Goal: Task Accomplishment & Management: Complete application form

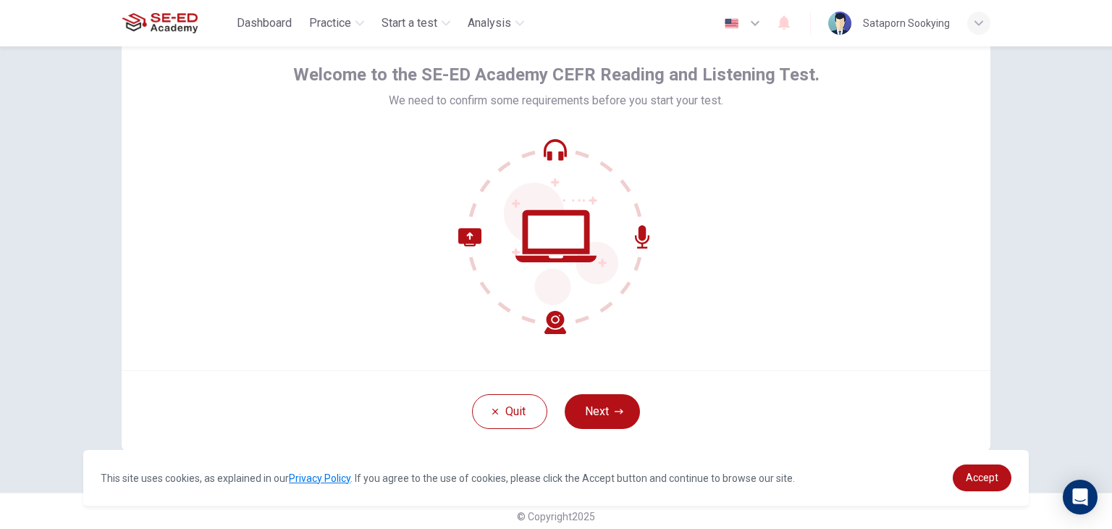
scroll to position [72, 0]
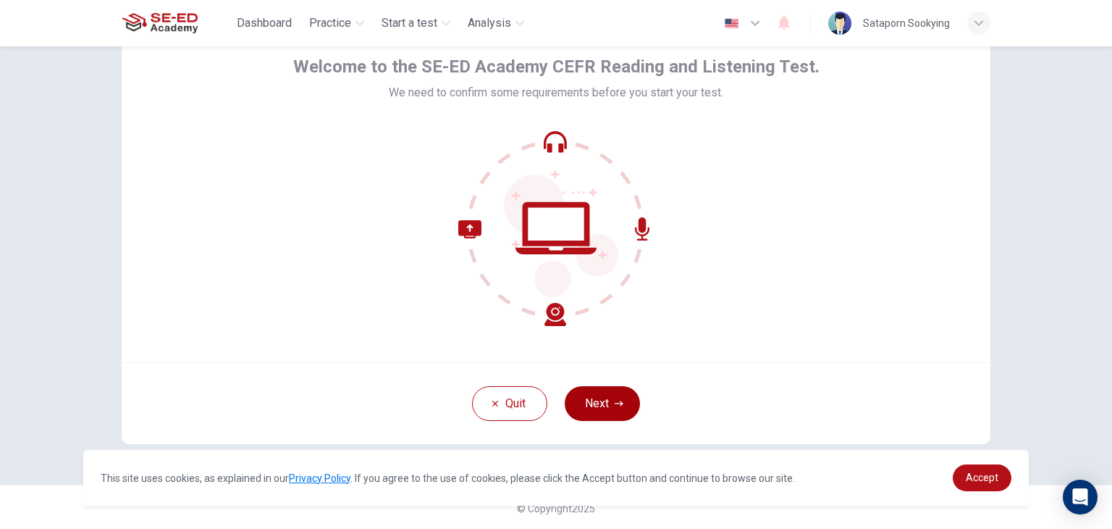
click at [606, 392] on button "Next" at bounding box center [602, 403] width 75 height 35
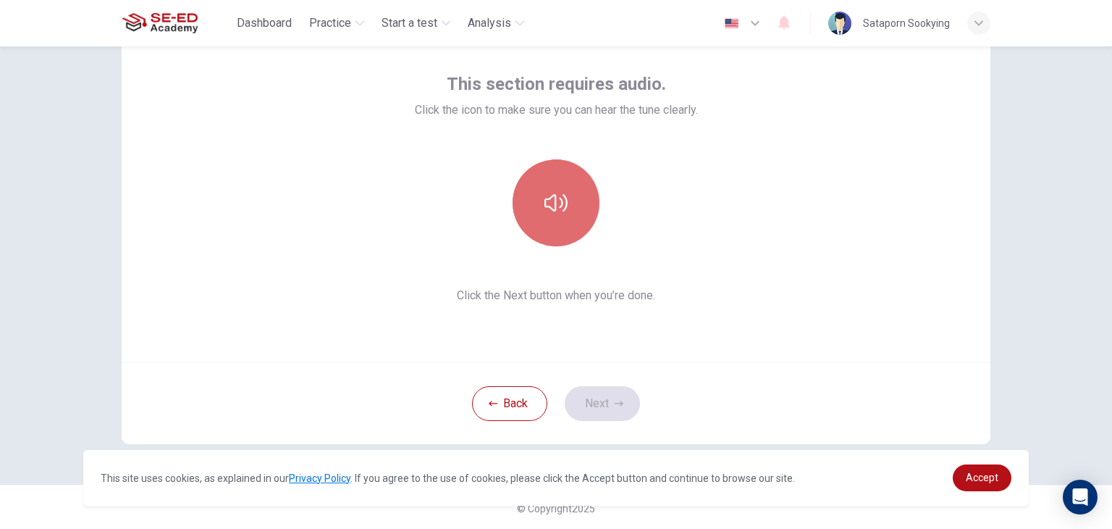
click at [542, 223] on button "button" at bounding box center [556, 202] width 87 height 87
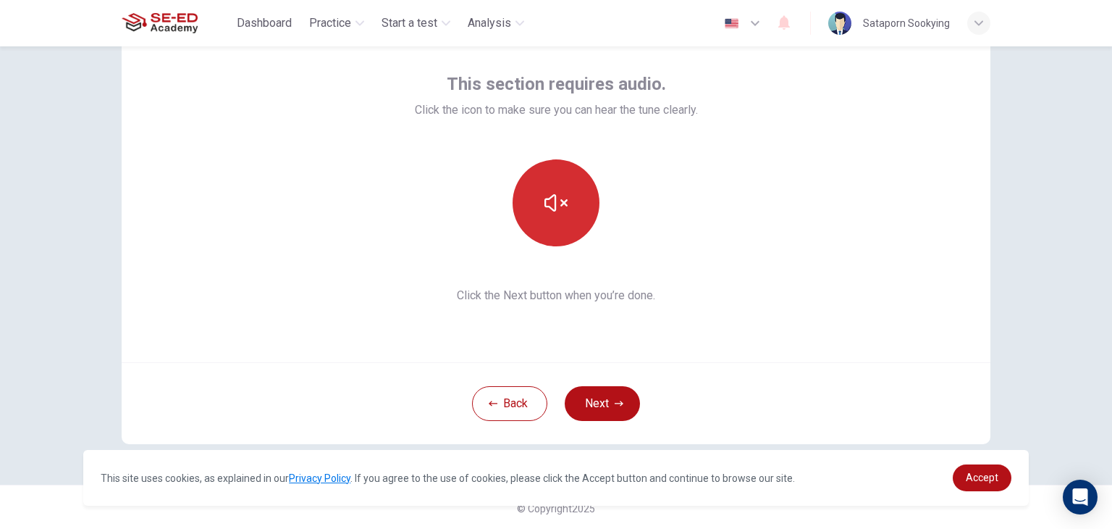
click at [556, 242] on button "button" at bounding box center [556, 202] width 87 height 87
click at [558, 222] on button "button" at bounding box center [556, 202] width 87 height 87
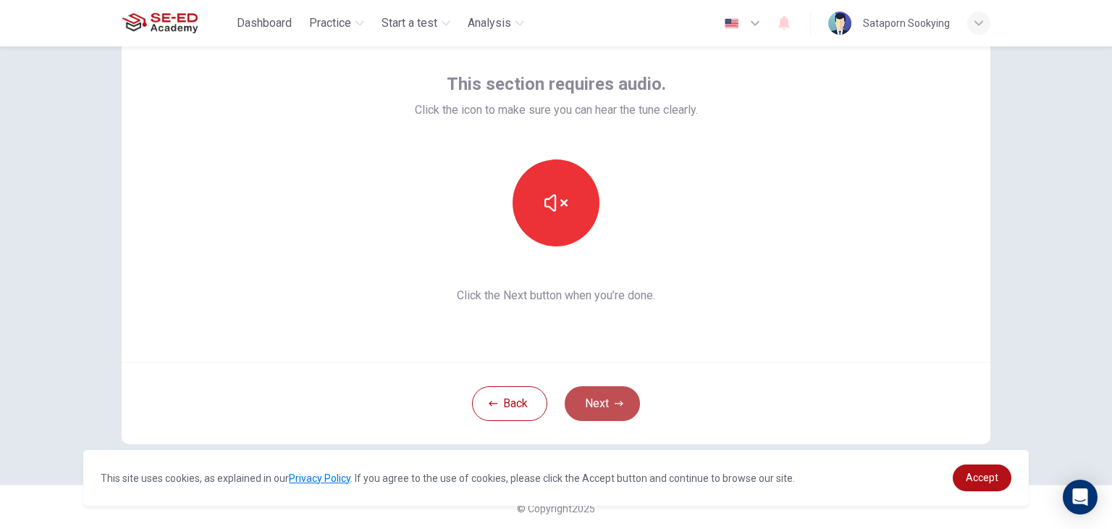
click at [611, 398] on button "Next" at bounding box center [602, 403] width 75 height 35
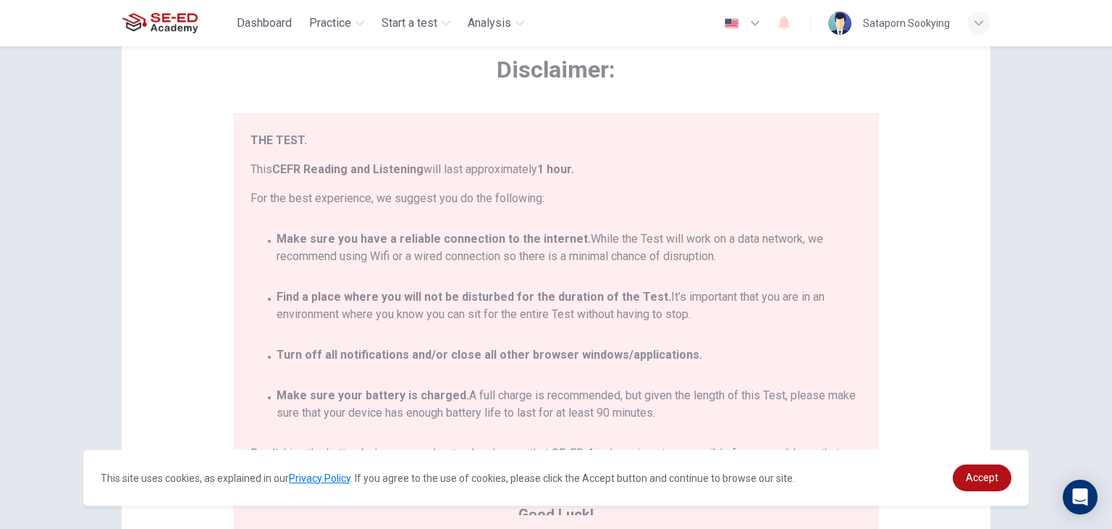
scroll to position [84, 0]
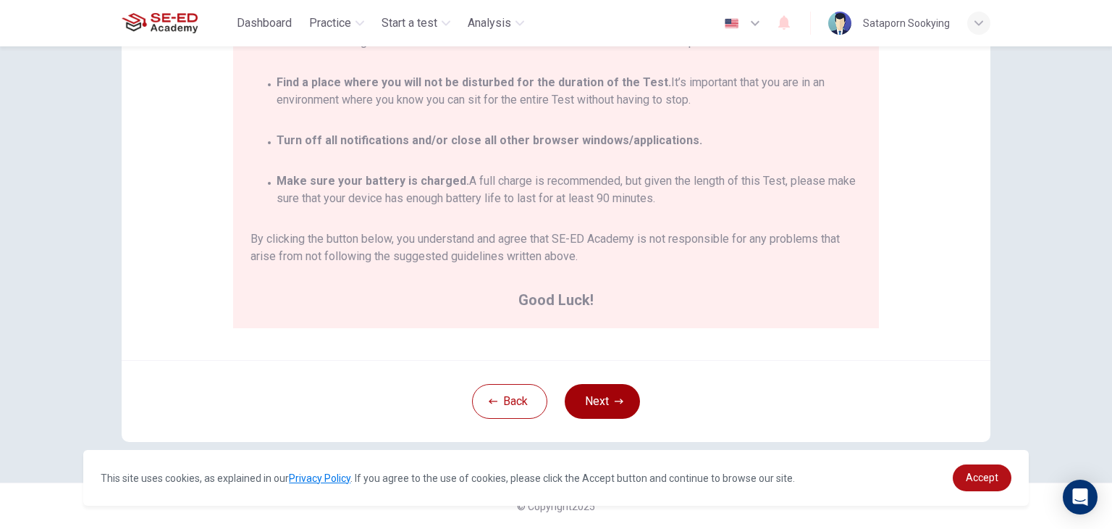
click at [622, 402] on button "Next" at bounding box center [602, 401] width 75 height 35
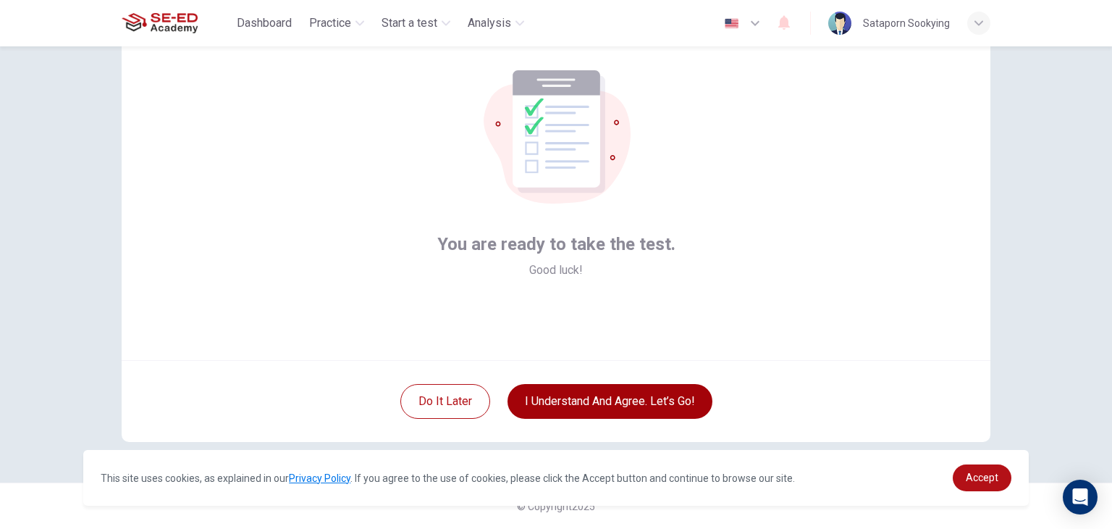
scroll to position [75, 0]
click at [966, 475] on link "Accept" at bounding box center [982, 477] width 59 height 27
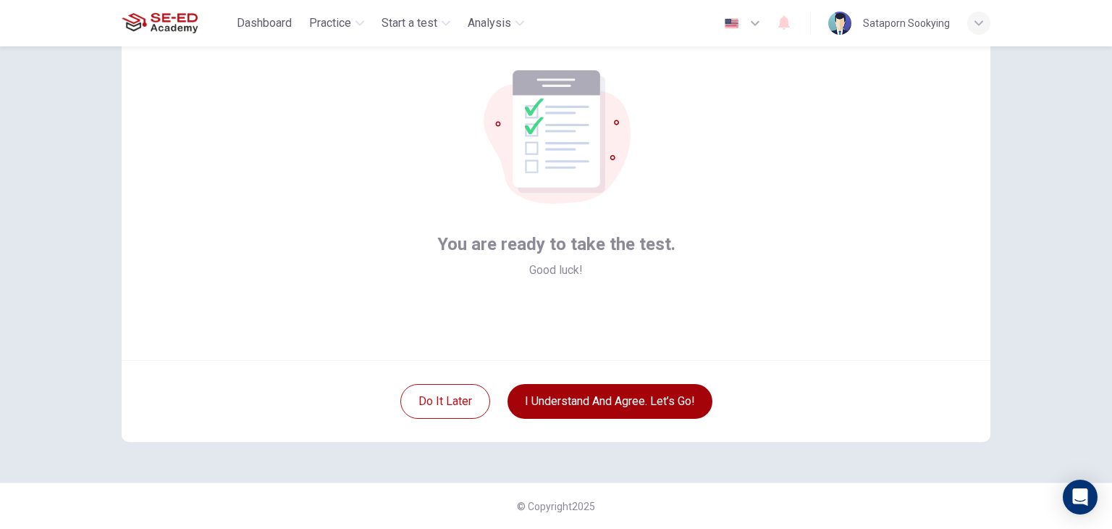
click at [663, 406] on button "I understand and agree. Let’s go!" at bounding box center [610, 401] width 205 height 35
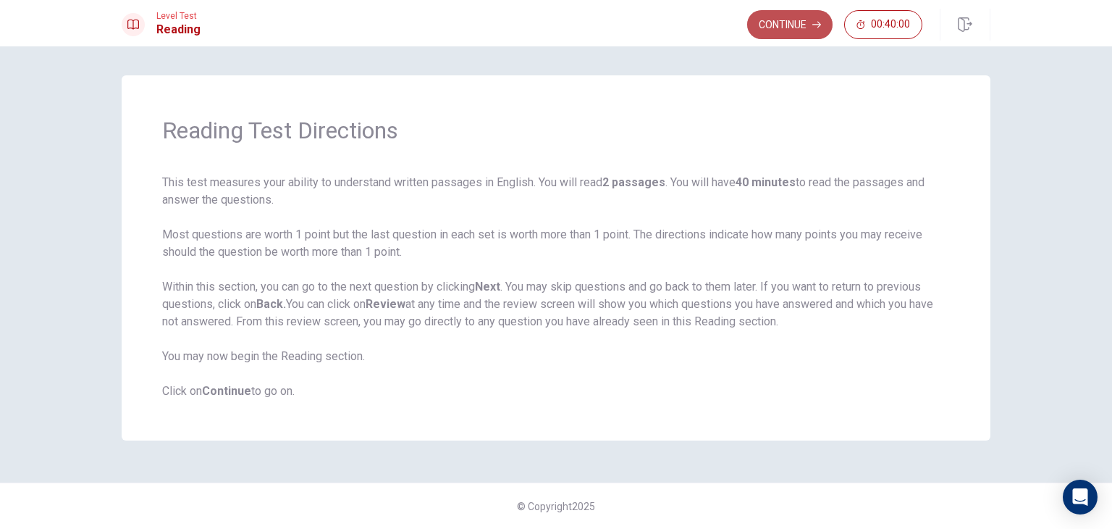
click at [777, 33] on button "Continue" at bounding box center [789, 24] width 85 height 29
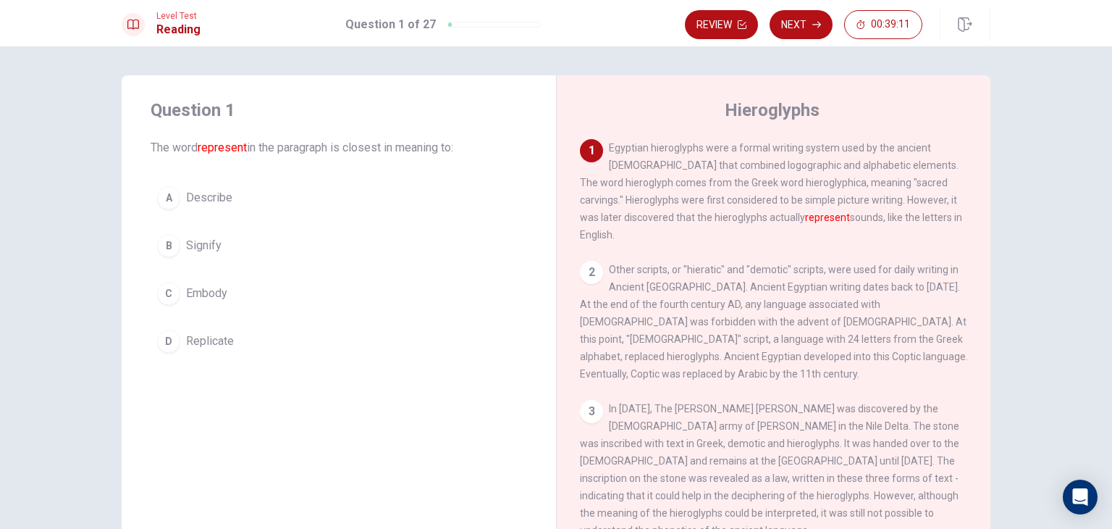
click at [227, 201] on button "A Describe" at bounding box center [339, 198] width 377 height 36
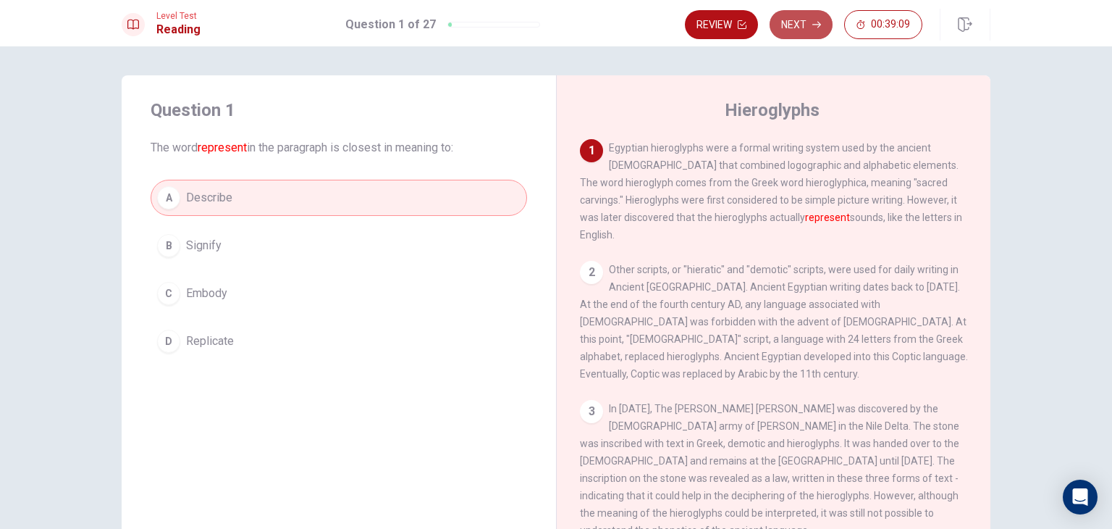
click at [816, 30] on button "Next" at bounding box center [801, 24] width 63 height 29
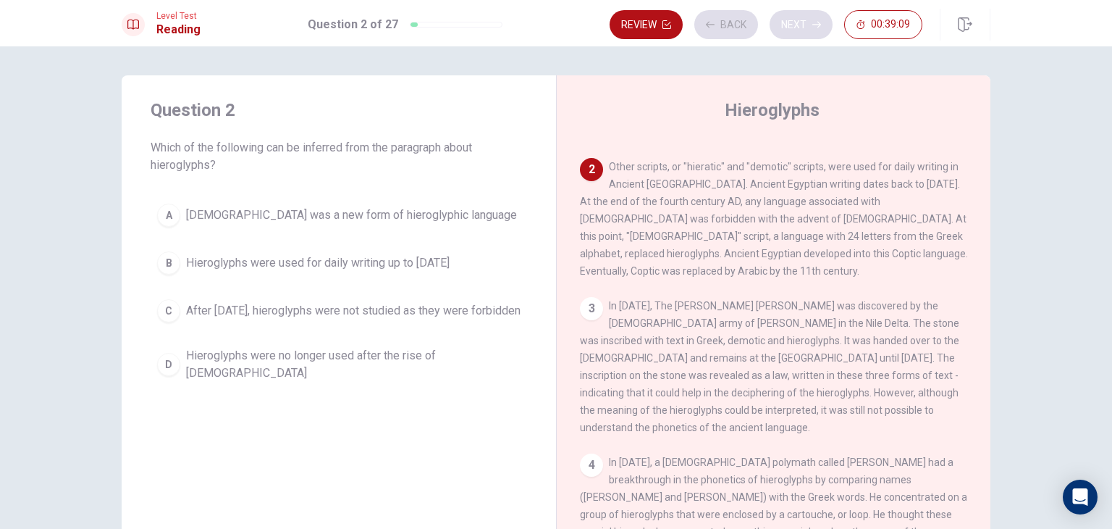
scroll to position [107, 0]
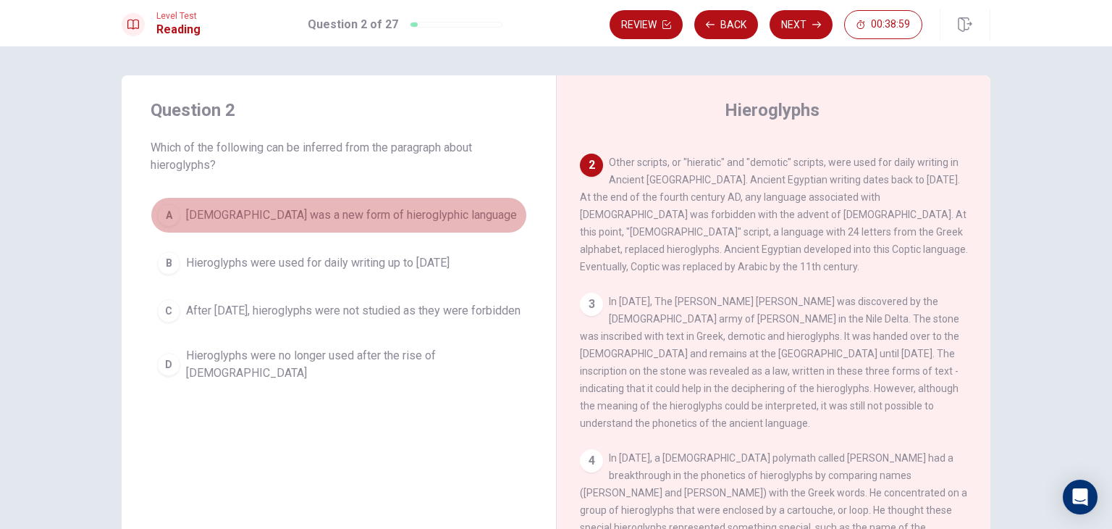
click at [332, 206] on span "[DEMOGRAPHIC_DATA] was a new form of hieroglyphic language" at bounding box center [351, 214] width 331 height 17
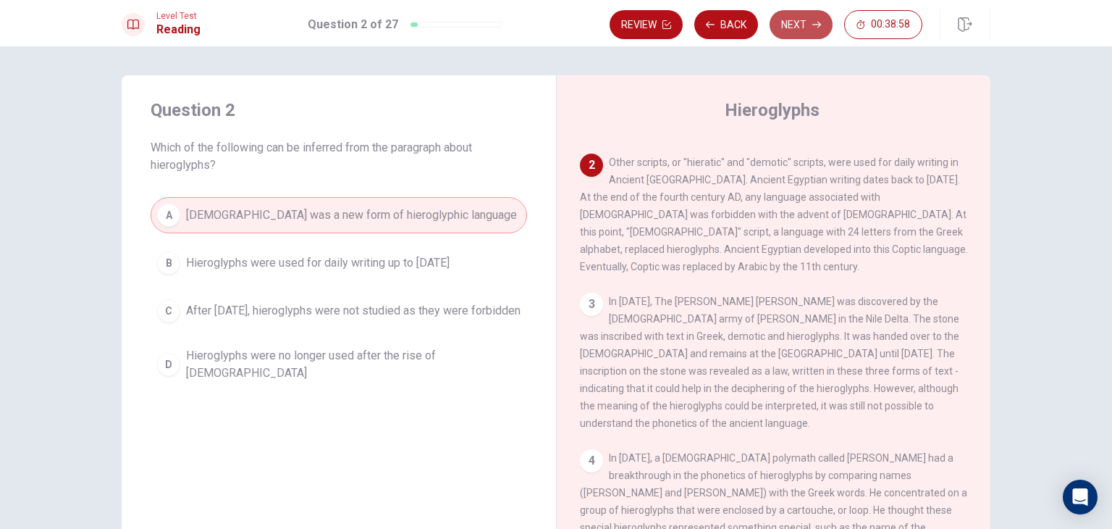
click at [805, 24] on button "Next" at bounding box center [801, 24] width 63 height 29
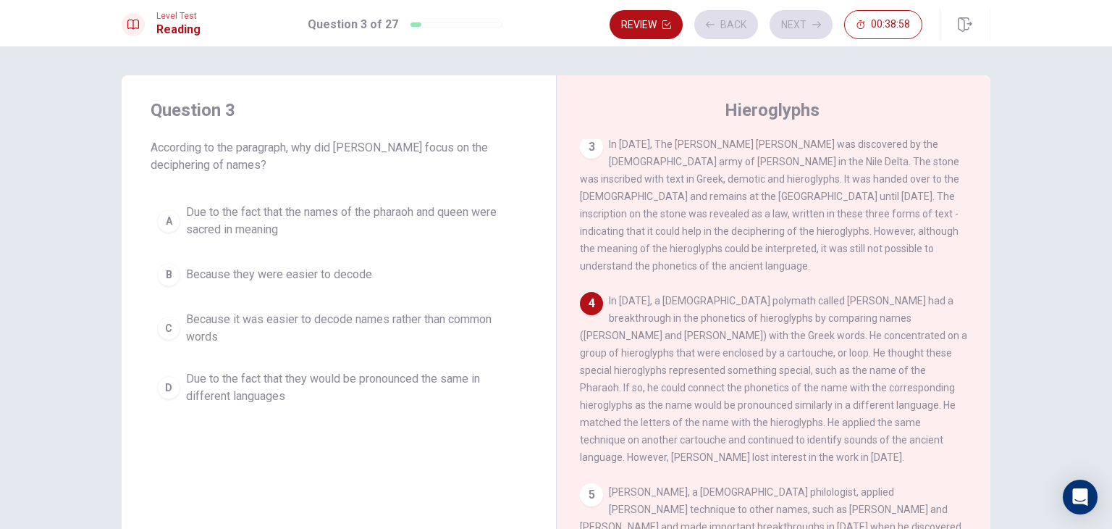
scroll to position [283, 0]
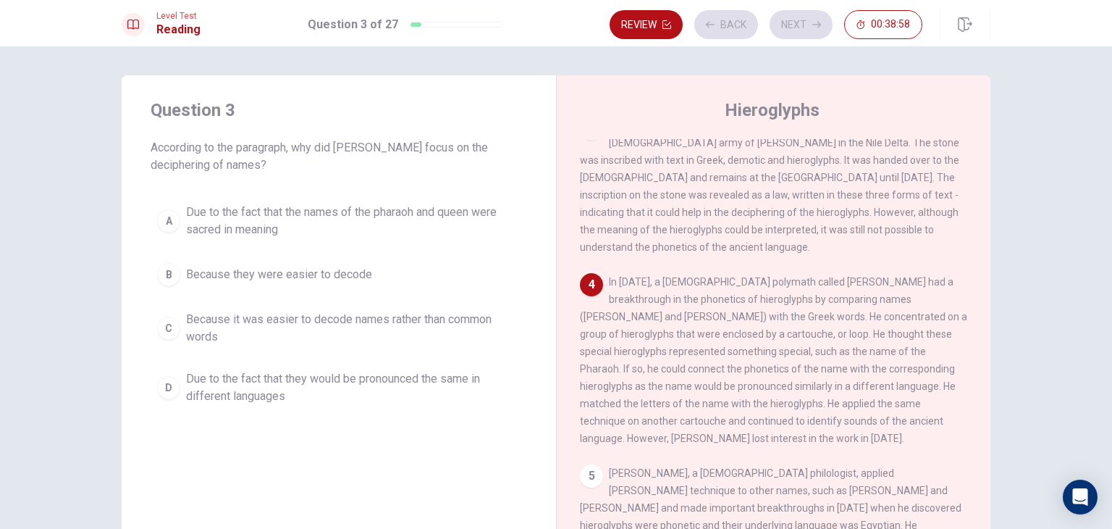
click at [332, 354] on div "A Due to the fact that the names of the pharaoh and queen were sacred in meanin…" at bounding box center [339, 304] width 377 height 214
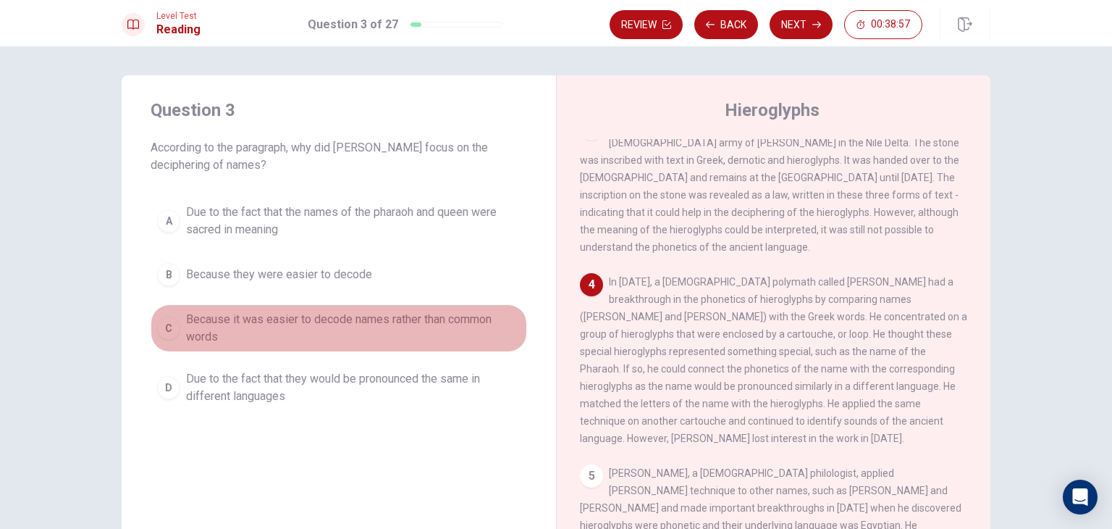
click at [406, 317] on span "Because it was easier to decode names rather than common words" at bounding box center [353, 328] width 335 height 35
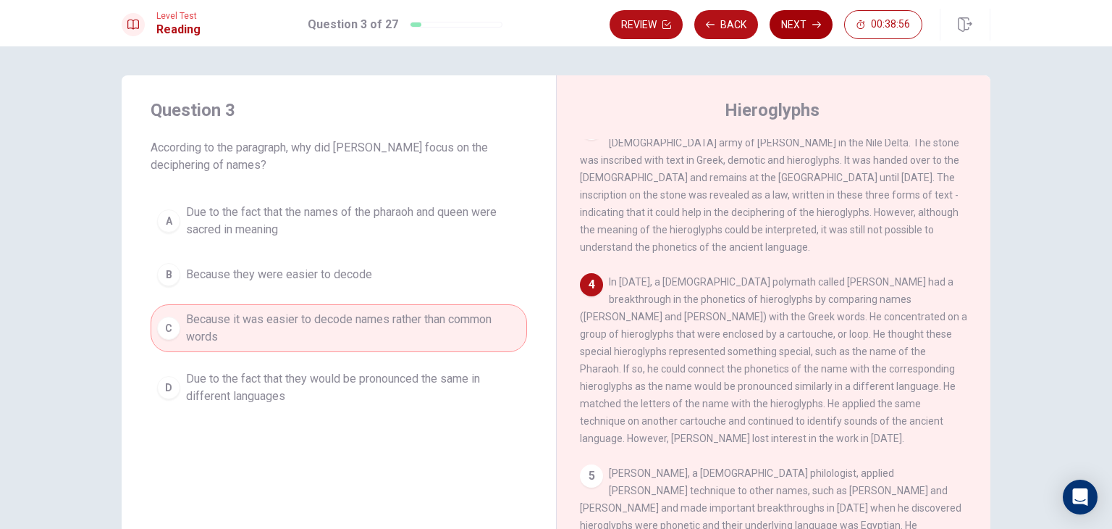
click at [795, 24] on button "Next" at bounding box center [801, 24] width 63 height 29
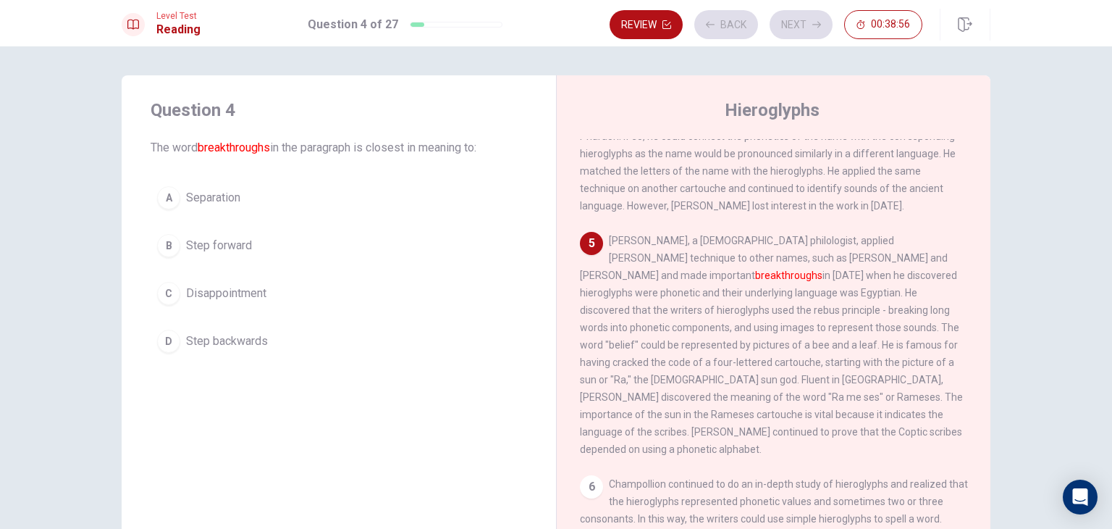
scroll to position [516, 0]
click at [239, 253] on button "B Step forward" at bounding box center [339, 245] width 377 height 36
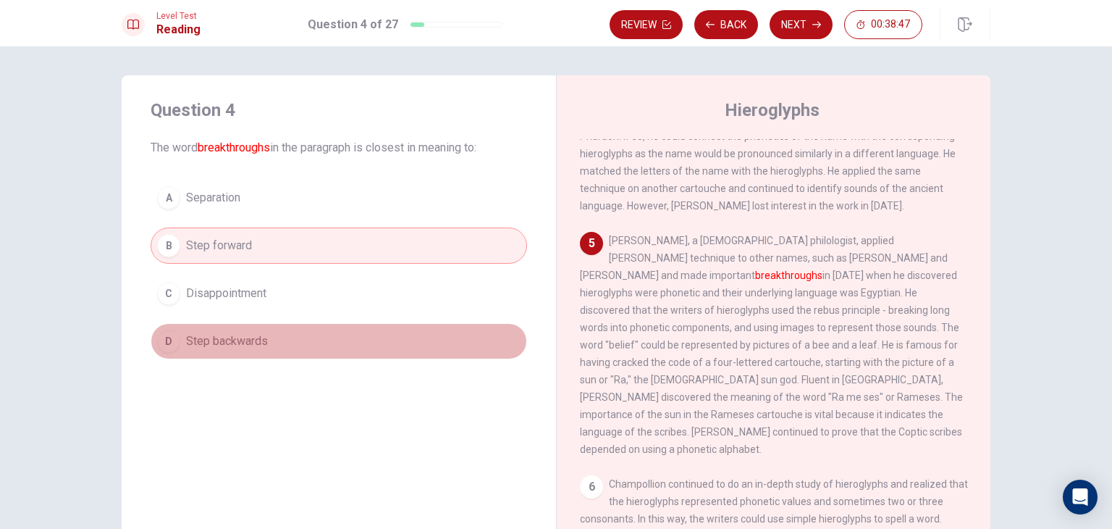
click at [232, 349] on button "D Step backwards" at bounding box center [339, 341] width 377 height 36
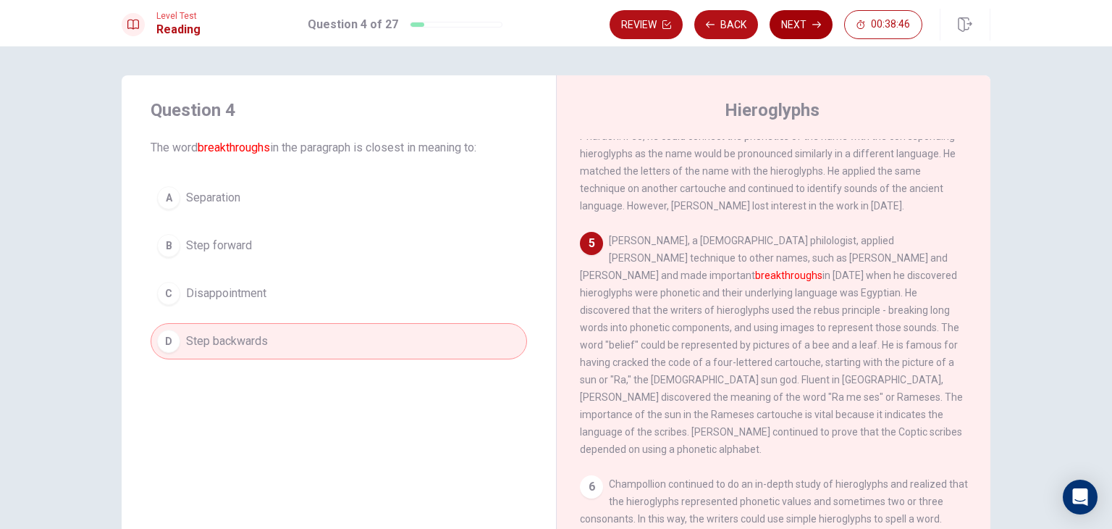
click at [820, 28] on icon "button" at bounding box center [817, 24] width 9 height 9
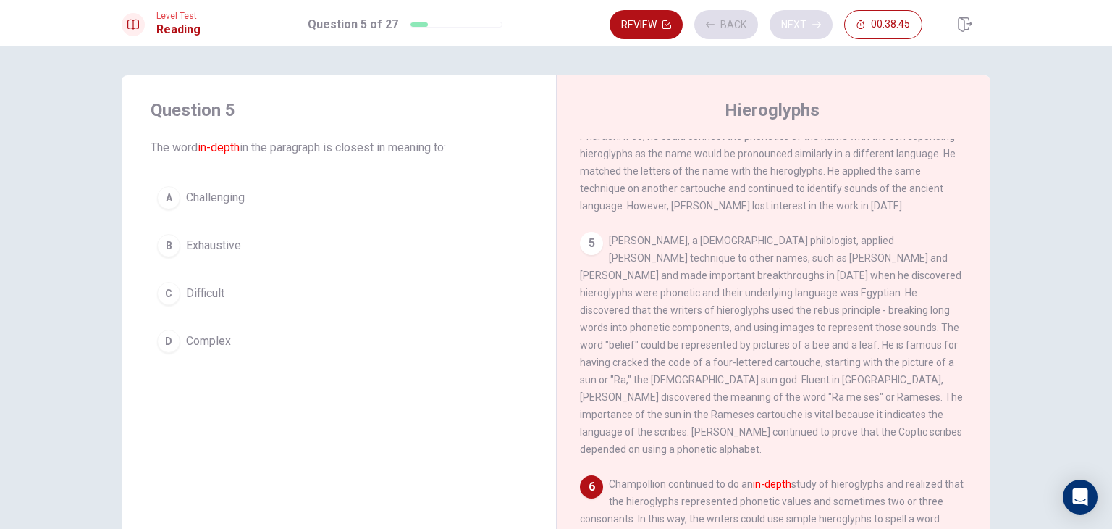
scroll to position [532, 0]
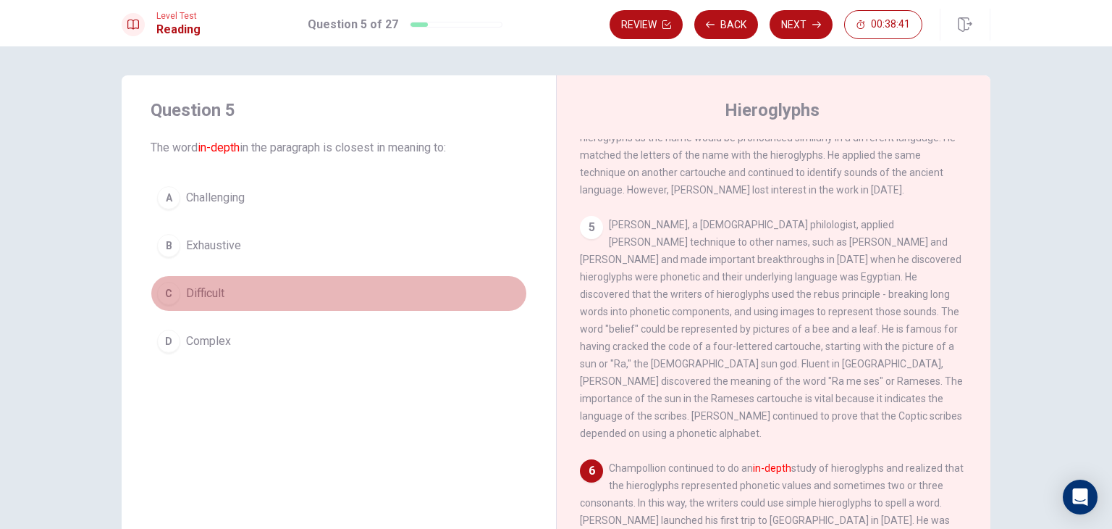
click at [247, 288] on button "C Difficult" at bounding box center [339, 293] width 377 height 36
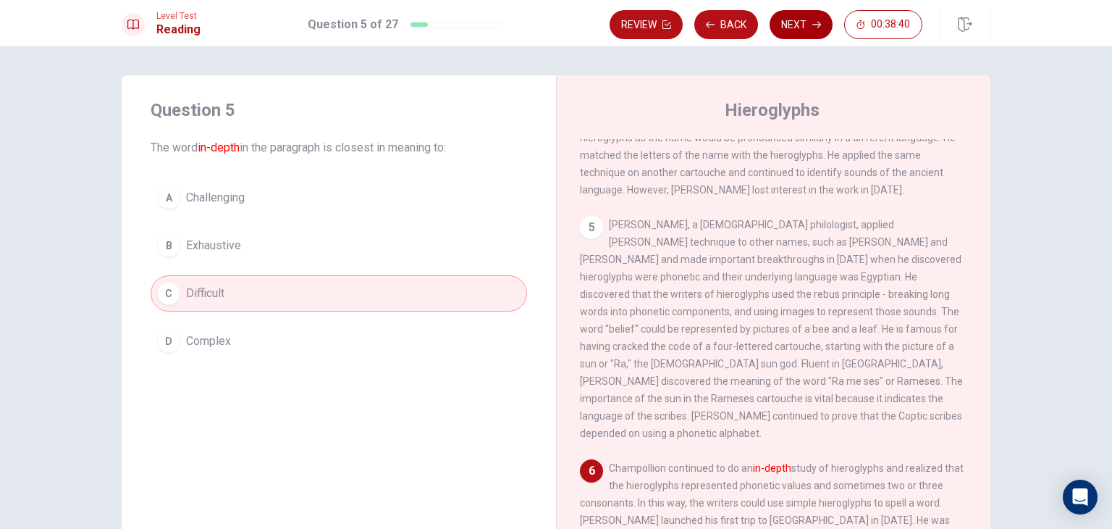
click at [814, 14] on button "Next" at bounding box center [801, 24] width 63 height 29
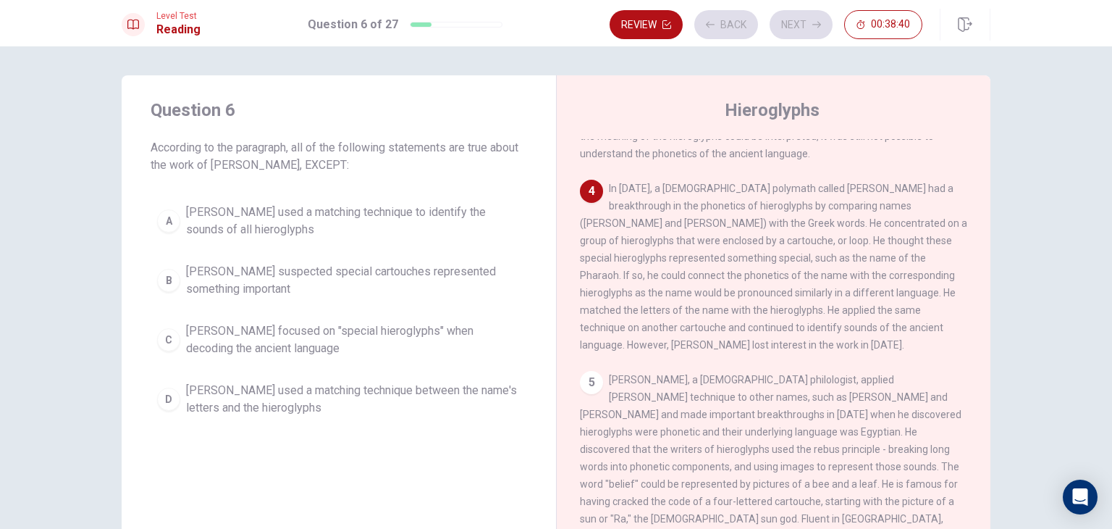
scroll to position [375, 0]
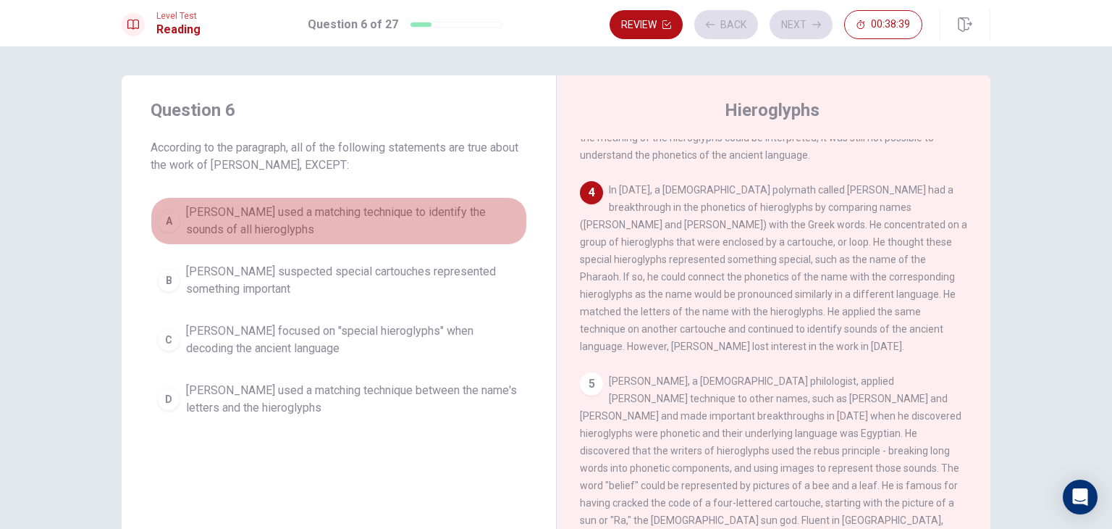
click at [244, 236] on span "[PERSON_NAME] used a matching technique to identify the sounds of all hieroglyp…" at bounding box center [353, 221] width 335 height 35
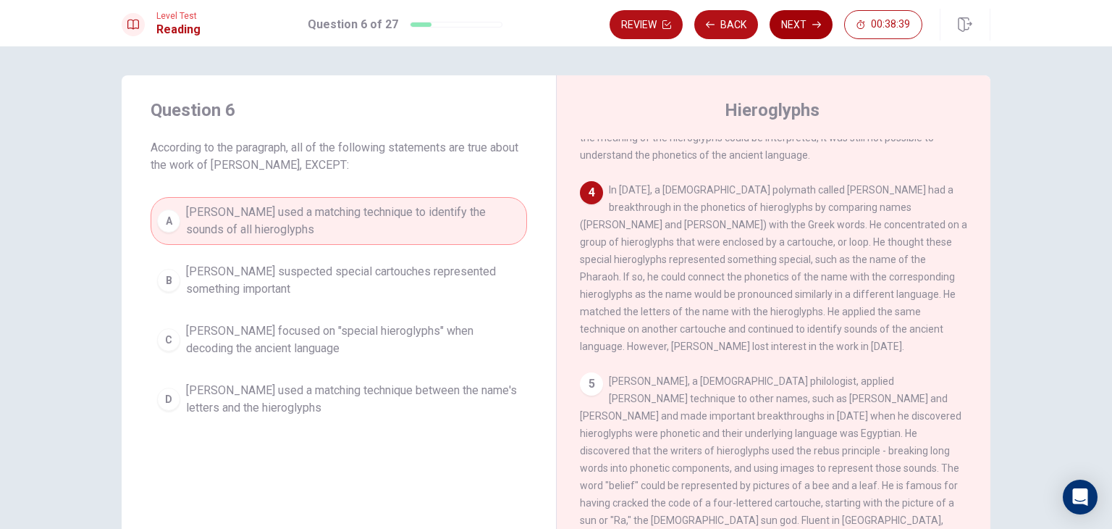
click at [785, 30] on button "Next" at bounding box center [801, 24] width 63 height 29
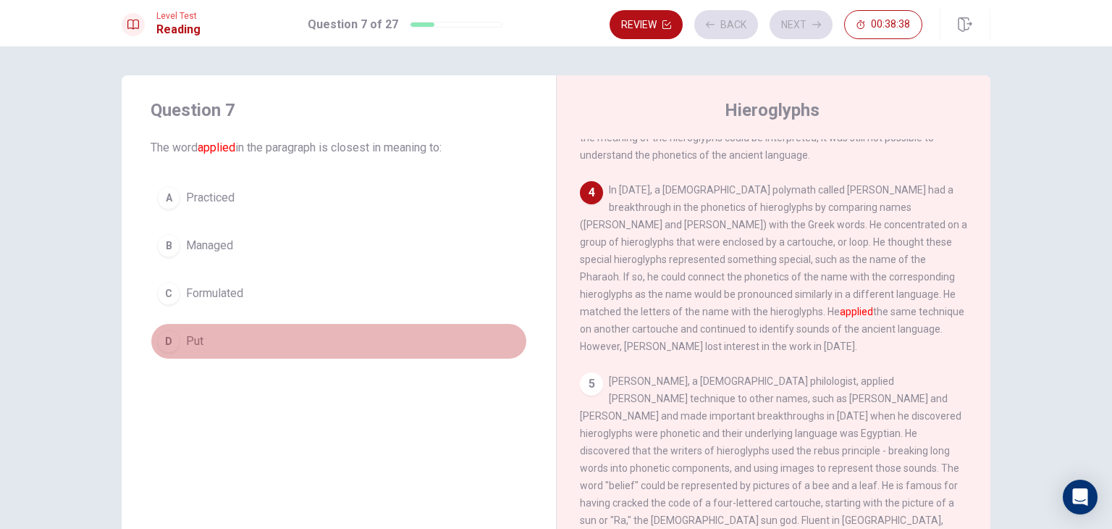
click at [319, 331] on button "D Put" at bounding box center [339, 341] width 377 height 36
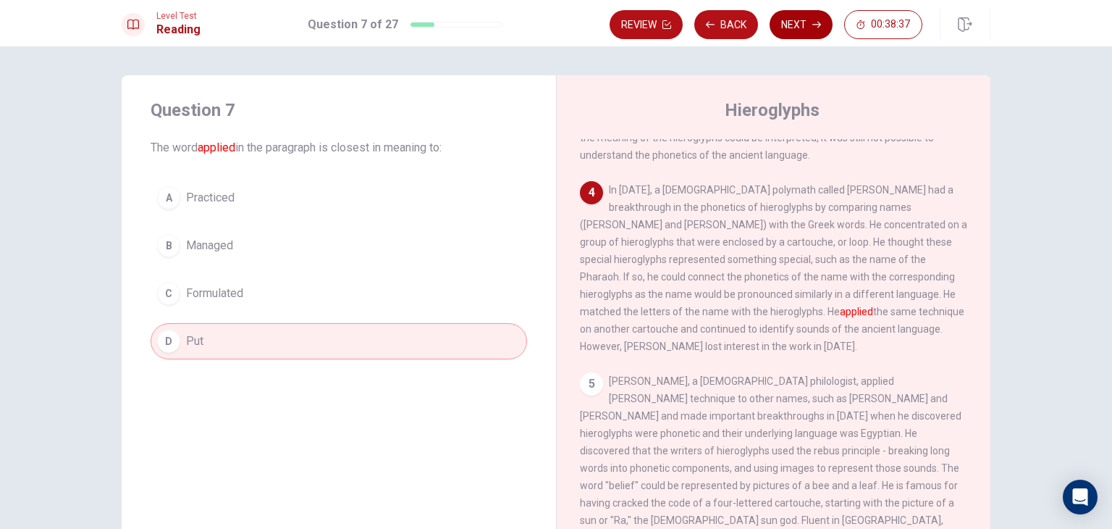
click at [807, 38] on button "Next" at bounding box center [801, 24] width 63 height 29
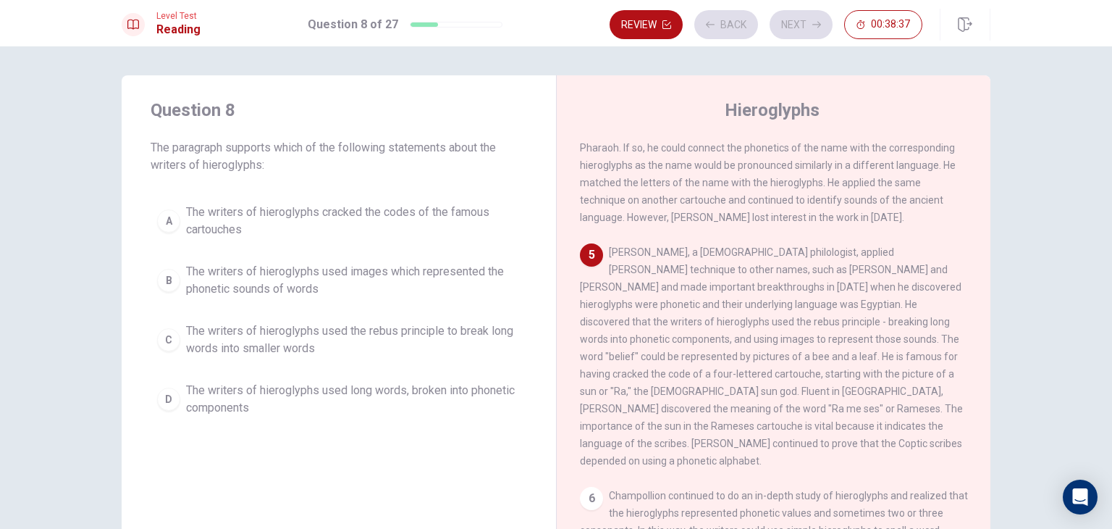
scroll to position [516, 0]
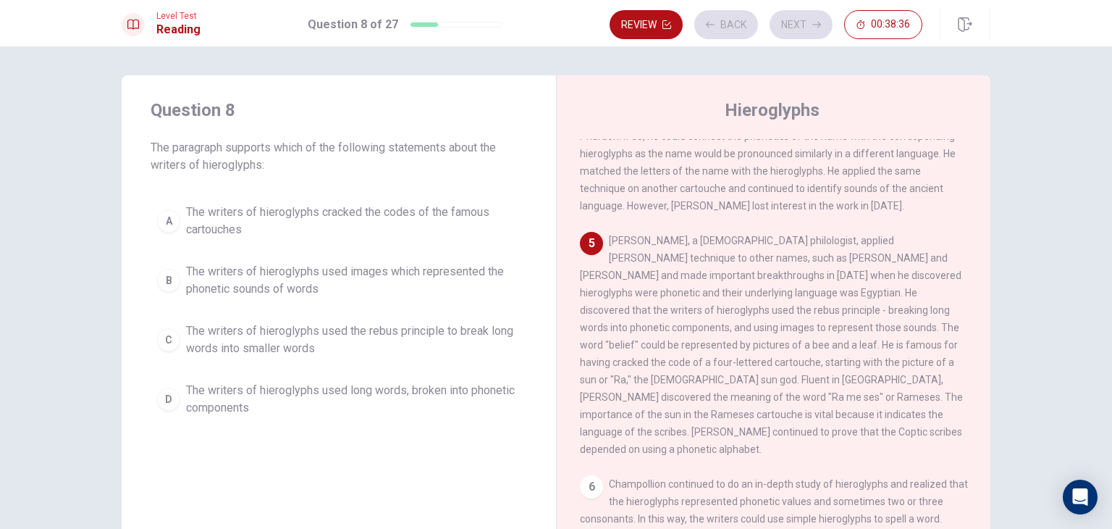
click at [222, 311] on div "A The writers of hieroglyphs cracked the codes of the famous cartouches B The w…" at bounding box center [339, 310] width 377 height 226
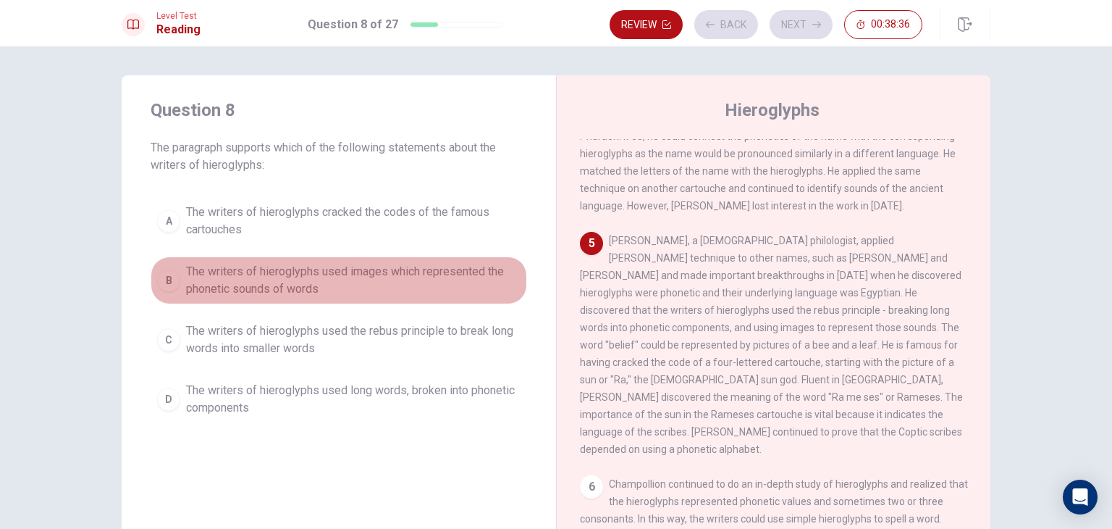
drag, startPoint x: 405, startPoint y: 264, endPoint x: 423, endPoint y: 244, distance: 27.2
click at [404, 264] on span "The writers of hieroglyphs used images which represented the phonetic sounds of…" at bounding box center [353, 280] width 335 height 35
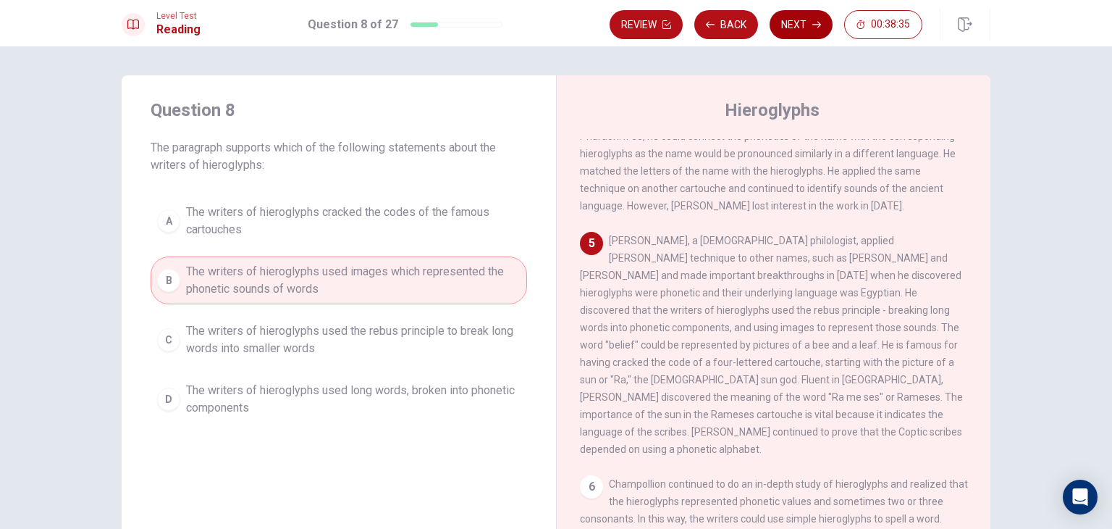
click at [829, 26] on button "Next" at bounding box center [801, 24] width 63 height 29
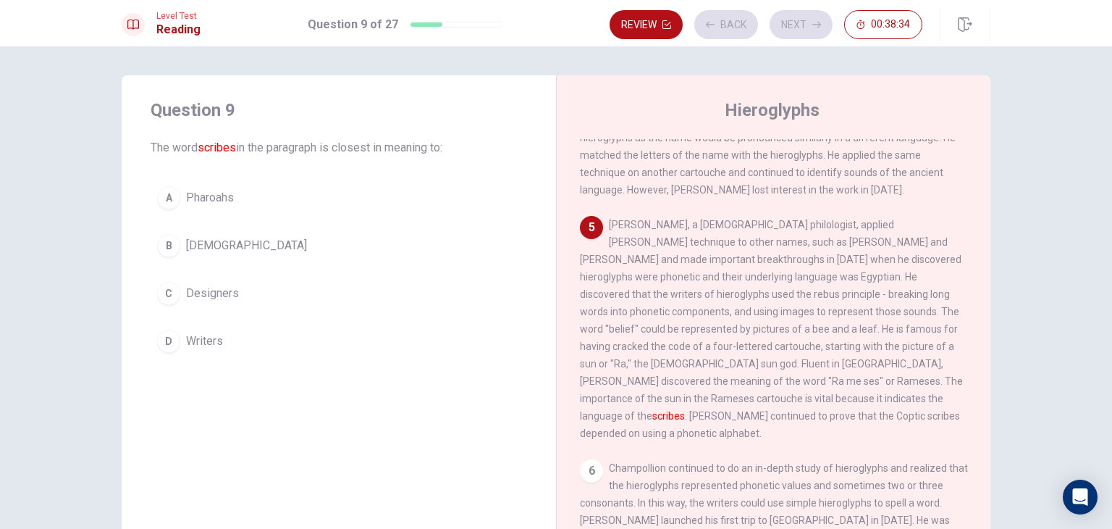
click at [222, 242] on span "[DEMOGRAPHIC_DATA]" at bounding box center [246, 245] width 121 height 17
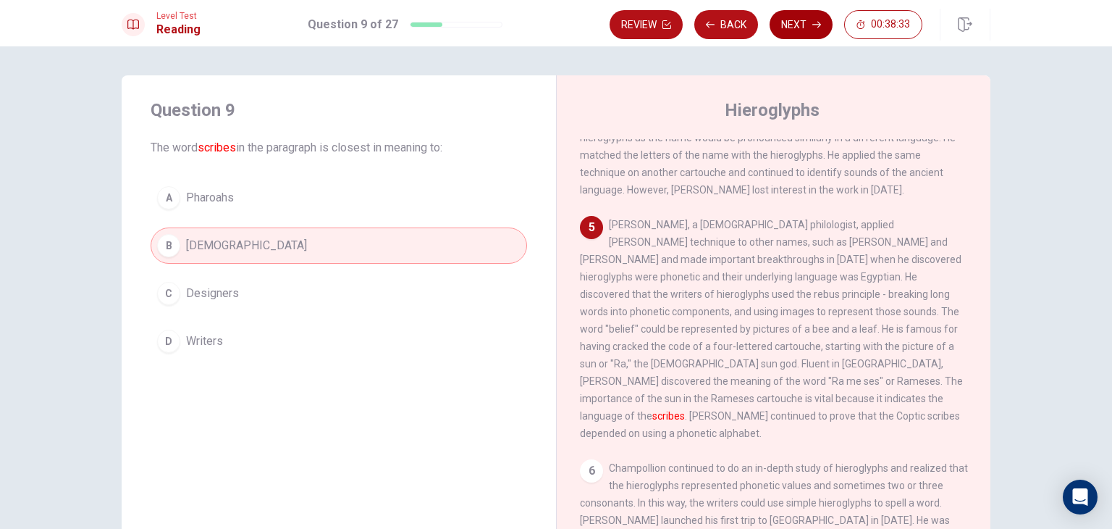
click at [805, 33] on button "Next" at bounding box center [801, 24] width 63 height 29
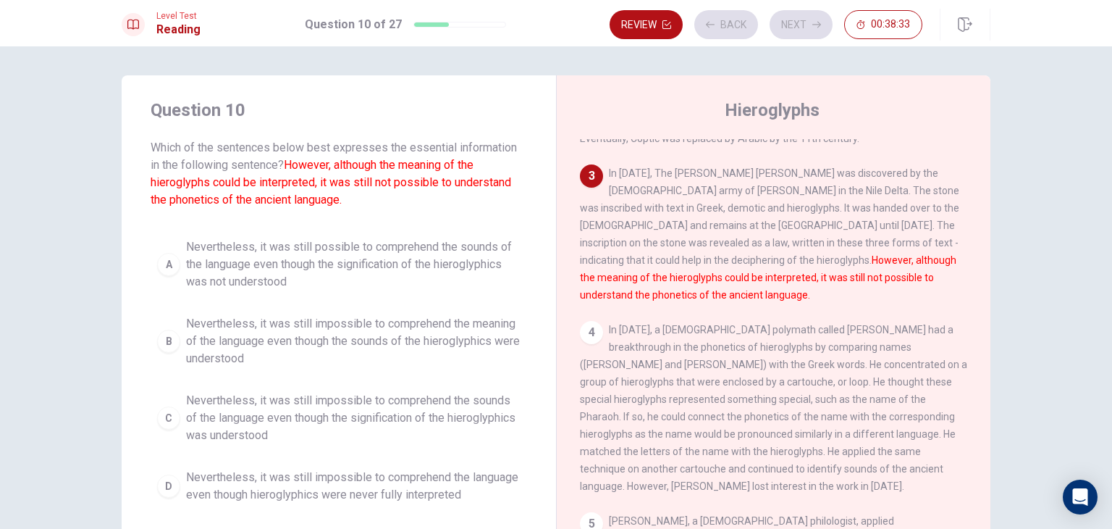
scroll to position [232, 0]
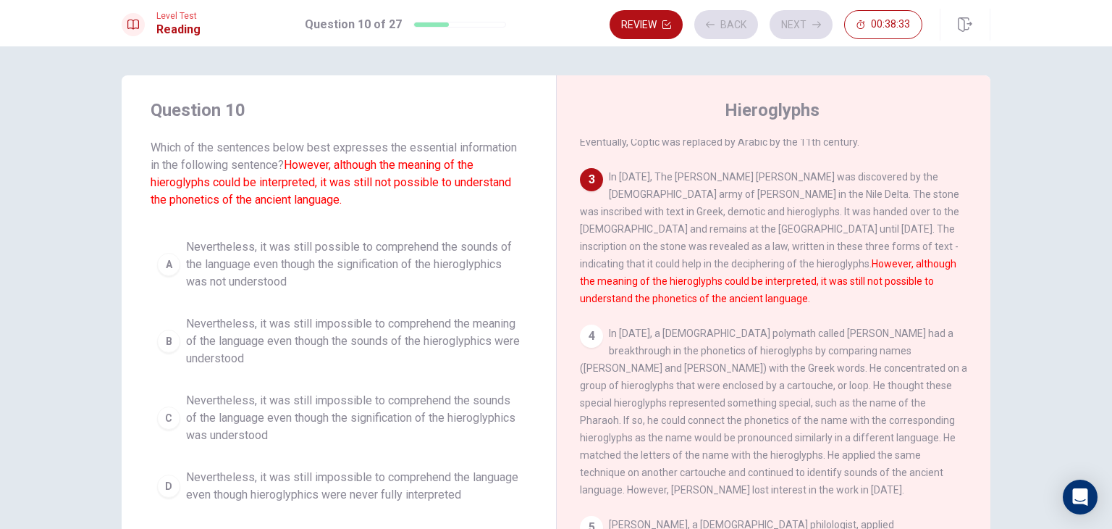
click at [245, 340] on span "Nevertheless, it was still impossible to comprehend the meaning of the language…" at bounding box center [353, 341] width 335 height 52
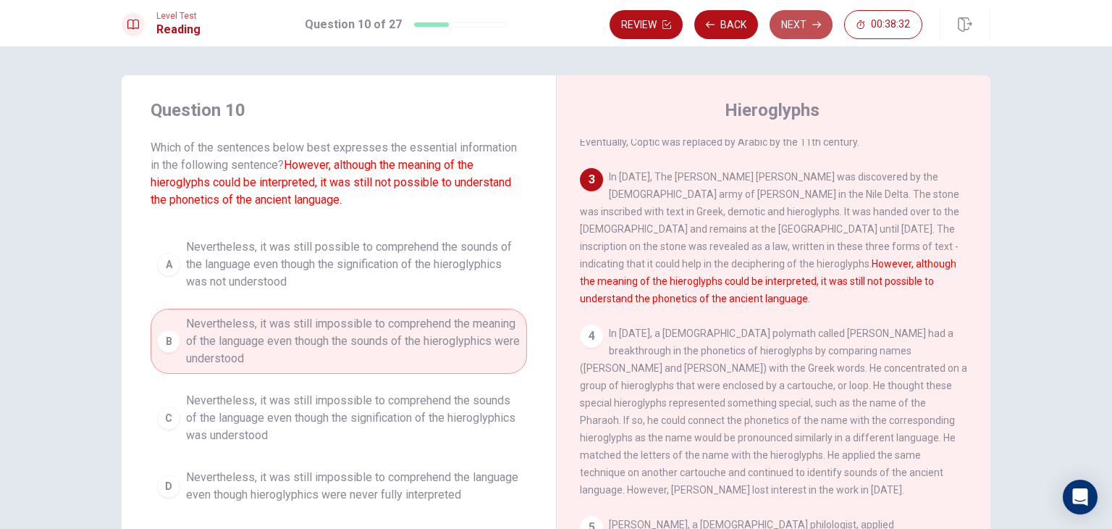
click at [797, 19] on button "Next" at bounding box center [801, 24] width 63 height 29
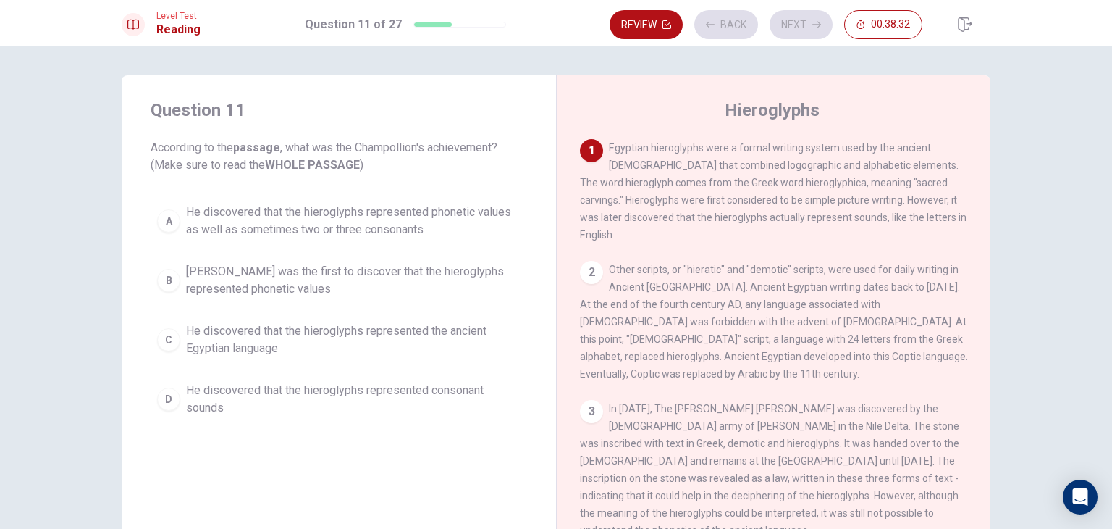
scroll to position [0, 0]
click at [257, 390] on span "He discovered that the hieroglyphs represented consonant sounds" at bounding box center [353, 399] width 335 height 35
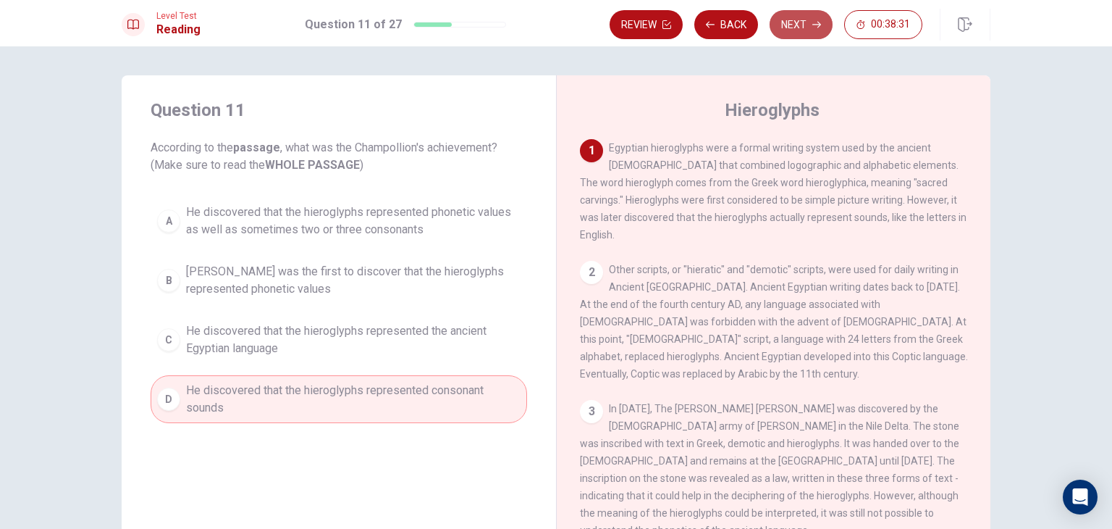
click at [802, 24] on button "Next" at bounding box center [801, 24] width 63 height 29
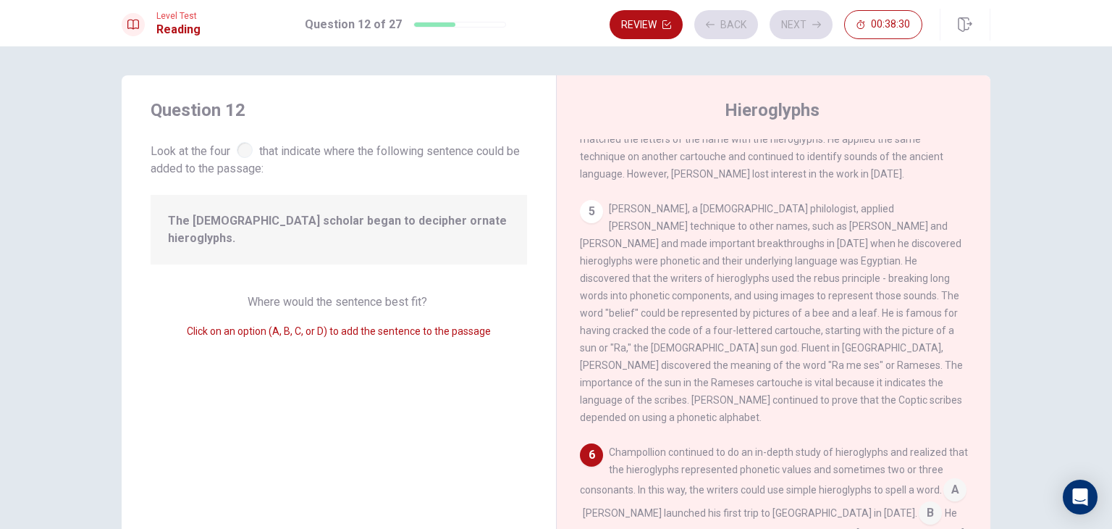
scroll to position [556, 0]
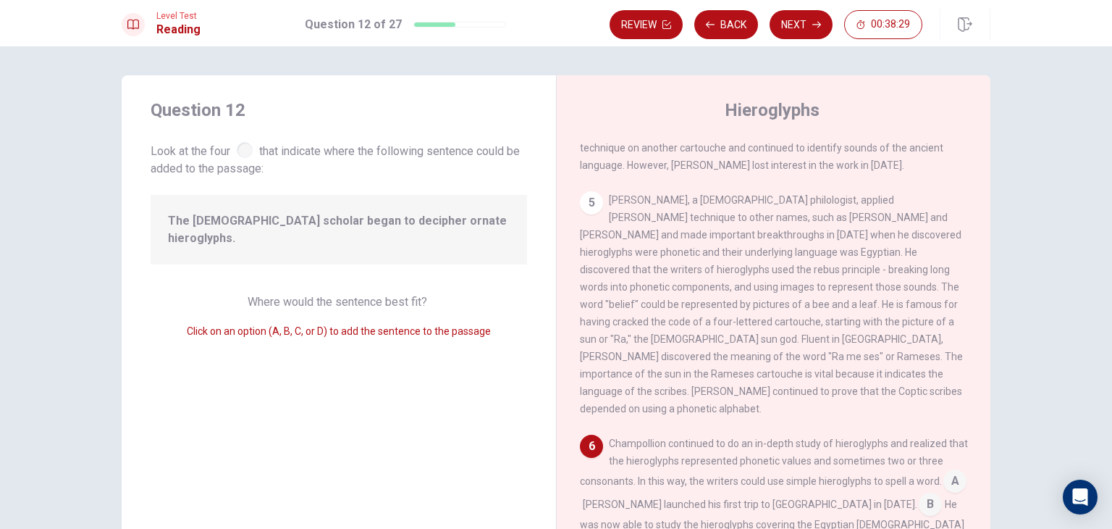
click at [259, 228] on span "The [DEMOGRAPHIC_DATA] scholar began to decipher ornate hieroglyphs." at bounding box center [339, 229] width 342 height 35
click at [944, 471] on input at bounding box center [955, 482] width 23 height 23
click at [815, 24] on icon "button" at bounding box center [817, 24] width 9 height 9
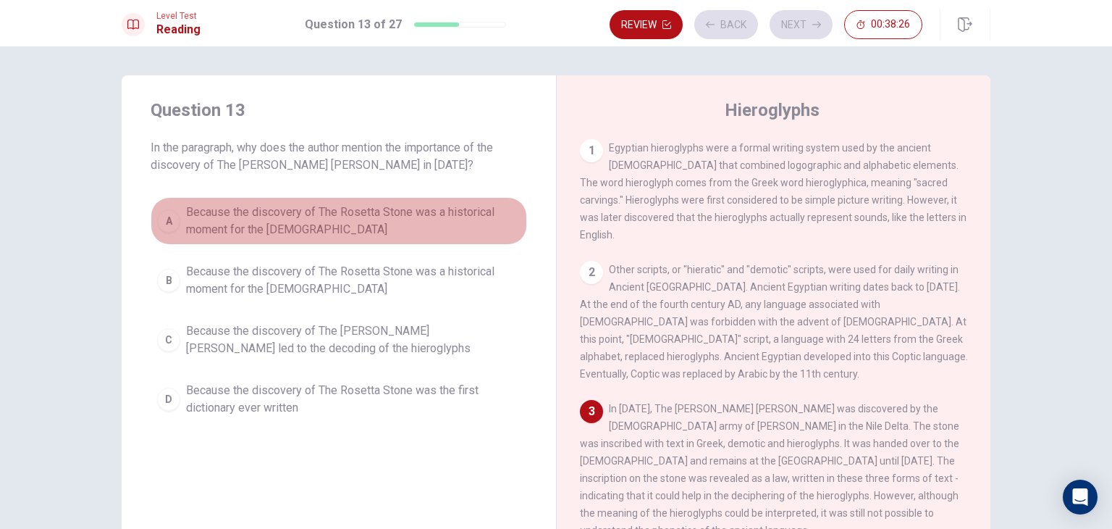
click at [380, 227] on span "Because the discovery of The Rosetta Stone was a historical moment for the [DEM…" at bounding box center [353, 221] width 335 height 35
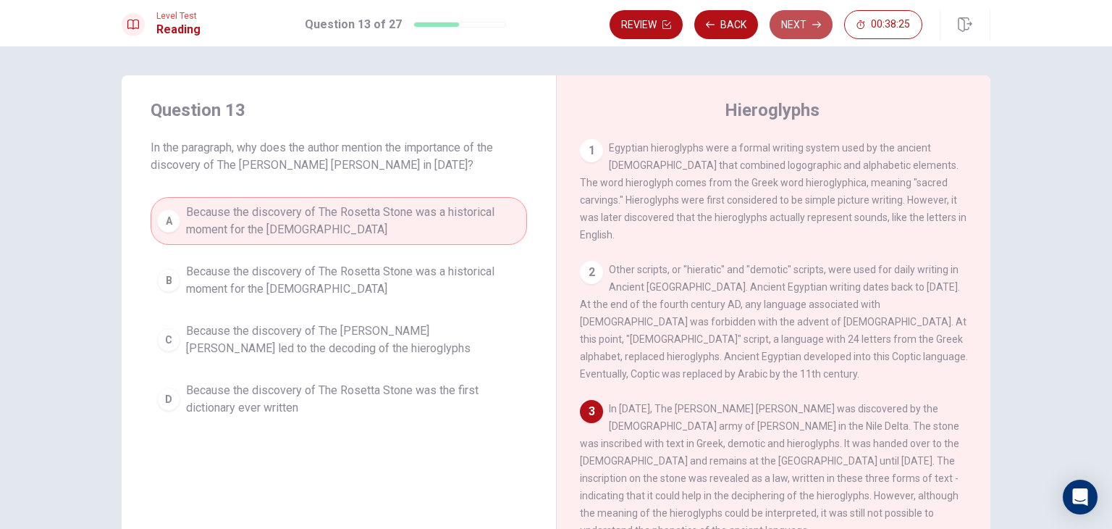
click at [790, 33] on button "Next" at bounding box center [801, 24] width 63 height 29
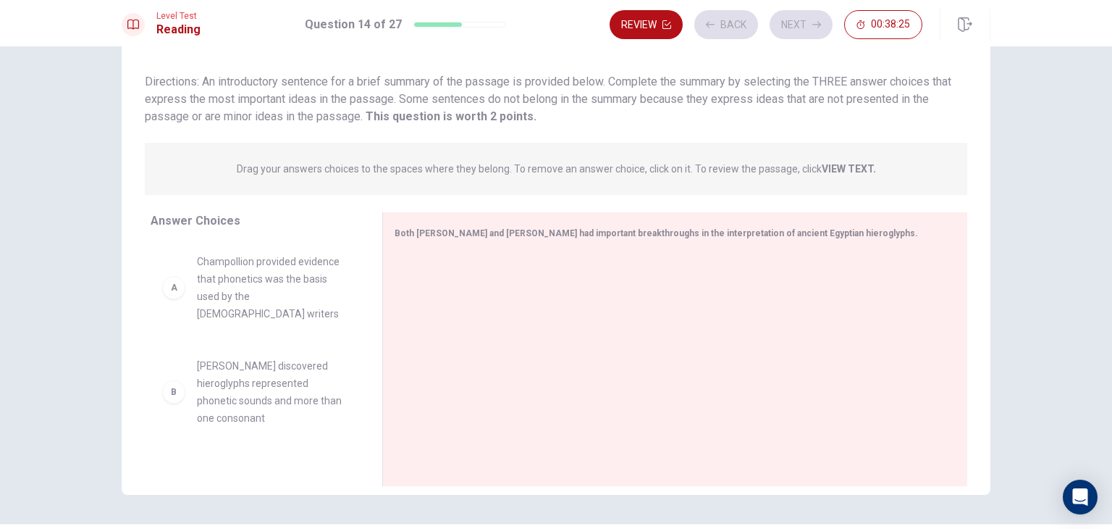
scroll to position [125, 0]
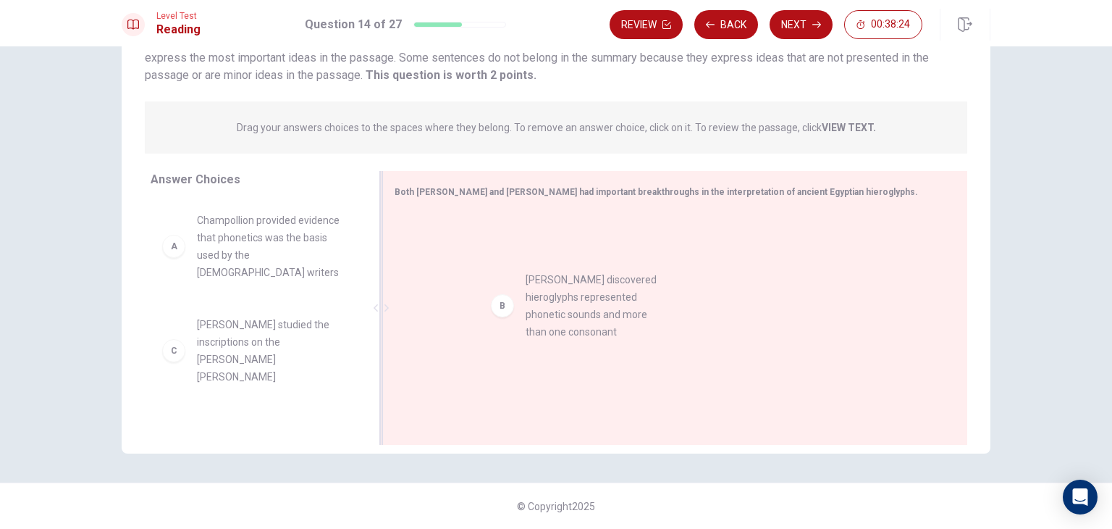
drag, startPoint x: 295, startPoint y: 311, endPoint x: 634, endPoint y: 281, distance: 340.3
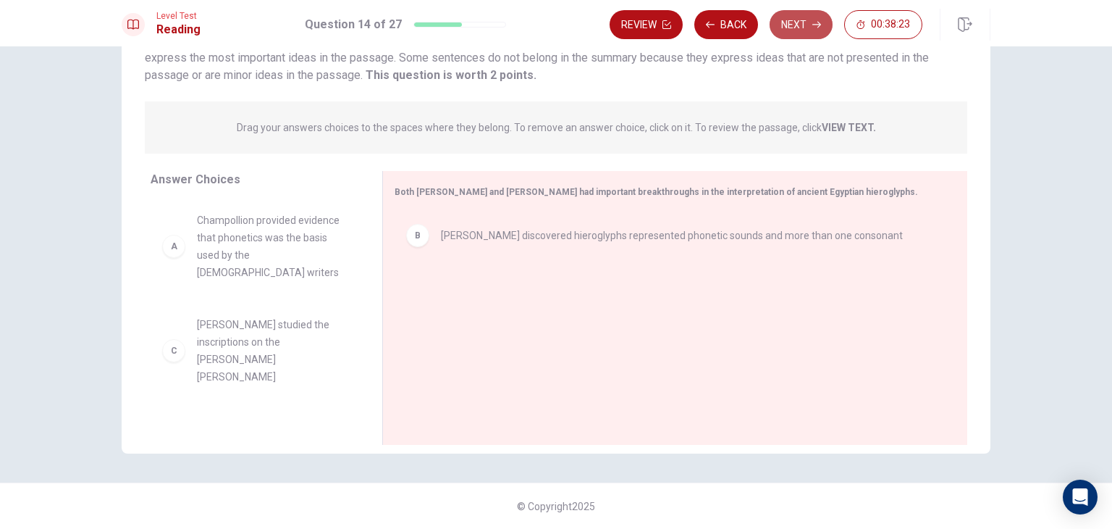
click at [806, 27] on button "Next" at bounding box center [801, 24] width 63 height 29
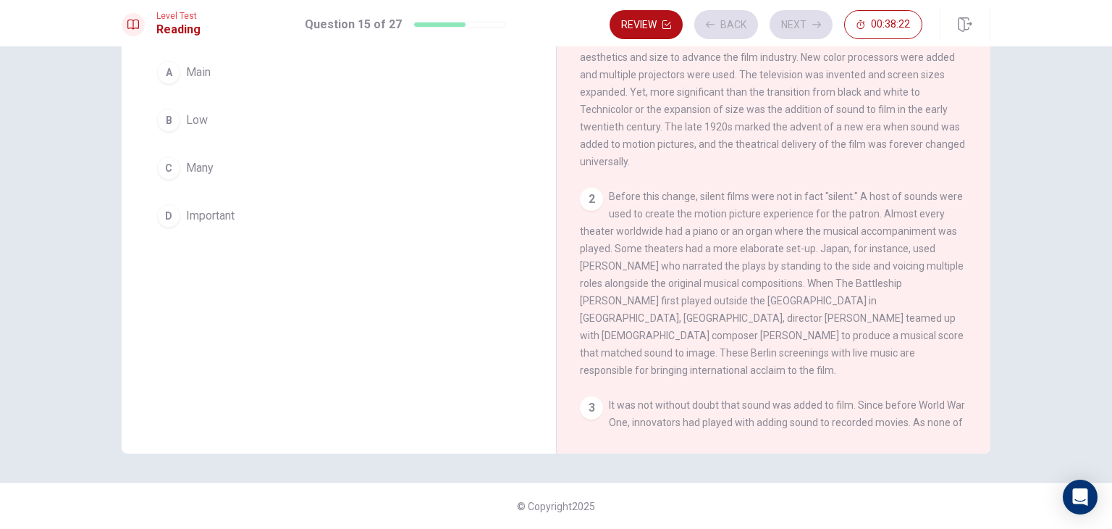
drag, startPoint x: 268, startPoint y: 257, endPoint x: 267, endPoint y: 246, distance: 11.6
click at [267, 254] on div "Question 15 The word abundance in the paragraph is closest in meaning to: A Mai…" at bounding box center [339, 201] width 435 height 503
click at [257, 224] on button "D Important" at bounding box center [339, 216] width 377 height 36
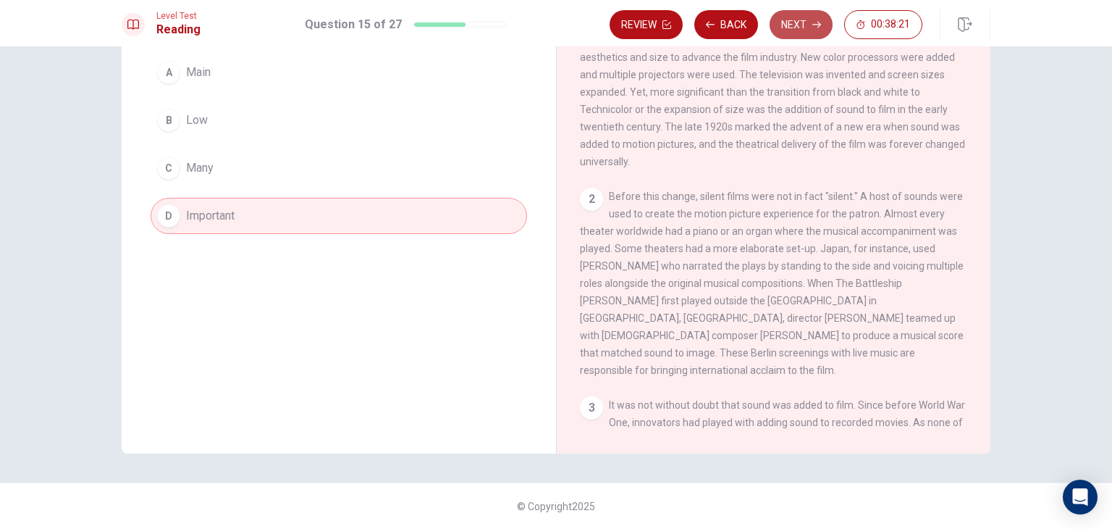
click at [805, 18] on button "Next" at bounding box center [801, 24] width 63 height 29
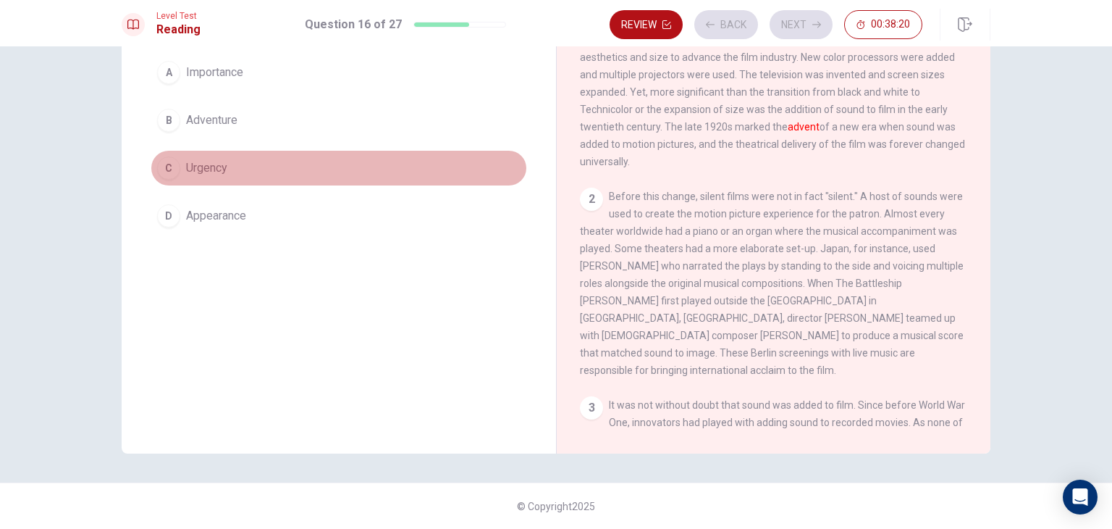
click at [178, 159] on button "C Urgency" at bounding box center [339, 168] width 377 height 36
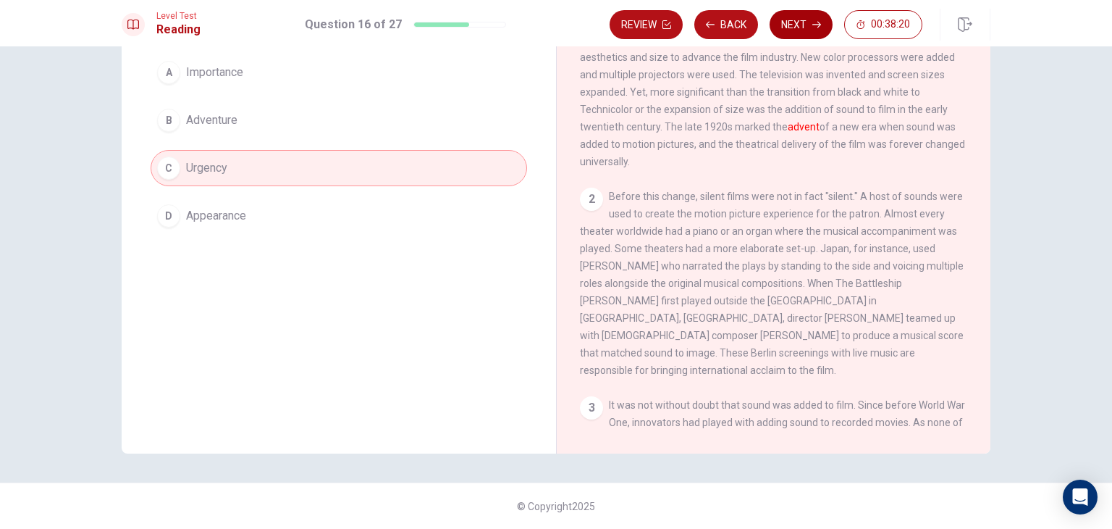
click at [800, 22] on button "Next" at bounding box center [801, 24] width 63 height 29
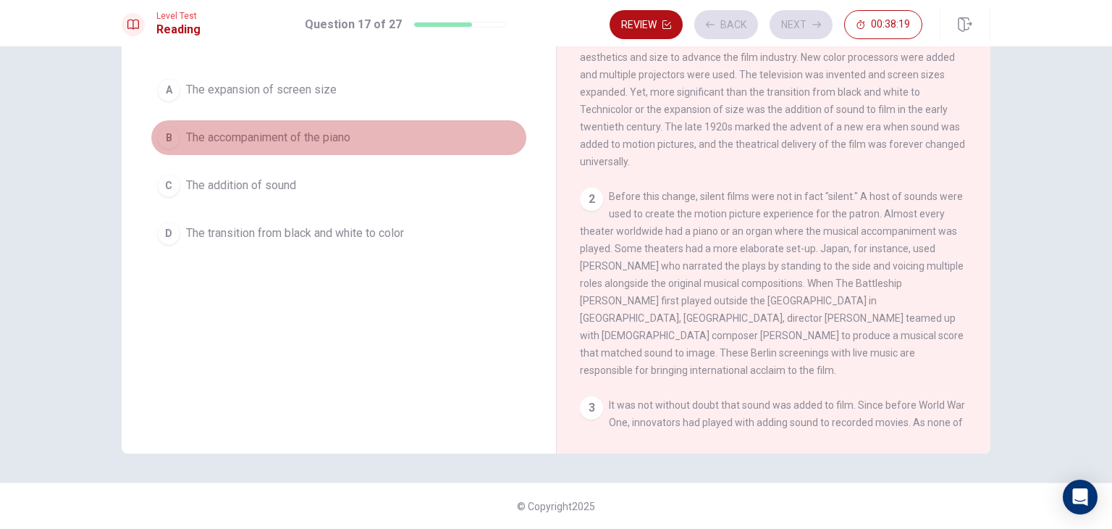
click at [312, 146] on button "B The accompaniment of the piano" at bounding box center [339, 138] width 377 height 36
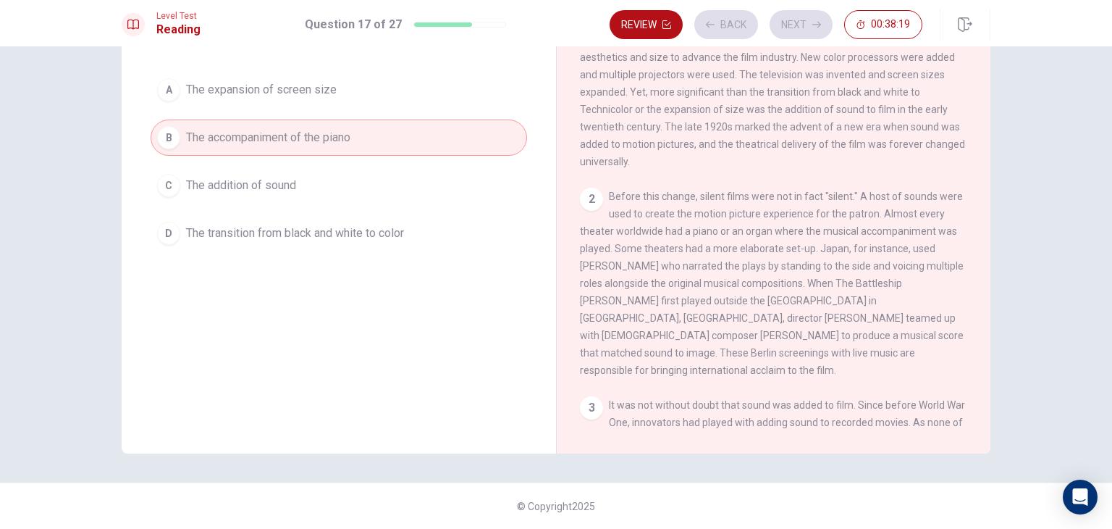
click at [810, 30] on button "Next" at bounding box center [801, 24] width 63 height 29
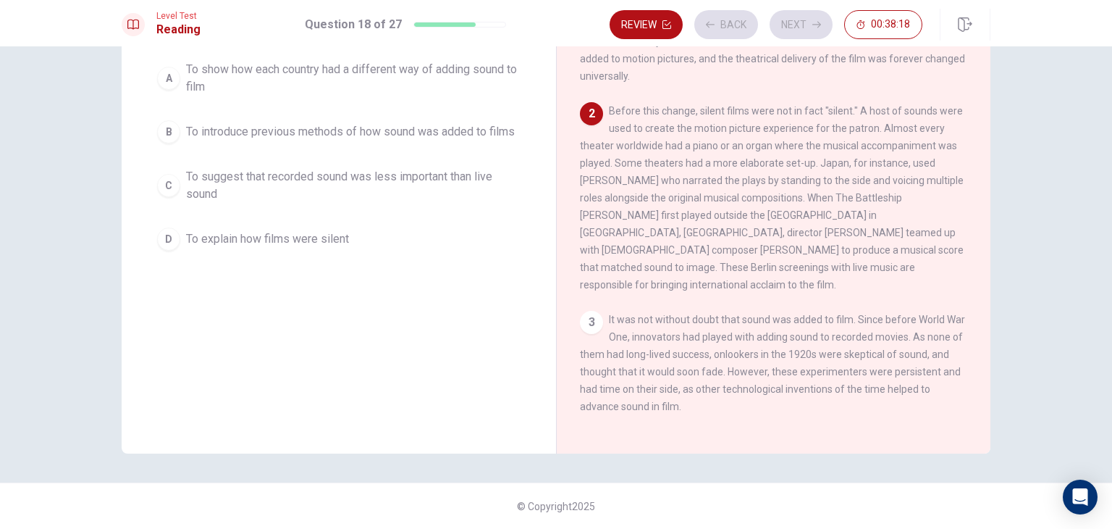
scroll to position [87, 0]
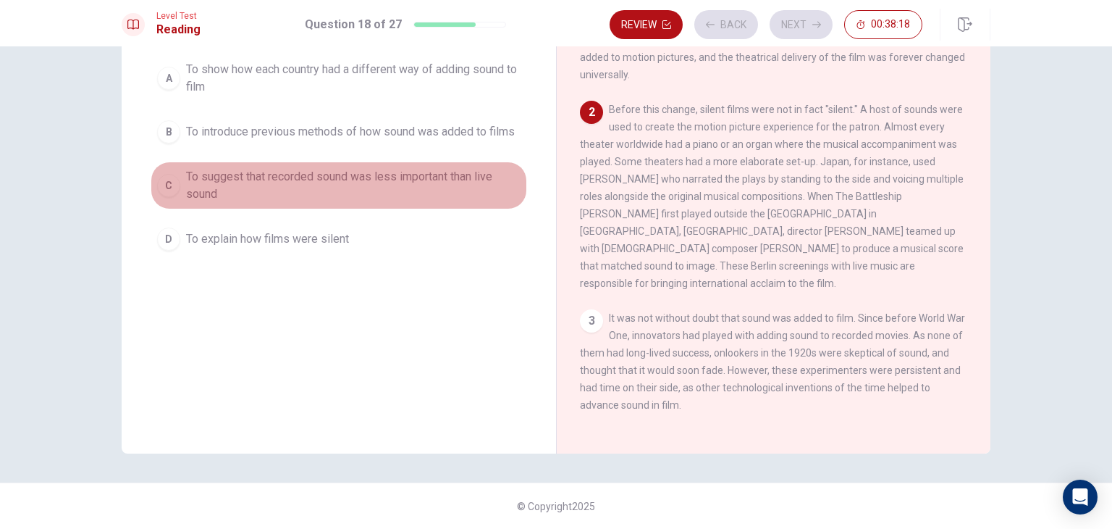
click at [333, 172] on span "To suggest that recorded sound was less important than live sound" at bounding box center [353, 185] width 335 height 35
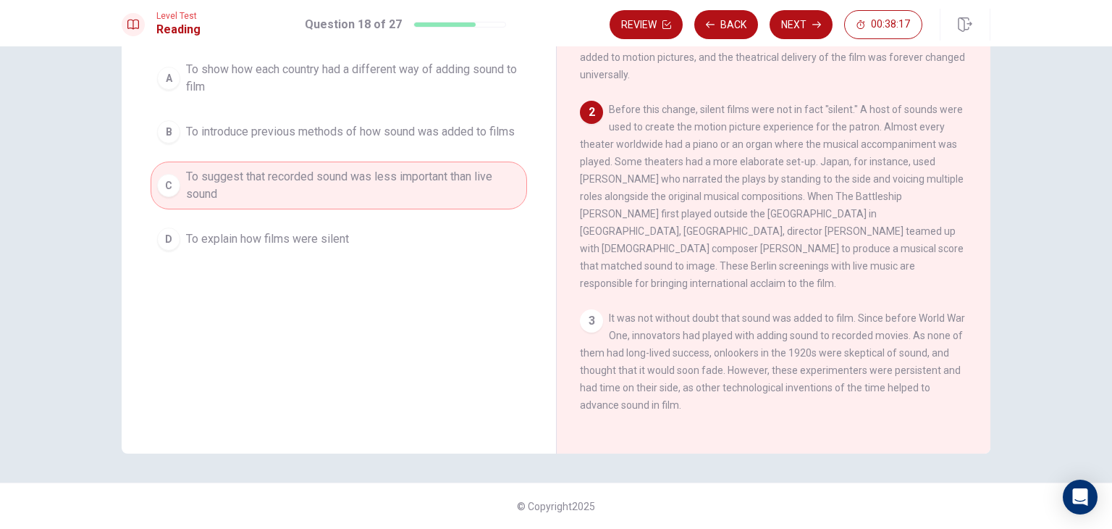
click at [823, 15] on button "Next" at bounding box center [801, 24] width 63 height 29
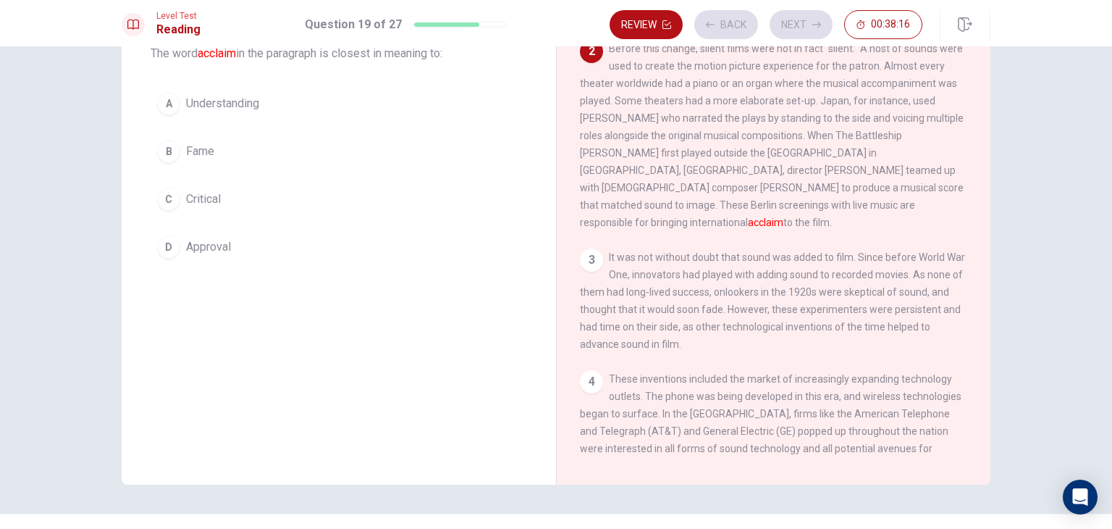
scroll to position [0, 0]
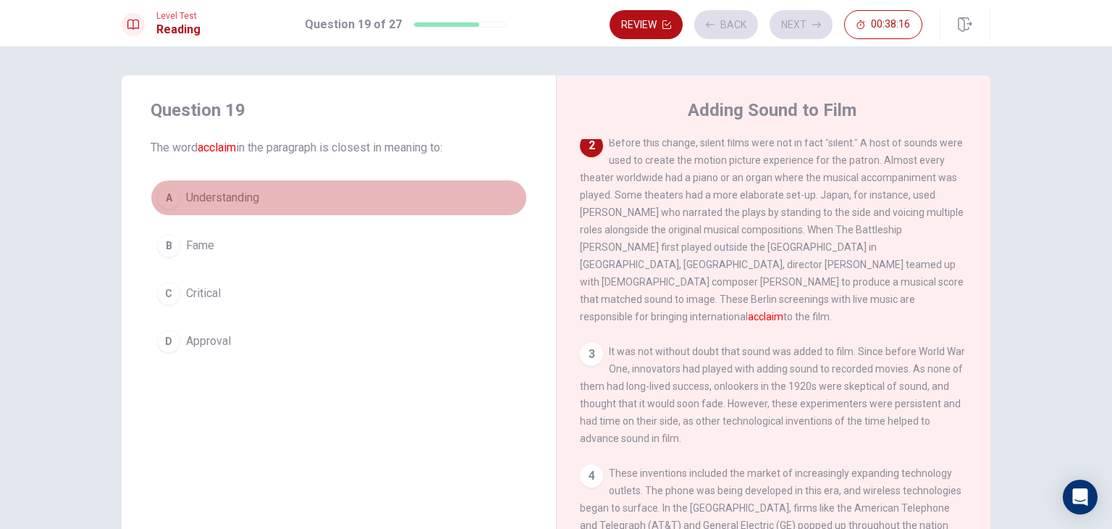
click at [240, 197] on span "Understanding" at bounding box center [222, 197] width 73 height 17
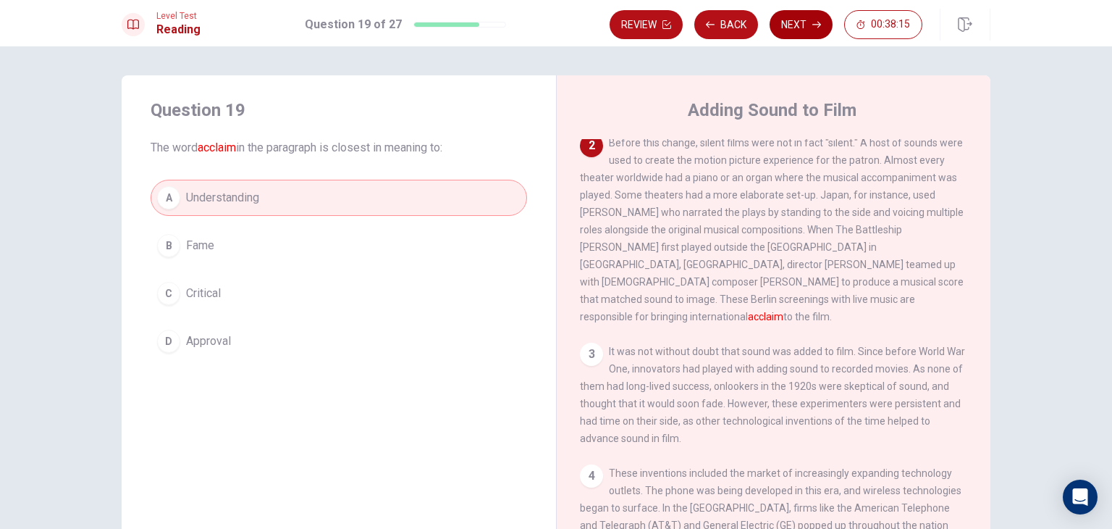
click at [820, 28] on icon "button" at bounding box center [817, 24] width 9 height 9
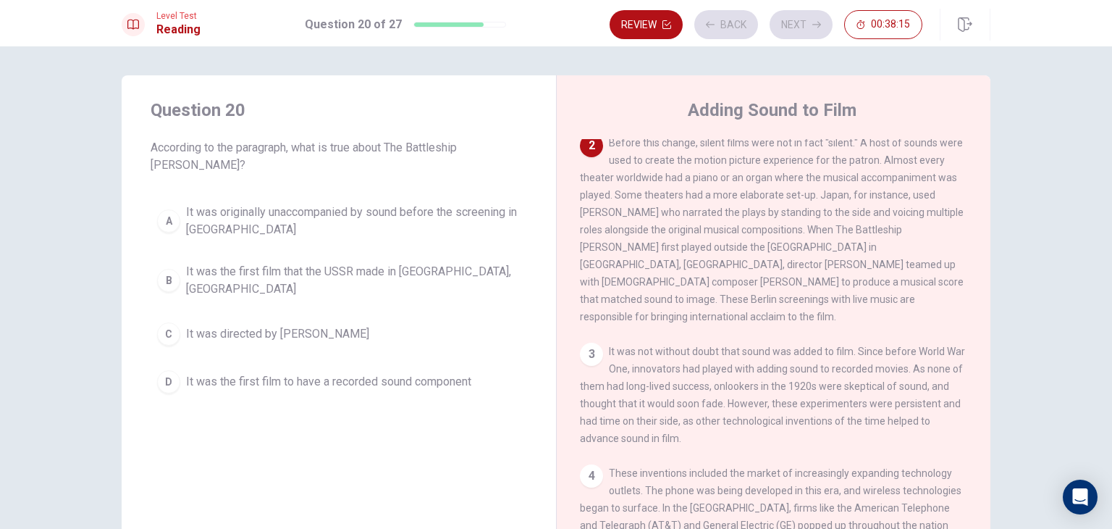
click at [269, 256] on button "B It was the first film that the USSR made in [GEOGRAPHIC_DATA], [GEOGRAPHIC_DA…" at bounding box center [339, 280] width 377 height 48
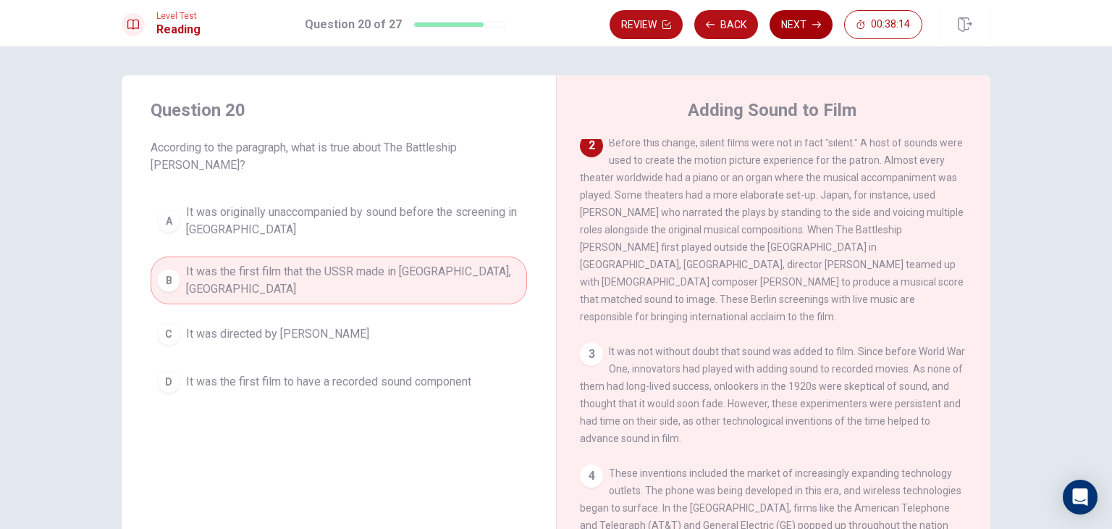
click at [790, 28] on button "Next" at bounding box center [801, 24] width 63 height 29
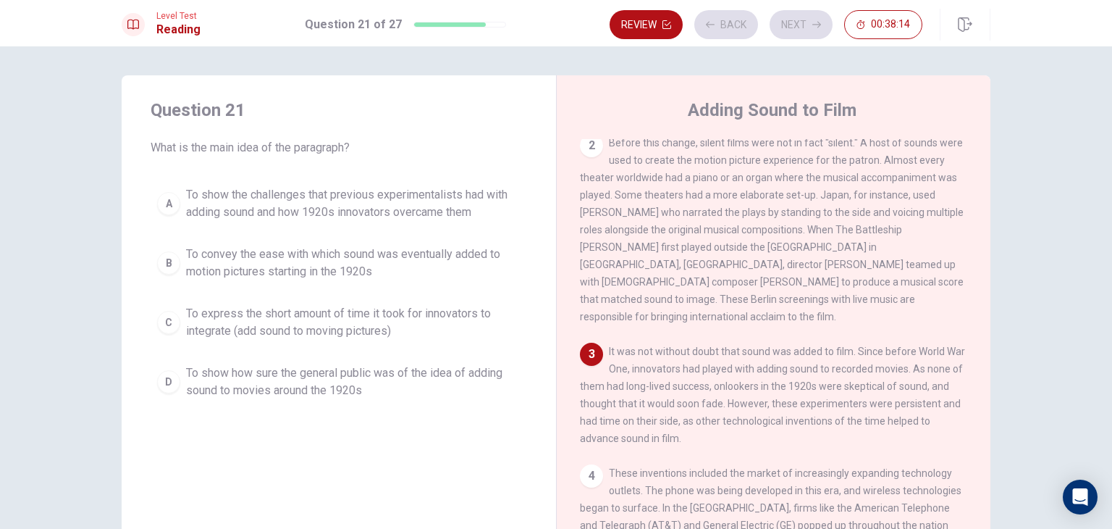
scroll to position [211, 0]
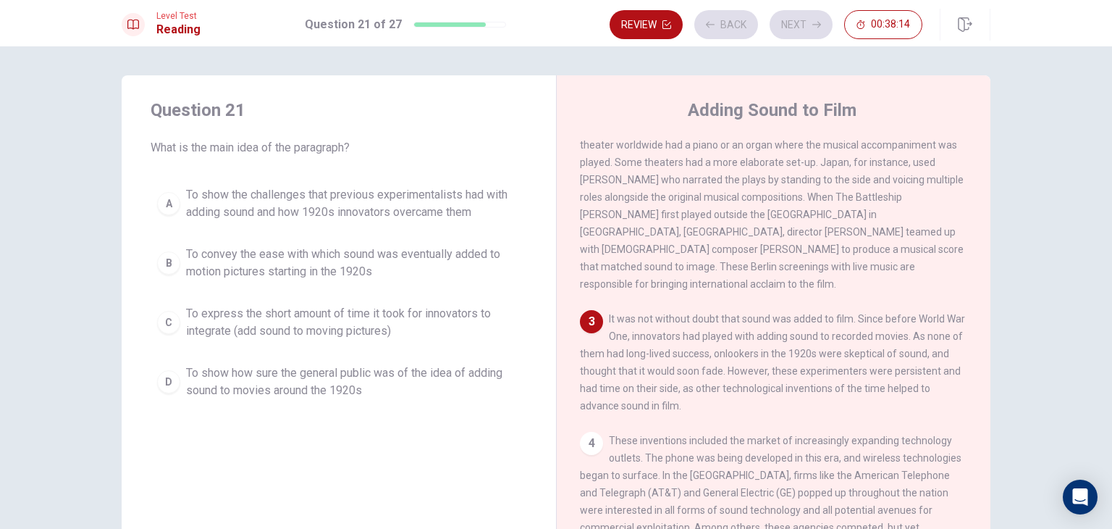
click at [316, 219] on span "To show the challenges that previous experimentalists had with adding sound and…" at bounding box center [353, 203] width 335 height 35
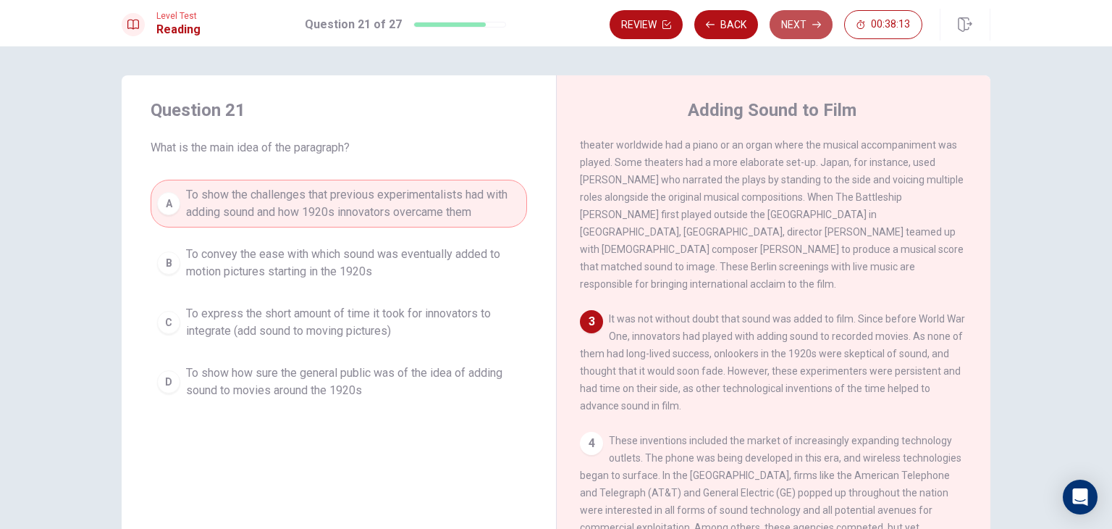
click at [808, 31] on button "Next" at bounding box center [801, 24] width 63 height 29
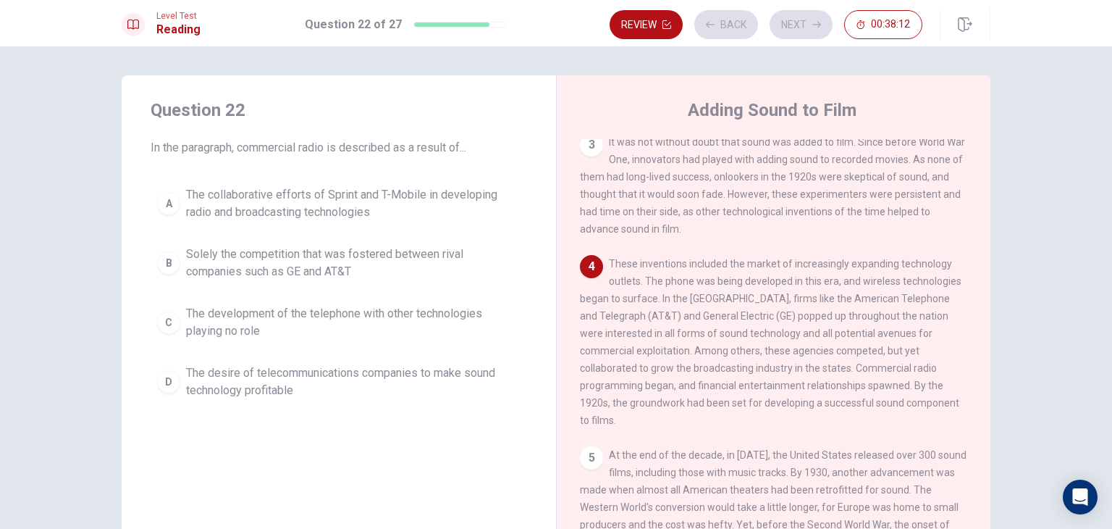
scroll to position [388, 0]
click at [351, 305] on span "The development of the telephone with other technologies playing no role" at bounding box center [353, 322] width 335 height 35
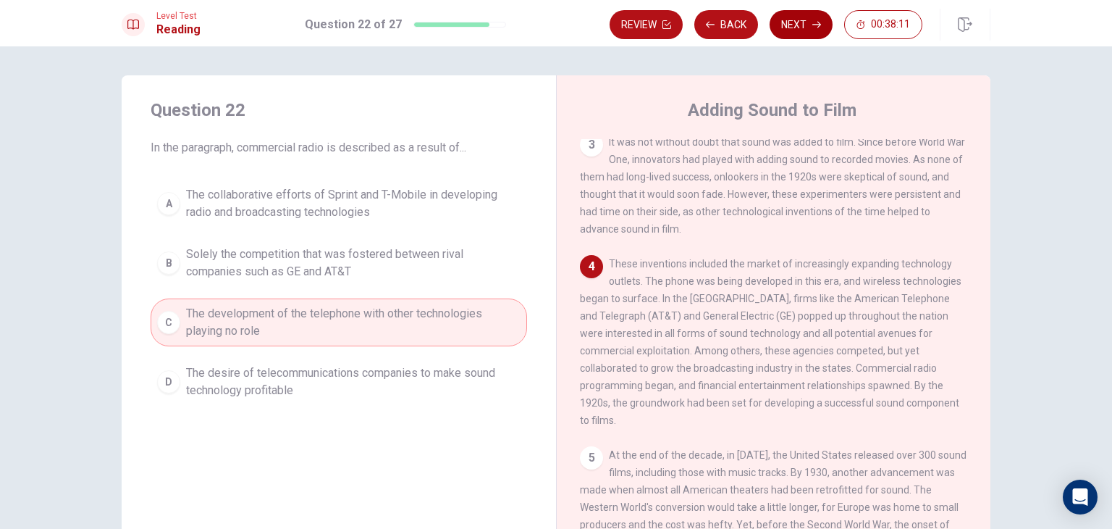
click at [785, 28] on button "Next" at bounding box center [801, 24] width 63 height 29
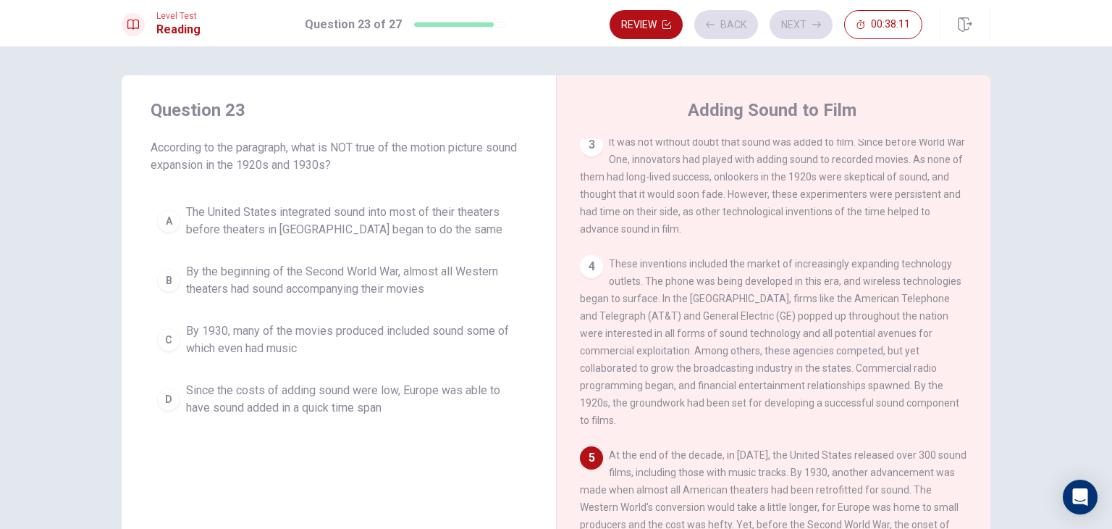
click at [338, 303] on div "A The United States integrated sound into most of their theaters before theater…" at bounding box center [339, 310] width 377 height 226
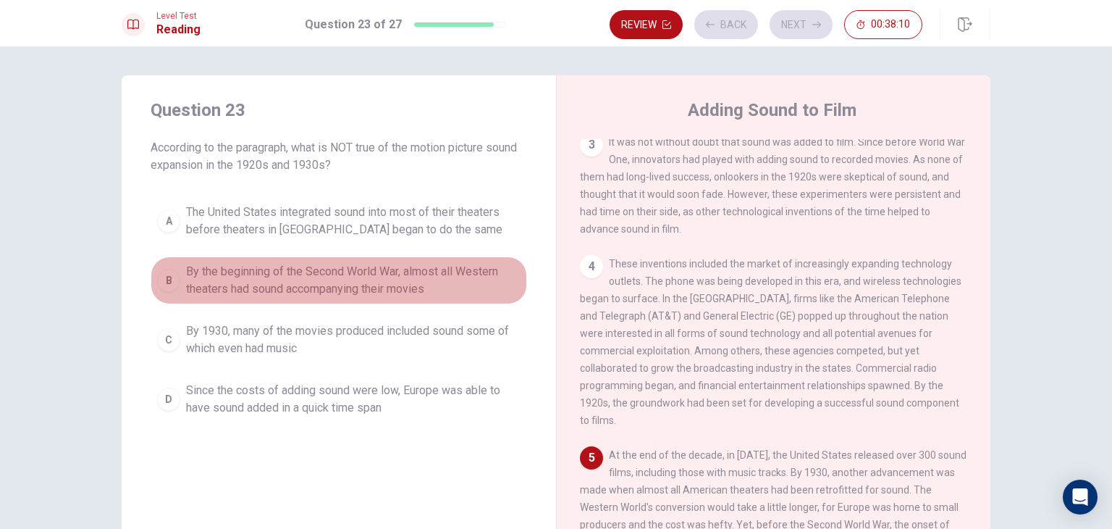
click at [377, 263] on span "By the beginning of the Second World War, almost all Western theaters had sound…" at bounding box center [353, 280] width 335 height 35
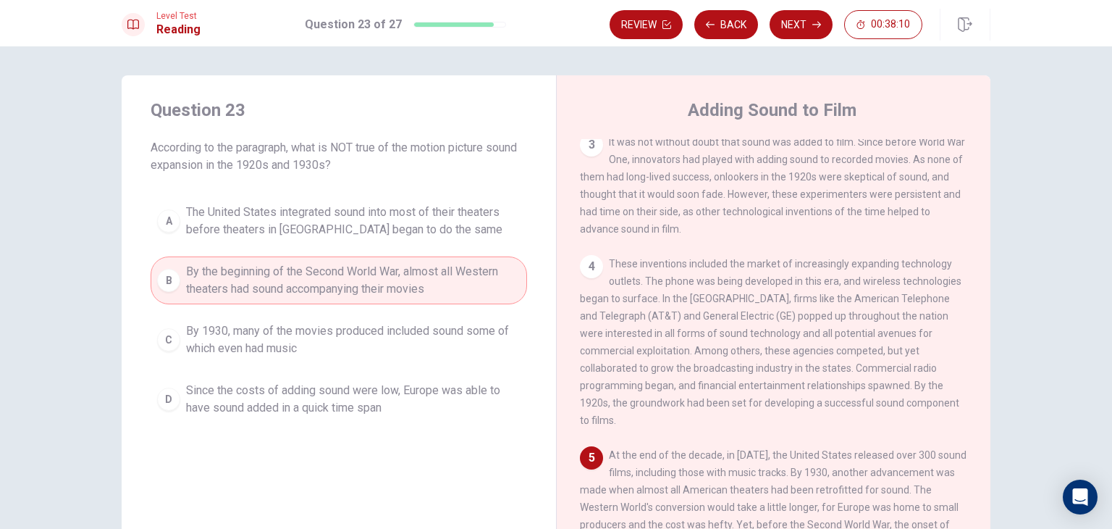
click at [781, 40] on div "Level Test Reading Question 23 of 27 Review Back Next 00:38:10" at bounding box center [556, 23] width 1112 height 46
click at [790, 34] on button "Next" at bounding box center [801, 24] width 63 height 29
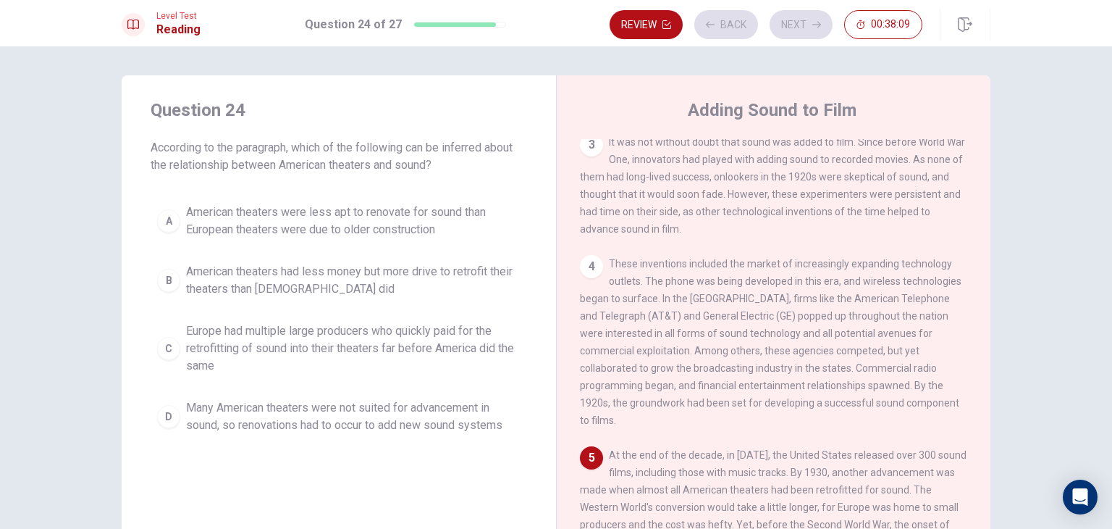
click at [428, 416] on span "Many American theaters were not suited for advancement in sound, so renovations…" at bounding box center [353, 416] width 335 height 35
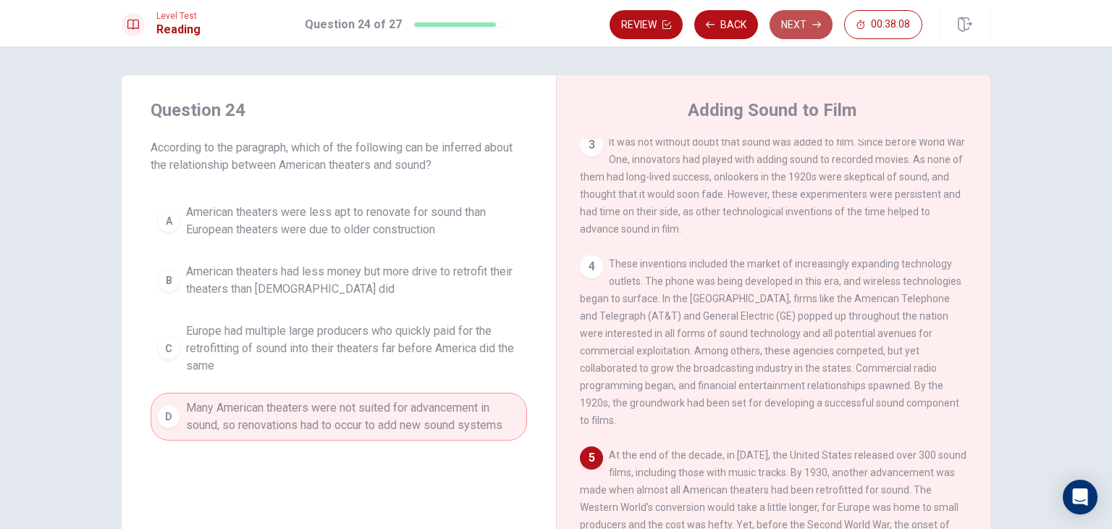
click at [808, 33] on button "Next" at bounding box center [801, 24] width 63 height 29
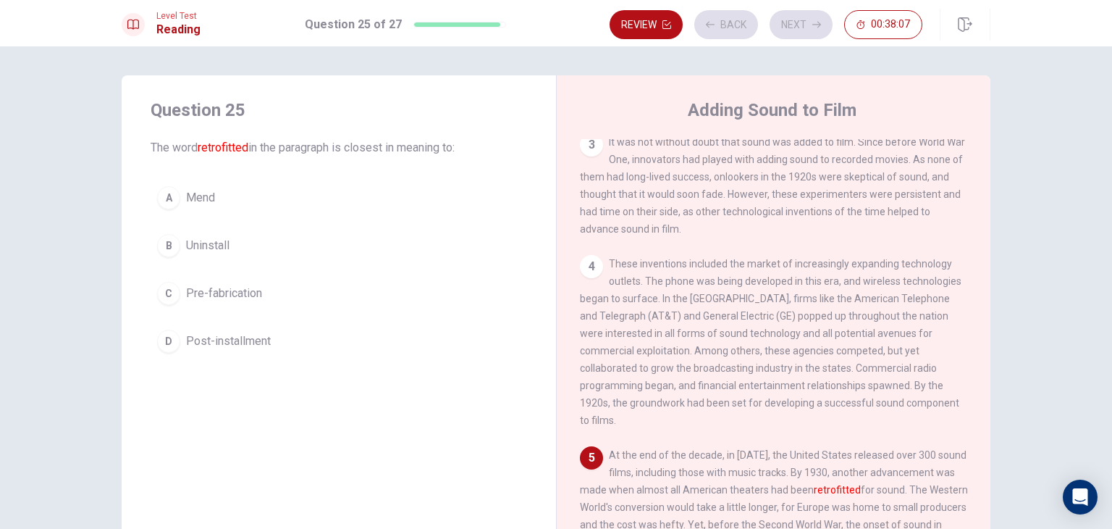
click at [257, 261] on button "B Uninstall" at bounding box center [339, 245] width 377 height 36
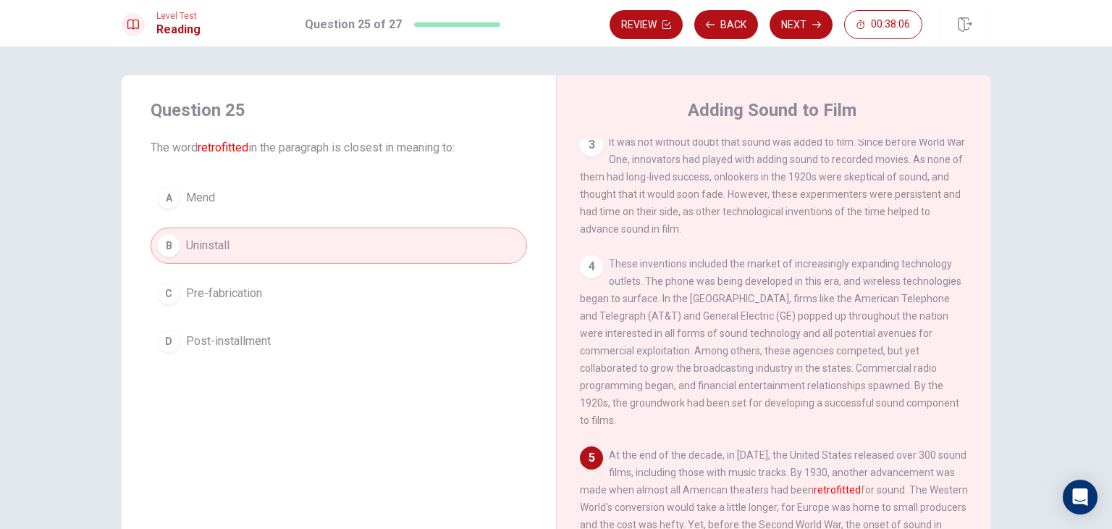
drag, startPoint x: 810, startPoint y: 23, endPoint x: 800, endPoint y: 27, distance: 10.1
click at [809, 23] on button "Next" at bounding box center [801, 24] width 63 height 29
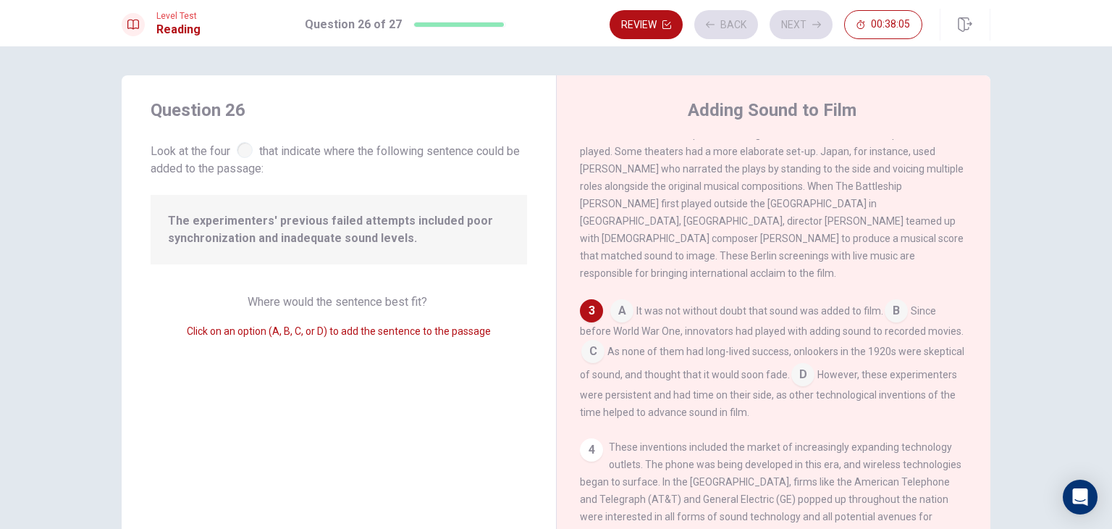
scroll to position [226, 0]
click at [207, 209] on div "The experimenters' previous failed attempts included poor synchronization and i…" at bounding box center [339, 230] width 377 height 70
click at [368, 232] on span "The experimenters' previous failed attempts included poor synchronization and i…" at bounding box center [339, 229] width 342 height 35
click at [593, 435] on div "4" at bounding box center [591, 446] width 23 height 23
click at [588, 443] on div "4" at bounding box center [591, 446] width 23 height 23
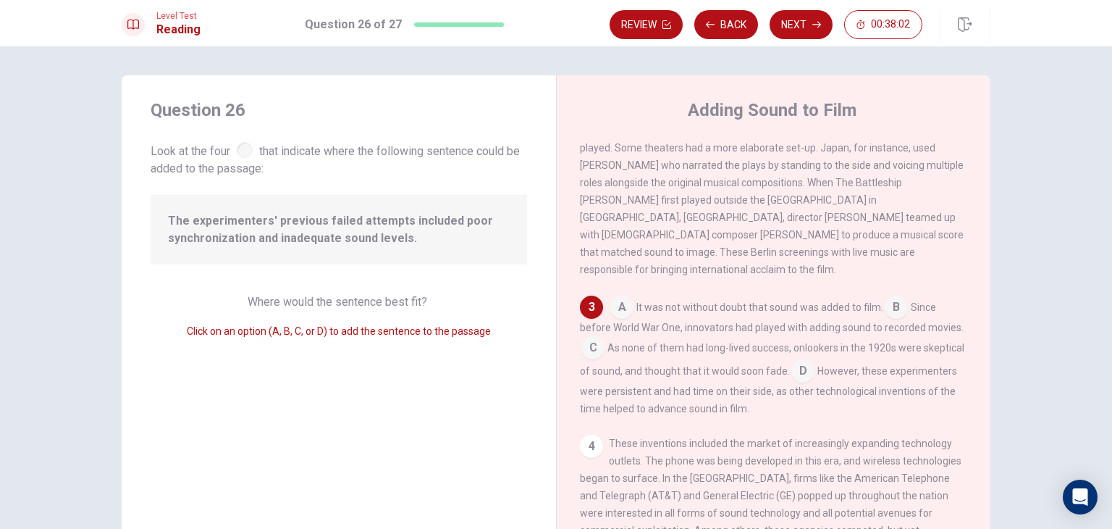
click at [588, 444] on div "4" at bounding box center [591, 446] width 23 height 23
click at [592, 437] on div "4" at bounding box center [591, 446] width 23 height 23
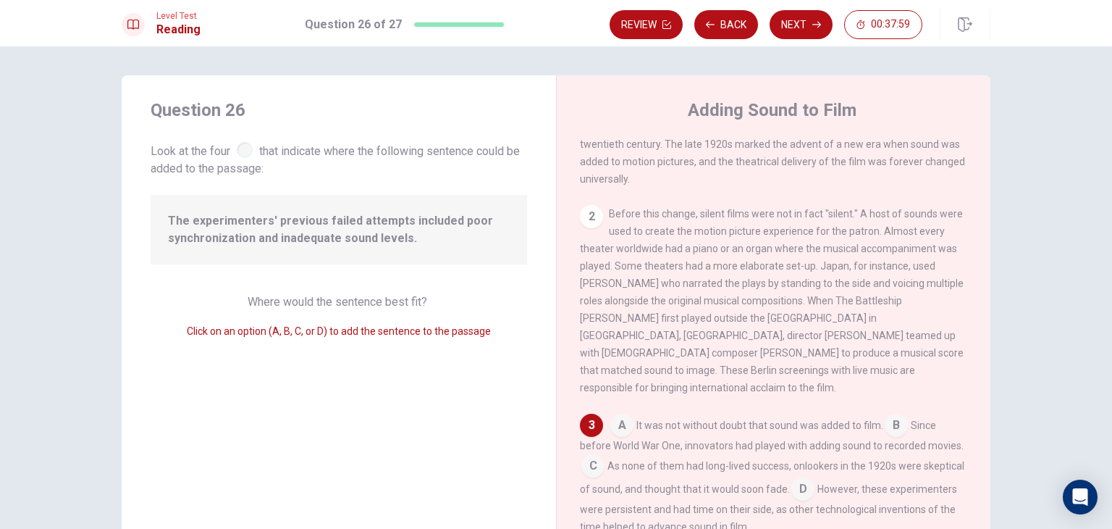
scroll to position [81, 0]
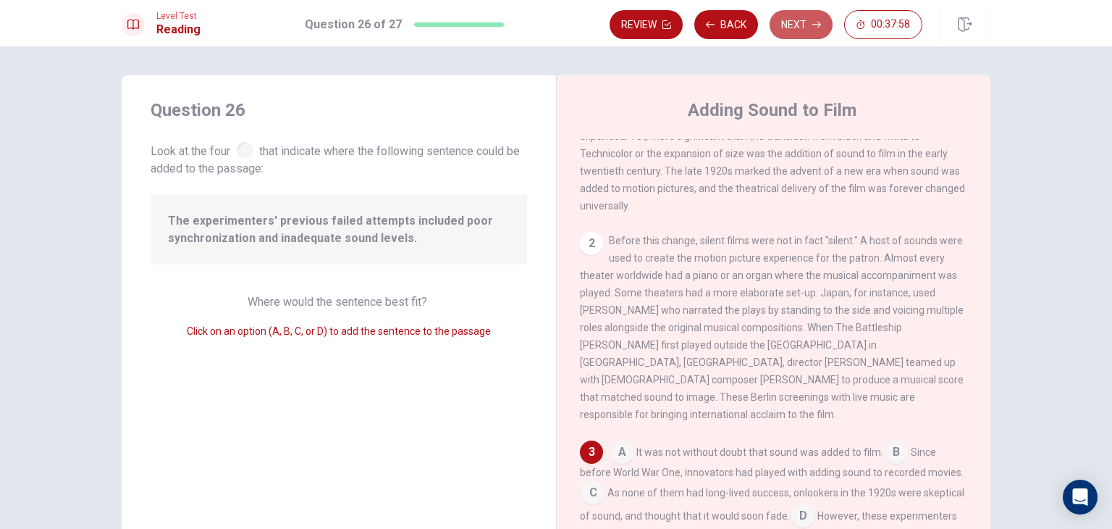
click at [813, 15] on button "Next" at bounding box center [801, 24] width 63 height 29
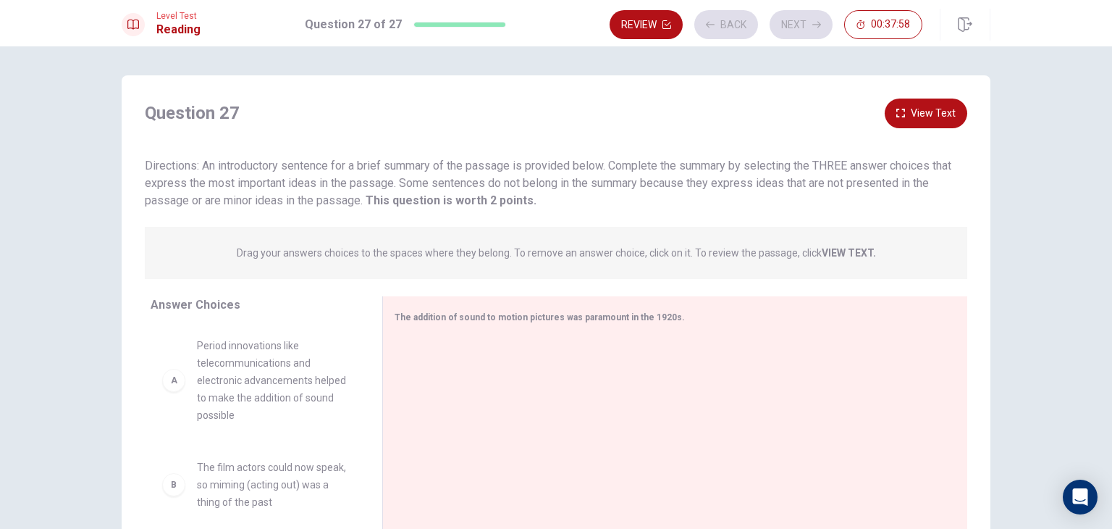
click at [808, 24] on div "Review Back Next 00:37:58" at bounding box center [766, 24] width 313 height 29
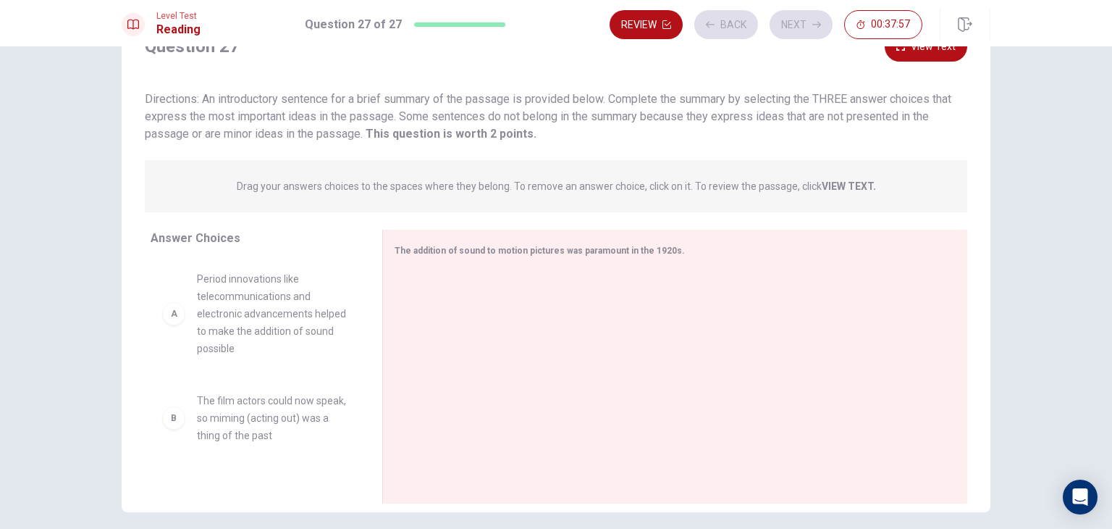
scroll to position [72, 0]
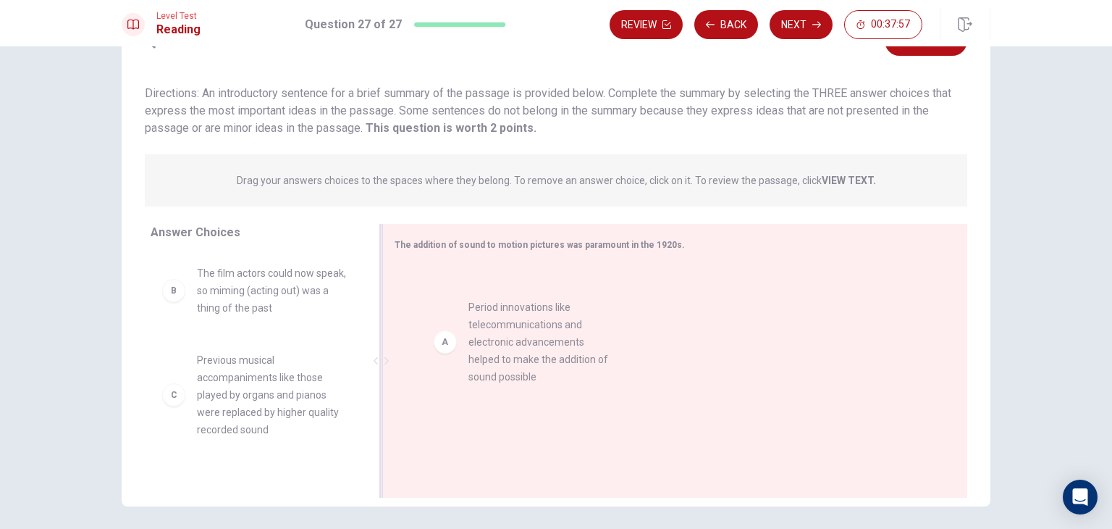
drag, startPoint x: 158, startPoint y: 361, endPoint x: 571, endPoint y: 357, distance: 413.6
click at [779, 39] on div "Review Back Next 00:37:56" at bounding box center [800, 25] width 381 height 32
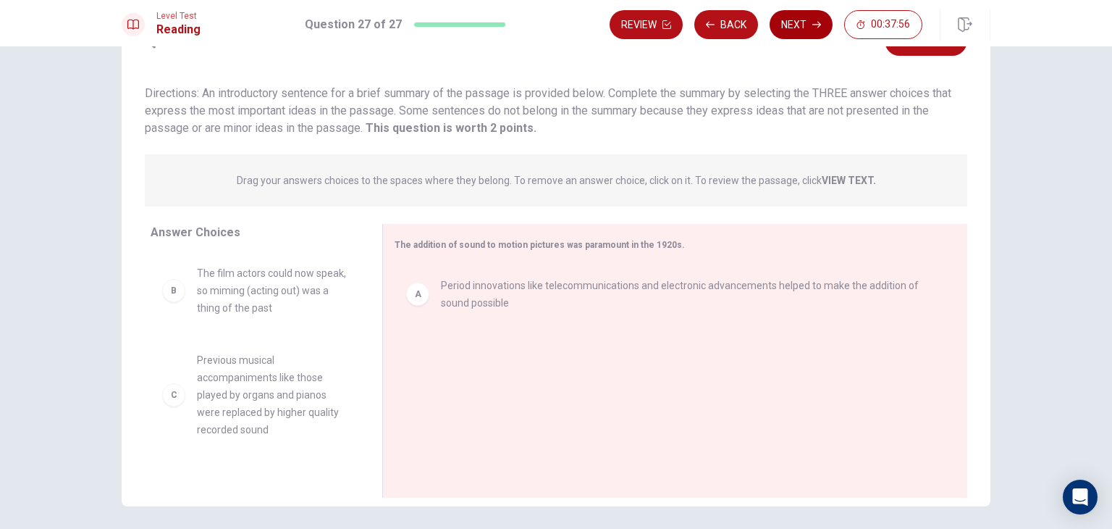
click at [784, 30] on button "Next" at bounding box center [801, 24] width 63 height 29
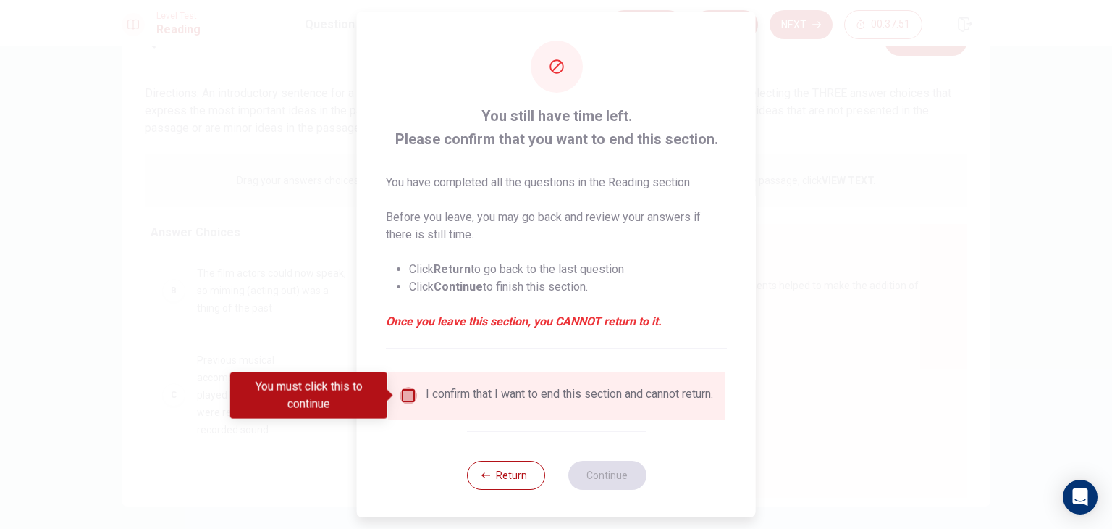
click at [406, 395] on input "You must click this to continue" at bounding box center [408, 395] width 17 height 17
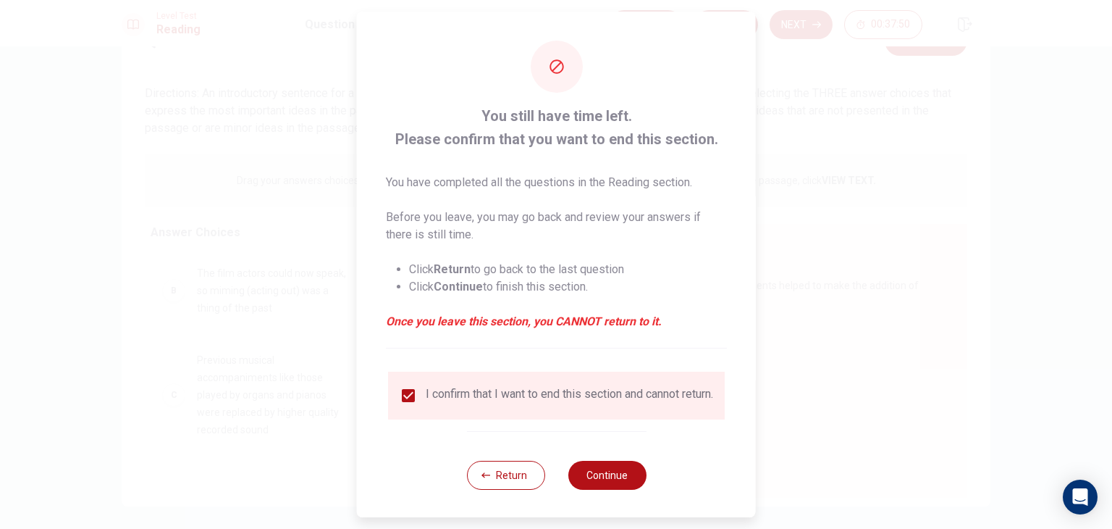
click at [608, 469] on div "Return Continue" at bounding box center [556, 475] width 180 height 88
click at [610, 479] on button "Continue" at bounding box center [607, 475] width 78 height 29
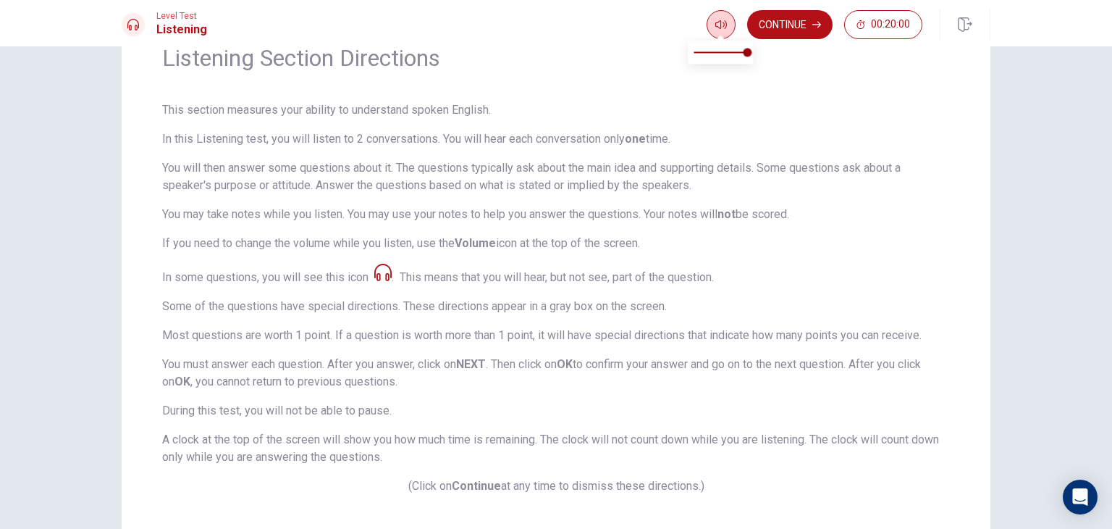
click at [721, 29] on icon "button" at bounding box center [722, 25] width 12 height 12
click at [814, 27] on icon "button" at bounding box center [817, 24] width 9 height 9
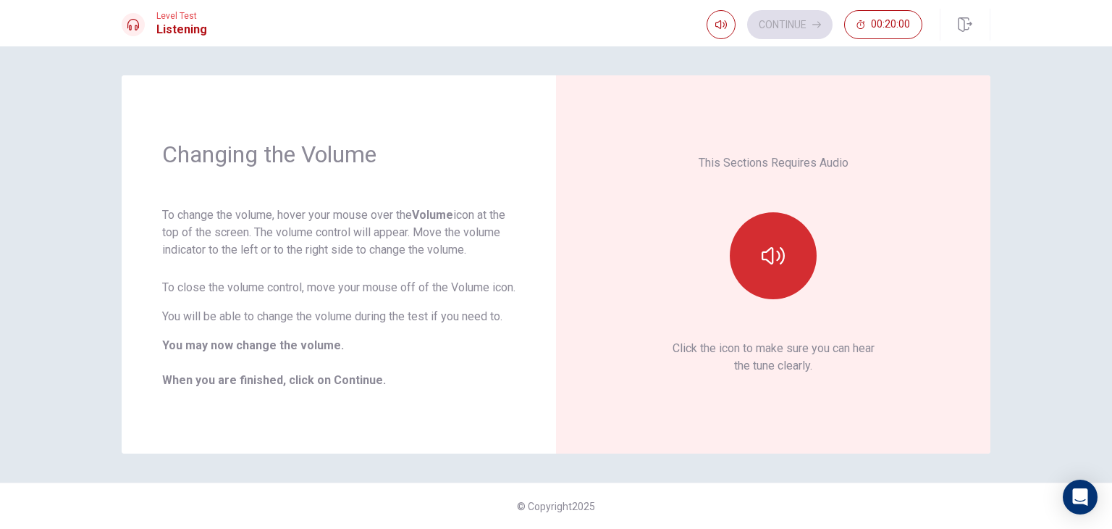
click at [771, 218] on button "button" at bounding box center [773, 255] width 87 height 87
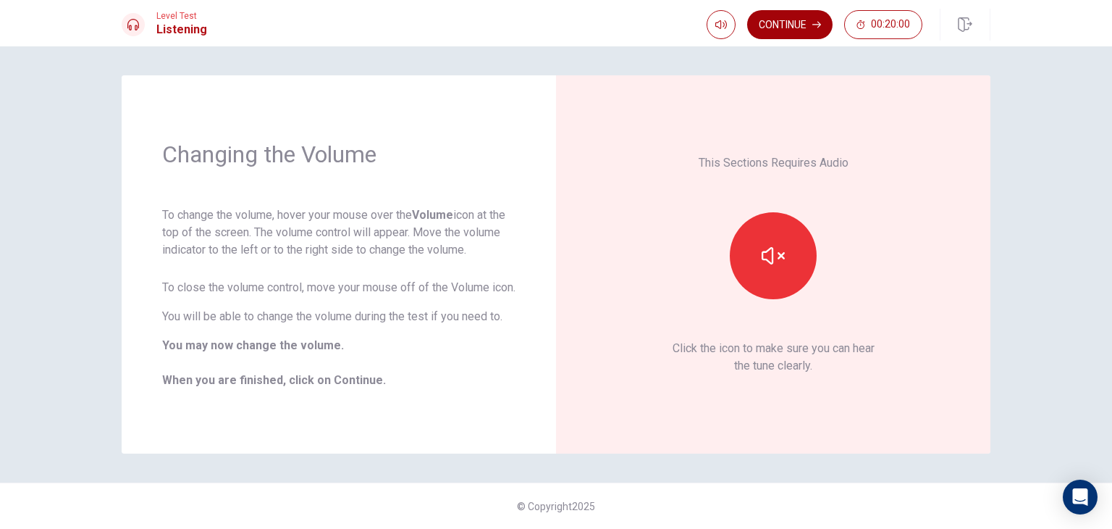
click at [805, 25] on button "Continue" at bounding box center [789, 24] width 85 height 29
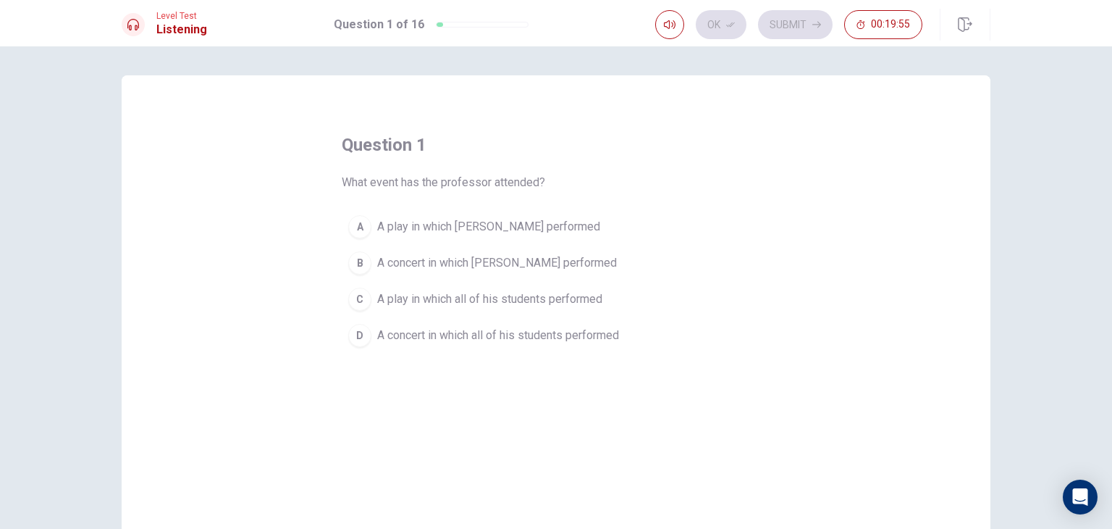
click at [438, 261] on span "A concert in which [PERSON_NAME] performed" at bounding box center [497, 262] width 240 height 17
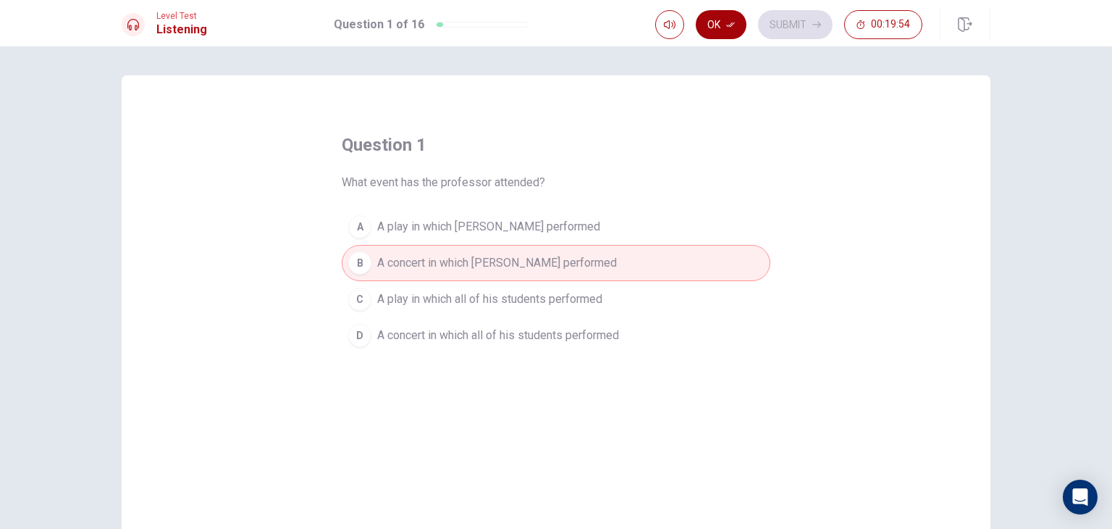
click at [730, 28] on icon "button" at bounding box center [730, 24] width 9 height 9
click at [804, 18] on button "Submit" at bounding box center [795, 24] width 75 height 29
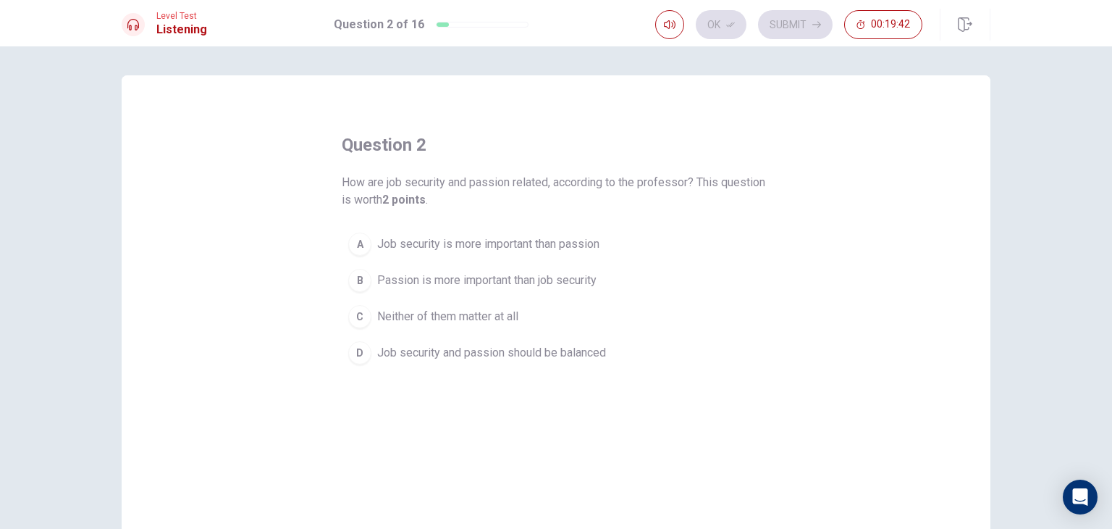
click at [479, 360] on button "D Job security and passion should be balanced" at bounding box center [556, 353] width 429 height 36
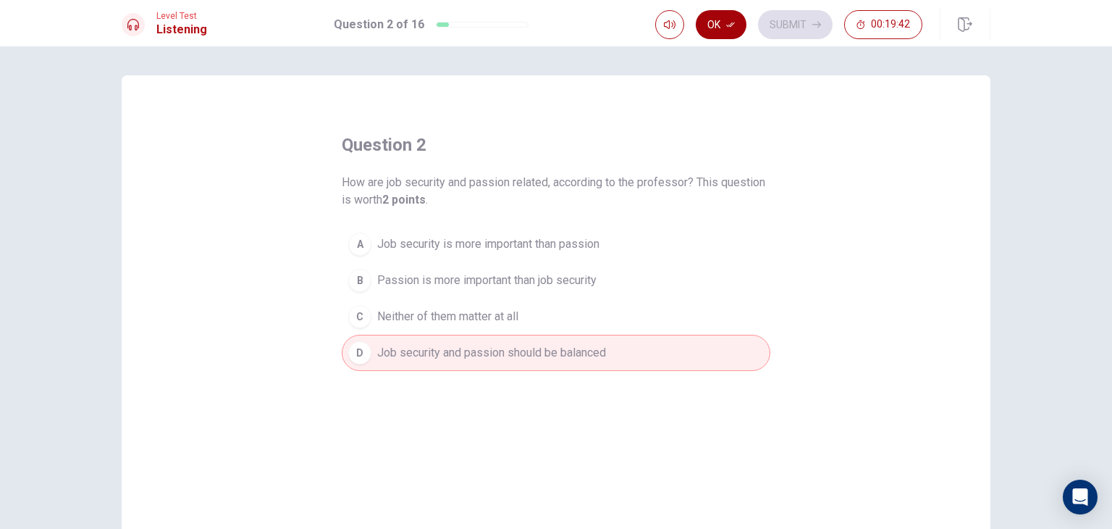
click at [726, 30] on button "Ok" at bounding box center [721, 24] width 51 height 29
click at [797, 25] on button "Submit" at bounding box center [795, 24] width 75 height 29
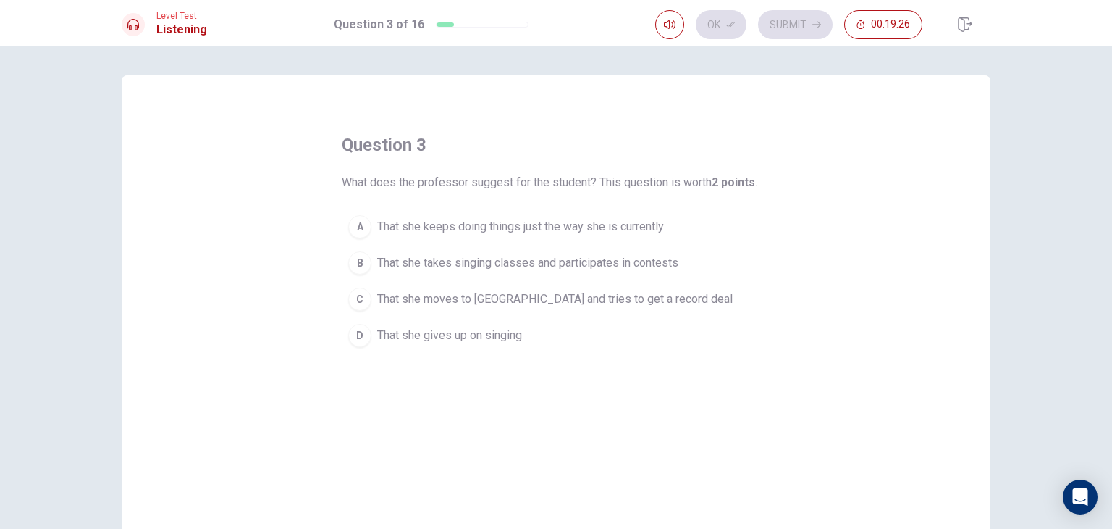
click at [479, 230] on span "That she keeps doing things just the way she is currently" at bounding box center [520, 226] width 287 height 17
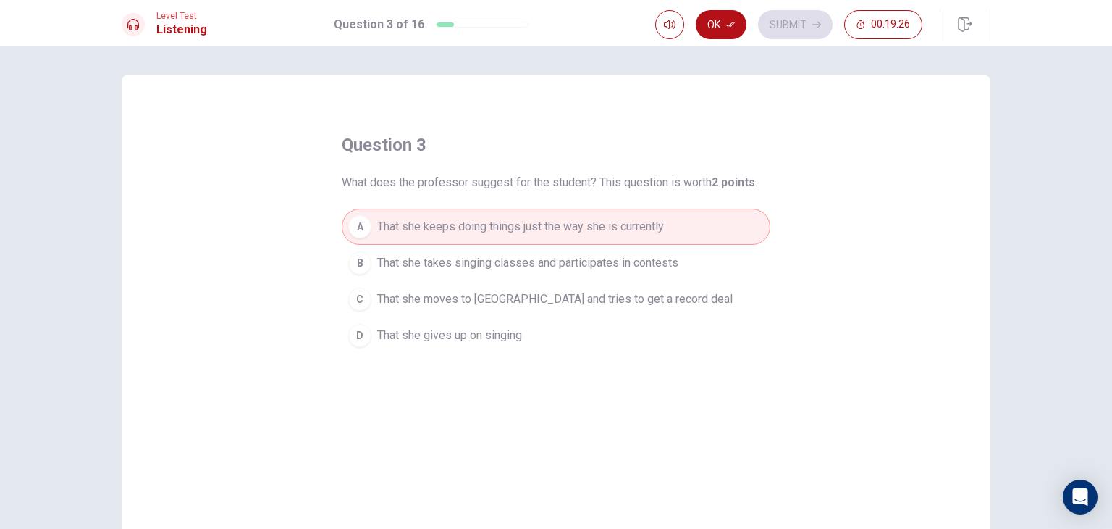
click at [473, 259] on span "That she takes singing classes and participates in contests" at bounding box center [527, 262] width 301 height 17
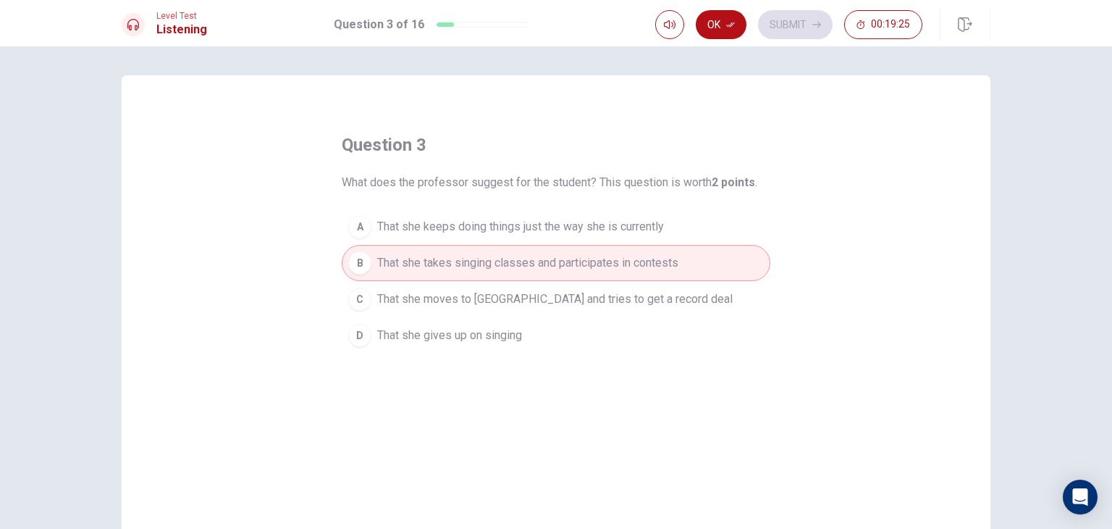
click at [480, 223] on span "That she keeps doing things just the way she is currently" at bounding box center [520, 226] width 287 height 17
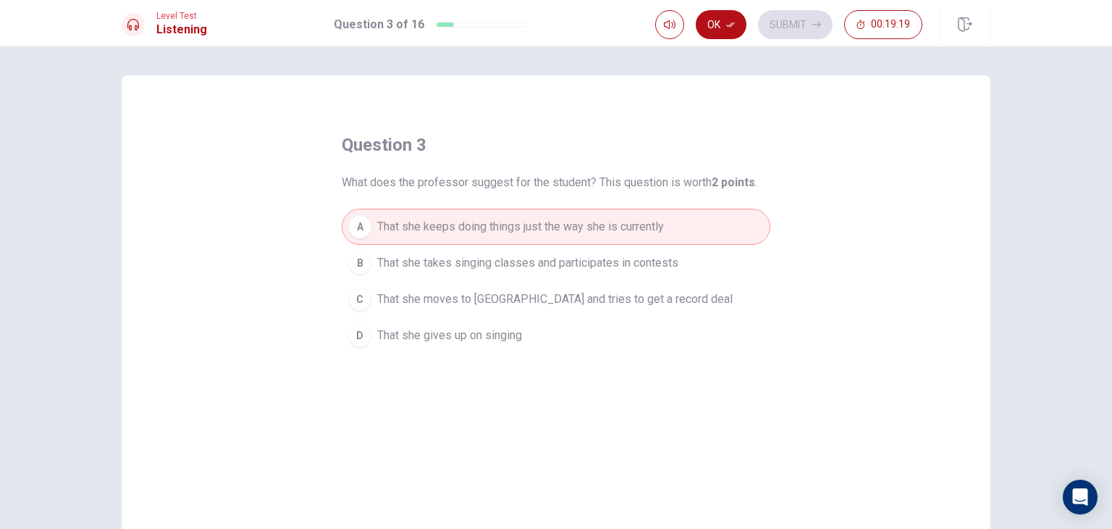
click at [481, 265] on span "That she takes singing classes and participates in contests" at bounding box center [527, 262] width 301 height 17
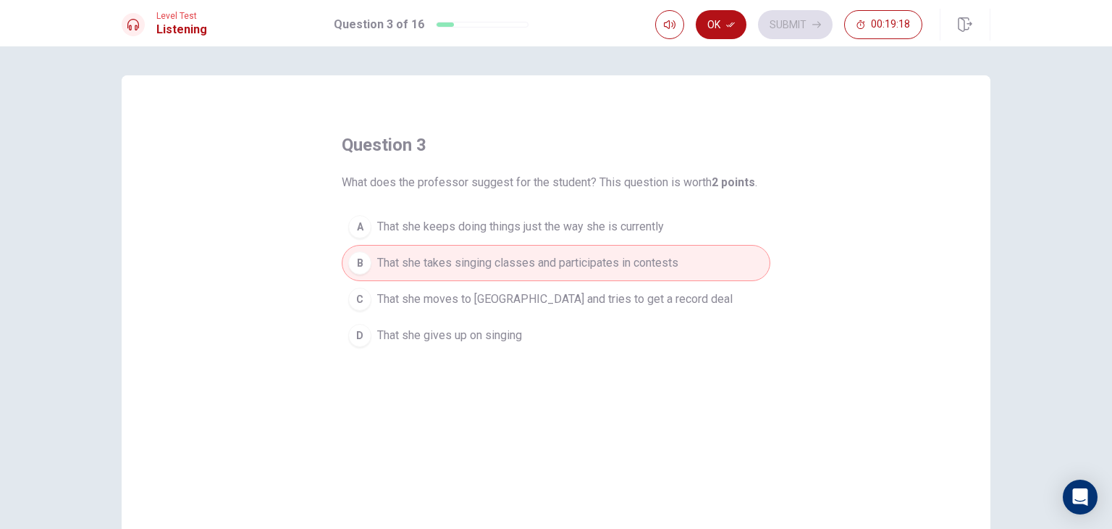
click at [481, 254] on span "That she takes singing classes and participates in contests" at bounding box center [527, 262] width 301 height 17
click at [713, 24] on button "Ok" at bounding box center [721, 24] width 51 height 29
click at [785, 33] on button "Submit" at bounding box center [795, 24] width 75 height 29
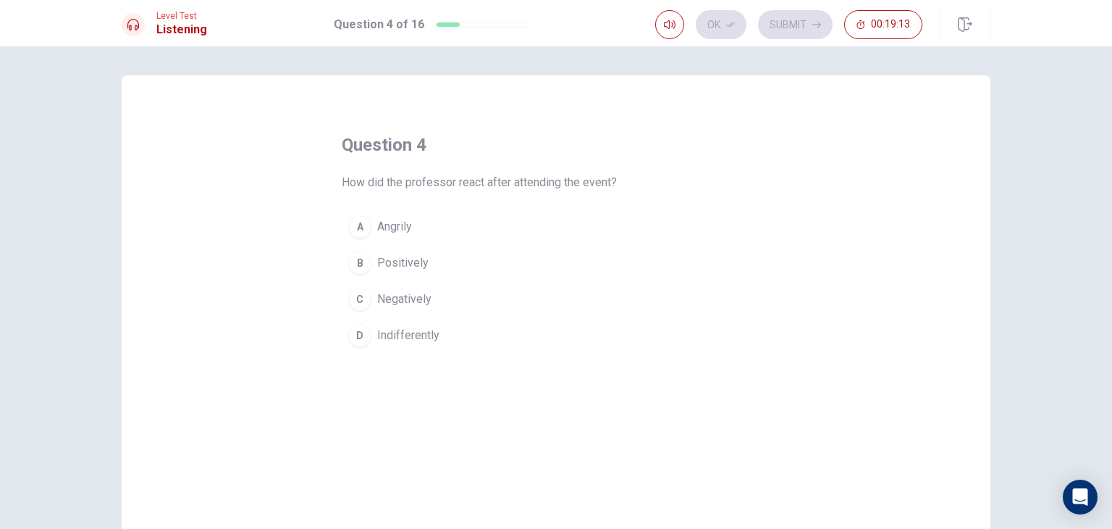
click at [419, 267] on span "Positively" at bounding box center [402, 262] width 51 height 17
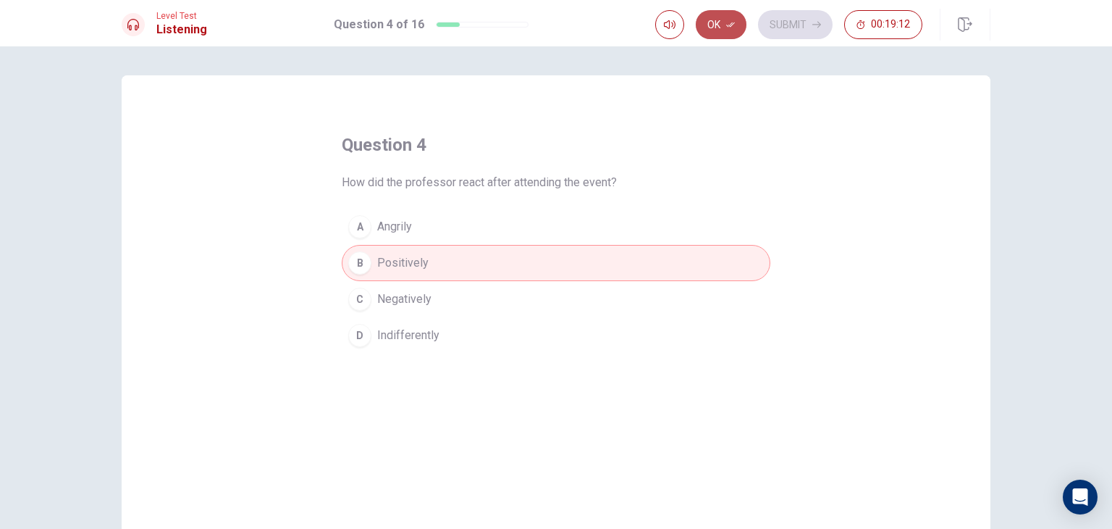
click at [733, 21] on icon "button" at bounding box center [730, 24] width 9 height 9
click at [800, 31] on button "Submit" at bounding box center [795, 24] width 75 height 29
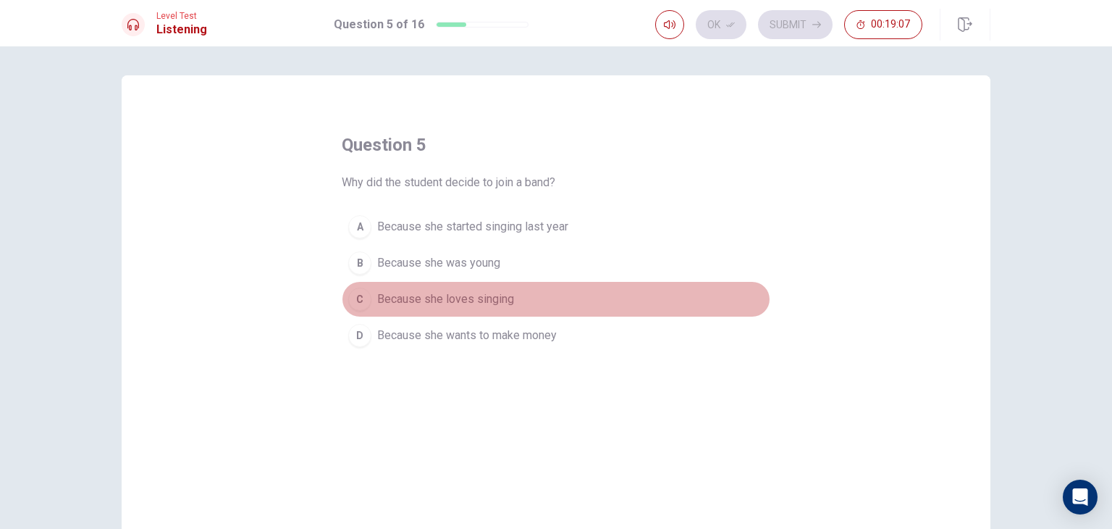
click at [474, 298] on span "Because she loves singing" at bounding box center [445, 298] width 137 height 17
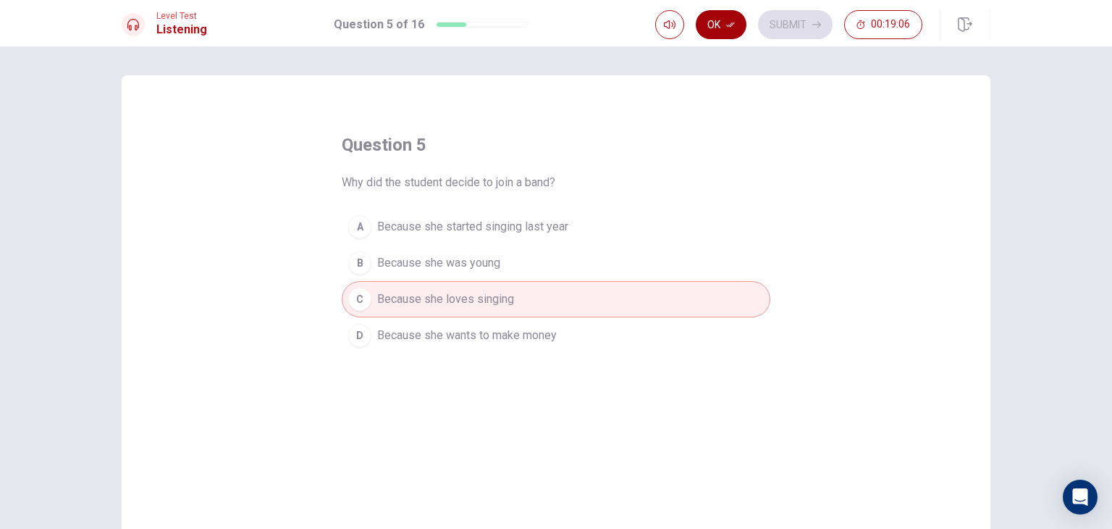
drag, startPoint x: 747, startPoint y: 33, endPoint x: 737, endPoint y: 30, distance: 10.1
click at [744, 31] on div "Ok Submit 00:19:06" at bounding box center [788, 24] width 267 height 29
click at [732, 28] on icon "button" at bounding box center [730, 24] width 9 height 9
click at [820, 31] on button "Submit" at bounding box center [795, 24] width 75 height 29
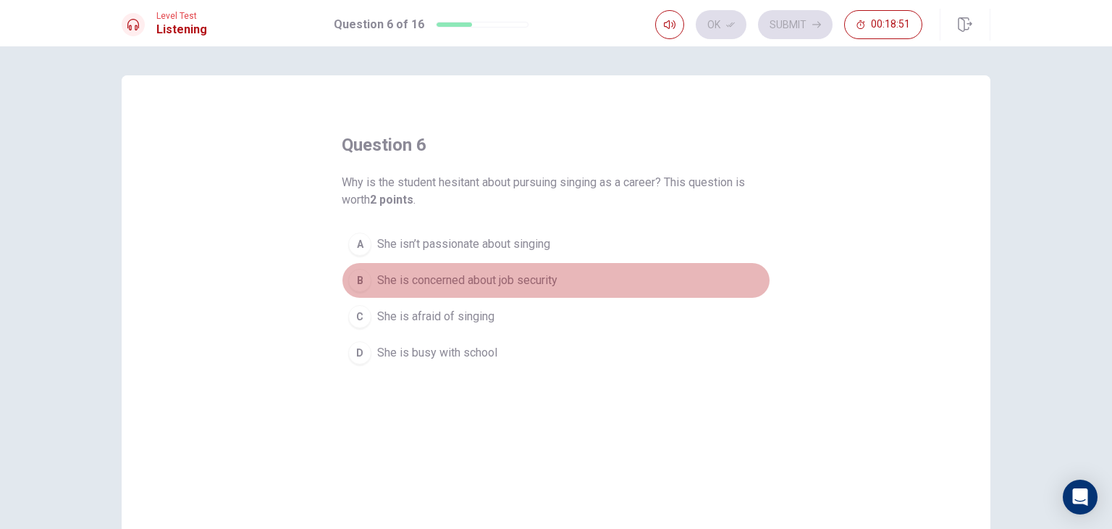
click at [432, 274] on span "She is concerned about job security" at bounding box center [467, 280] width 180 height 17
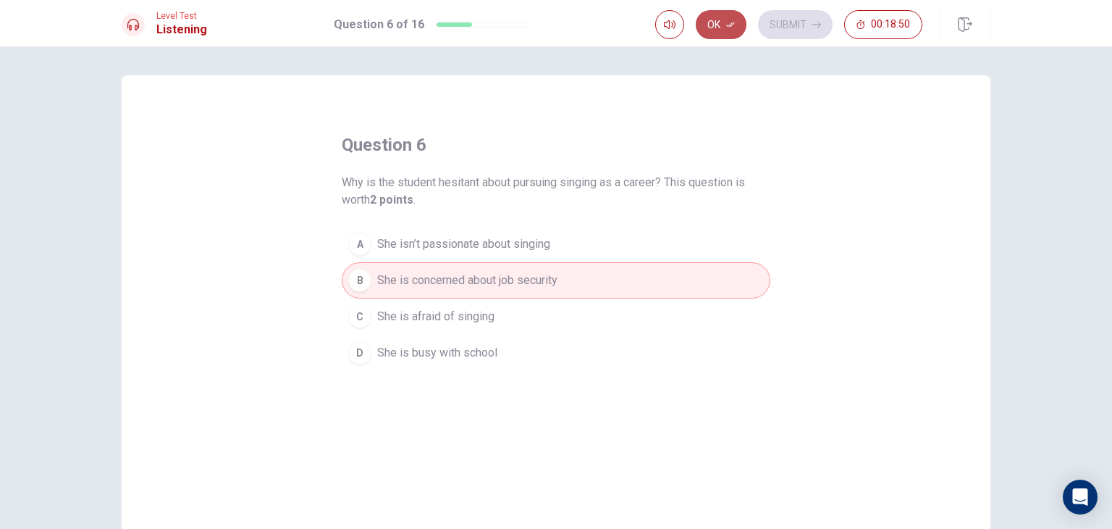
click at [718, 25] on button "Ok" at bounding box center [721, 24] width 51 height 29
click at [801, 27] on button "Submit" at bounding box center [795, 24] width 75 height 29
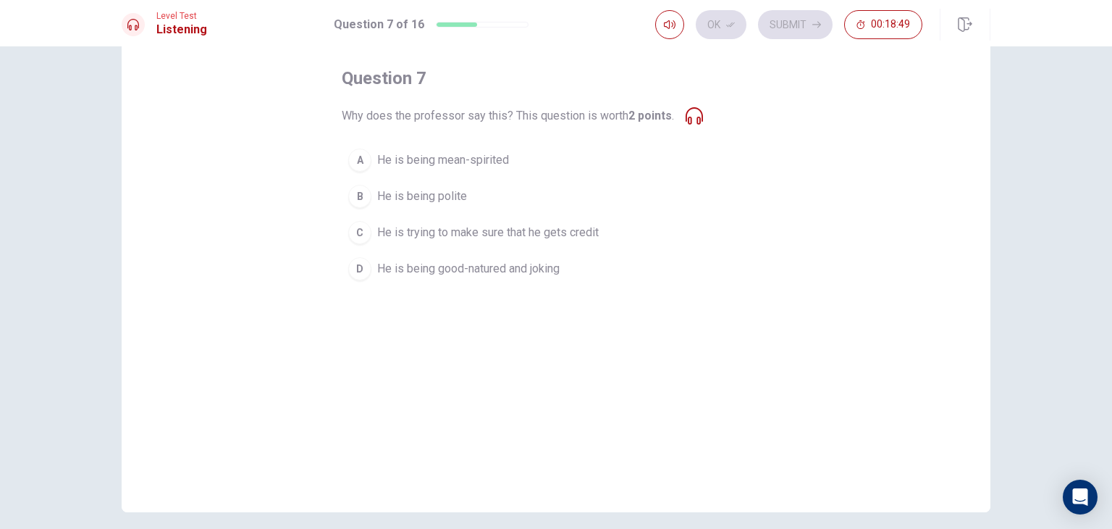
scroll to position [72, 0]
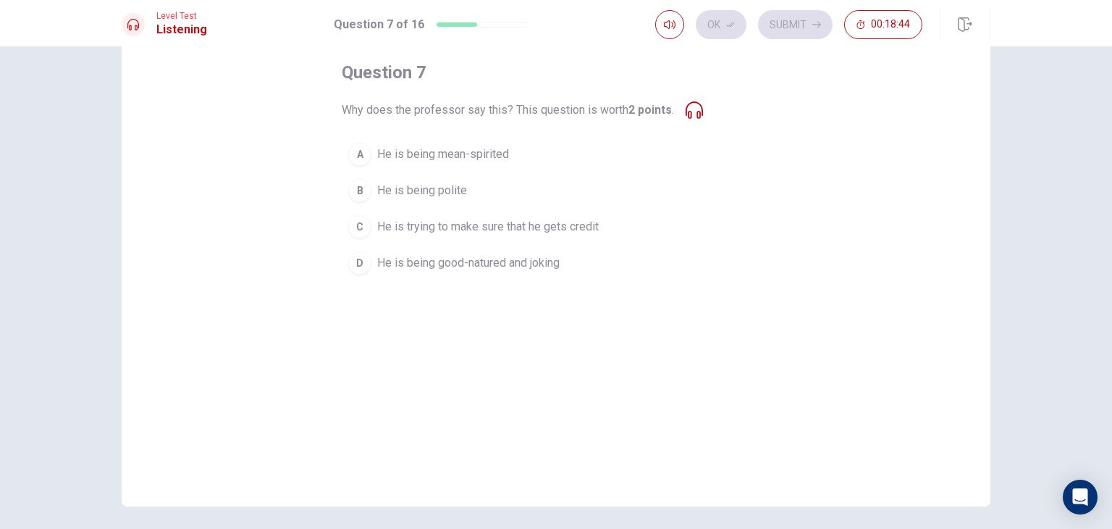
click at [461, 267] on span "He is being good-natured and joking" at bounding box center [468, 262] width 183 height 17
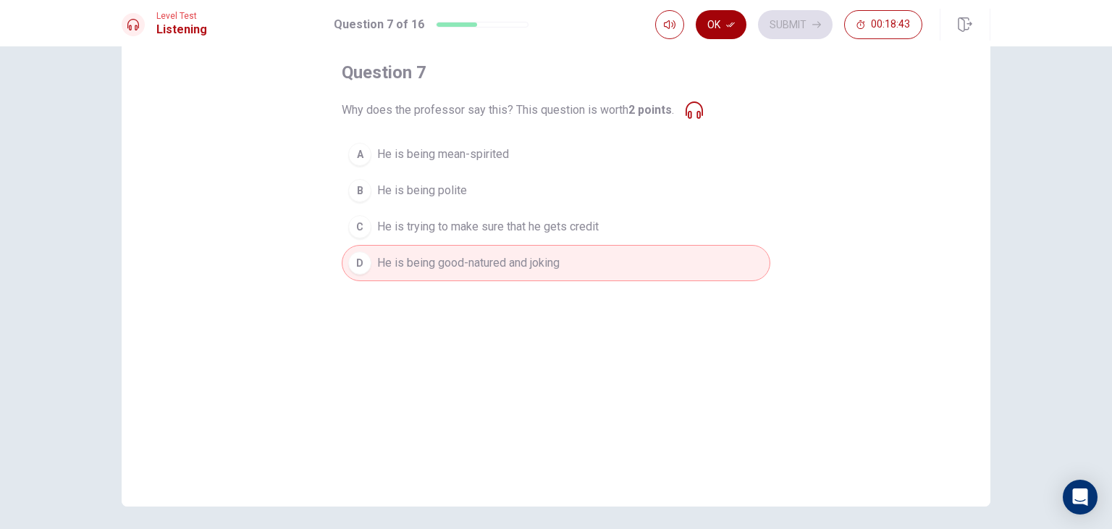
click at [717, 30] on button "Ok" at bounding box center [721, 24] width 51 height 29
click at [804, 19] on button "Submit" at bounding box center [795, 24] width 75 height 29
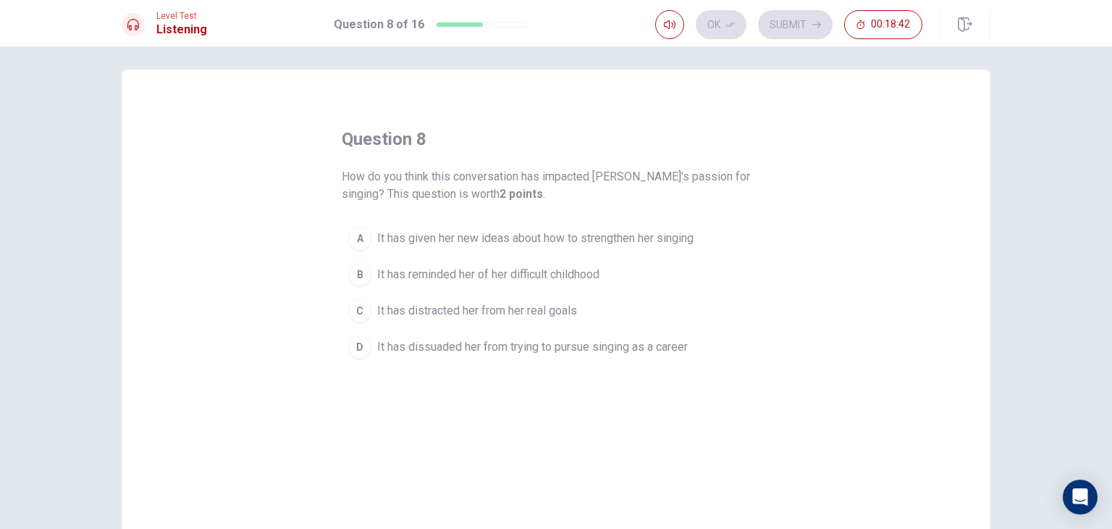
scroll to position [0, 0]
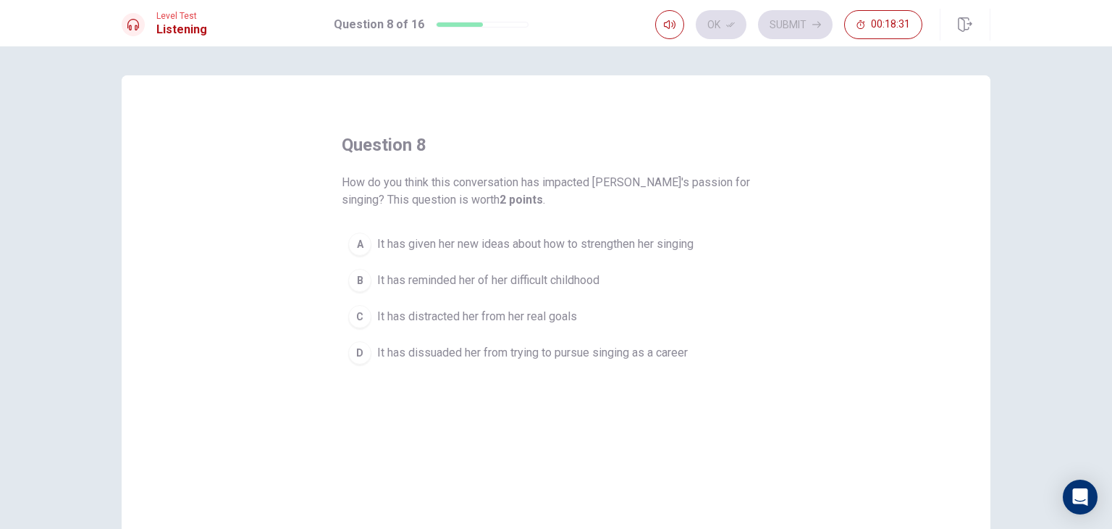
click at [527, 235] on span "It has given her new ideas about how to strengthen her singing" at bounding box center [535, 243] width 317 height 17
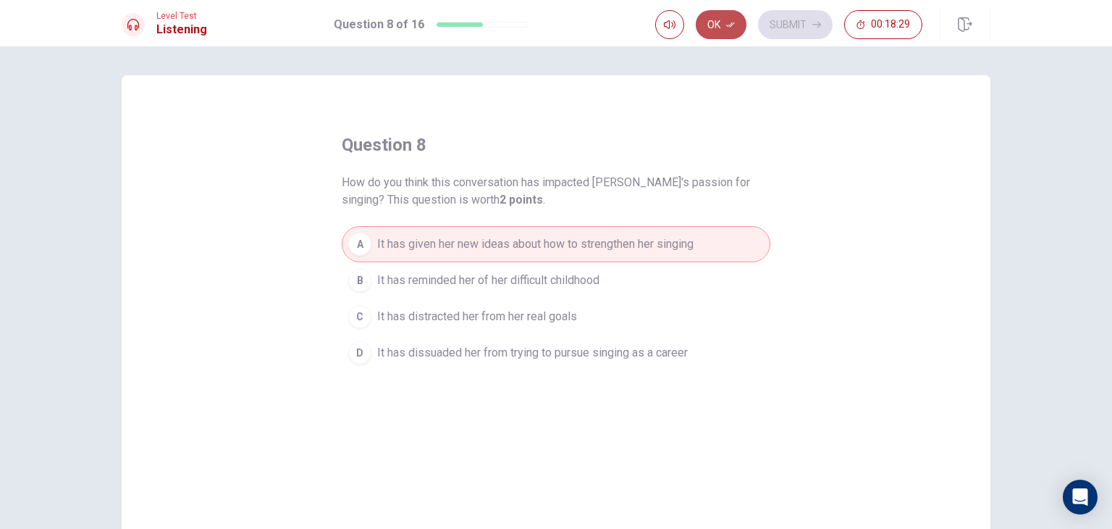
click at [738, 30] on button "Ok" at bounding box center [721, 24] width 51 height 29
click at [802, 18] on button "Submit" at bounding box center [795, 24] width 75 height 29
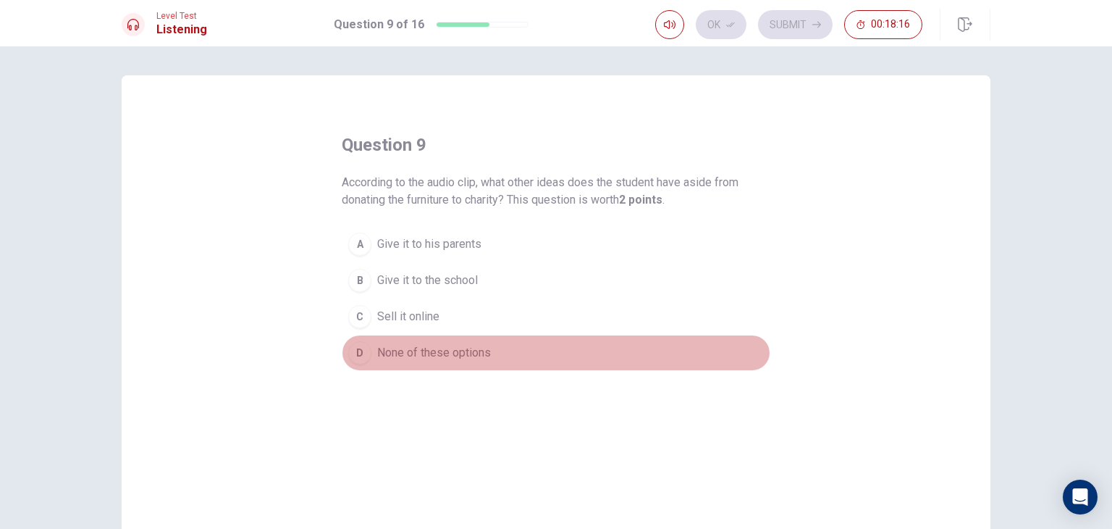
drag, startPoint x: 438, startPoint y: 366, endPoint x: 445, endPoint y: 389, distance: 24.1
click at [444, 389] on div "question 9 According to the audio clip, what other ideas does the student have …" at bounding box center [556, 326] width 869 height 503
click at [461, 343] on button "D None of these options" at bounding box center [556, 353] width 429 height 36
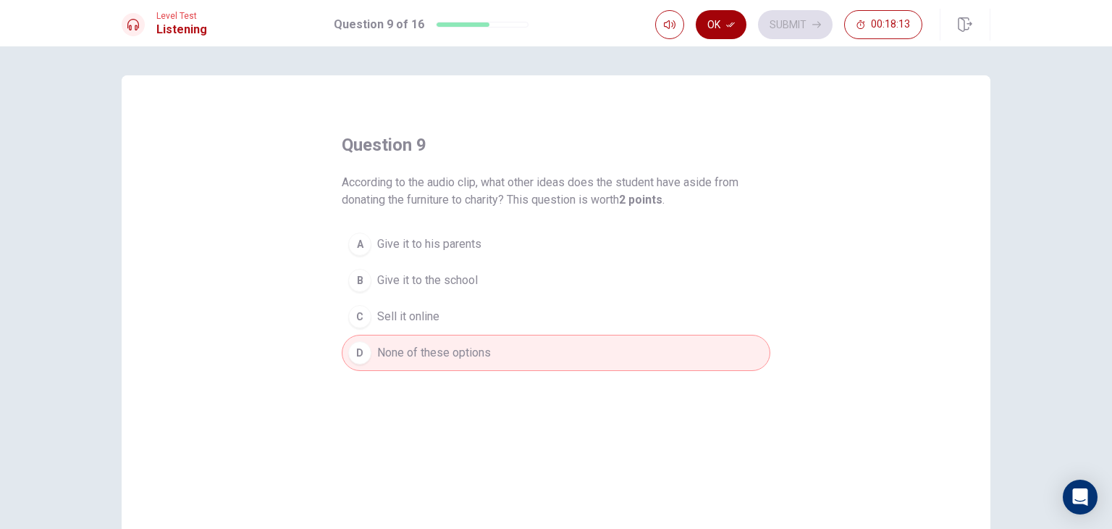
click at [721, 21] on button "Ok" at bounding box center [721, 24] width 51 height 29
click at [814, 37] on button "Submit" at bounding box center [795, 24] width 75 height 29
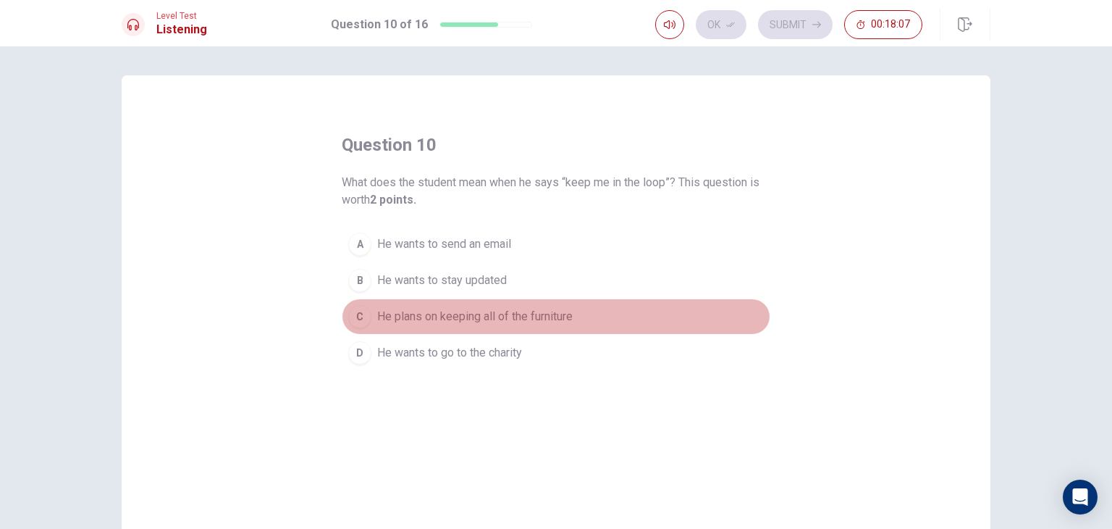
click at [513, 320] on span "He plans on keeping all of the furniture" at bounding box center [475, 316] width 196 height 17
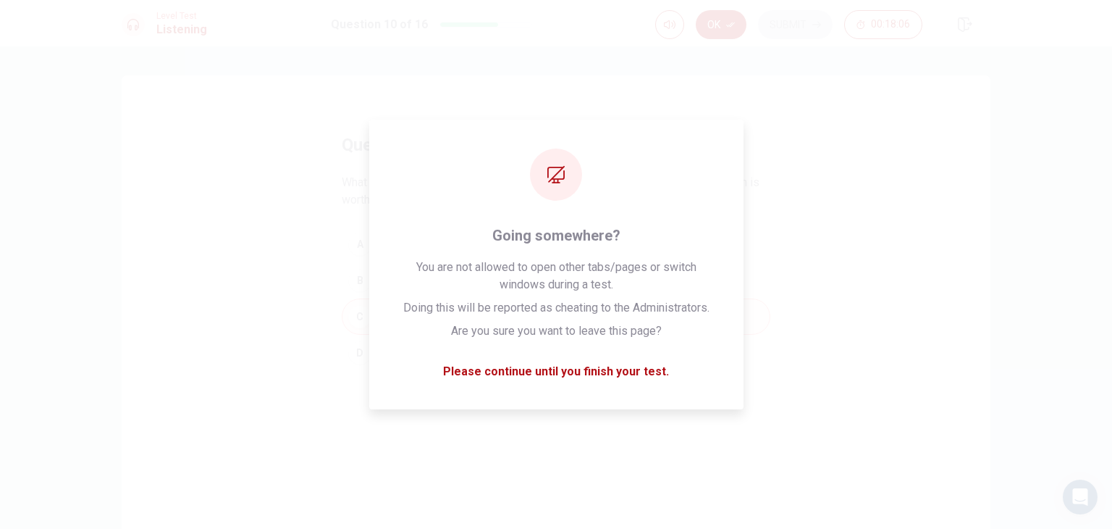
click at [725, 30] on button "Ok" at bounding box center [721, 24] width 51 height 29
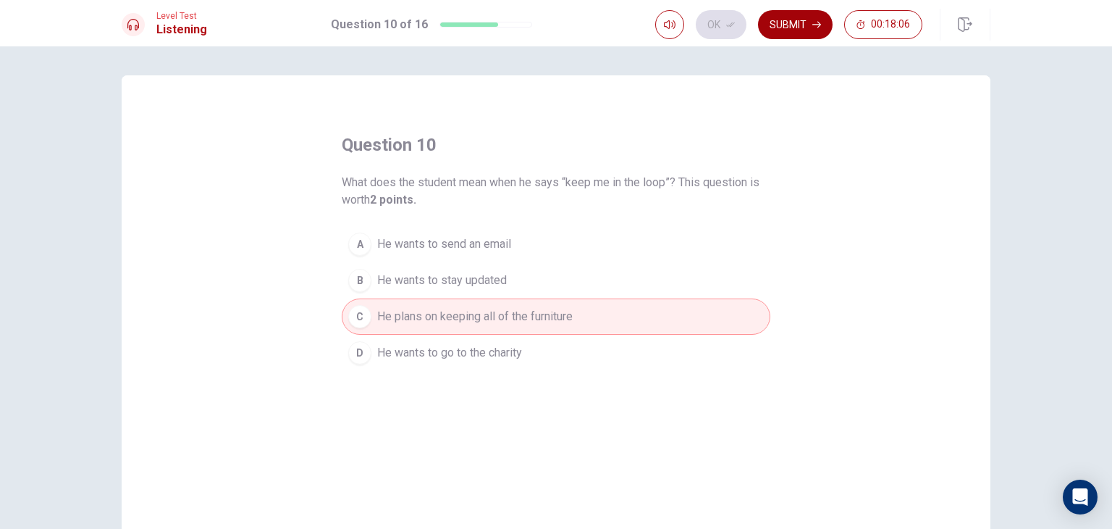
click at [808, 22] on button "Submit" at bounding box center [795, 24] width 75 height 29
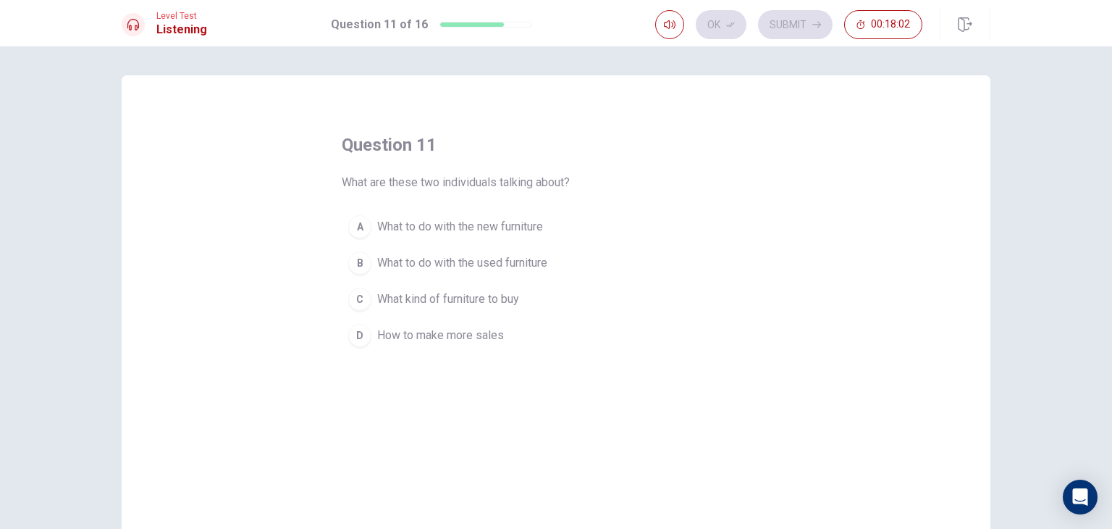
click at [523, 234] on span "What to do with the new furniture" at bounding box center [460, 226] width 166 height 17
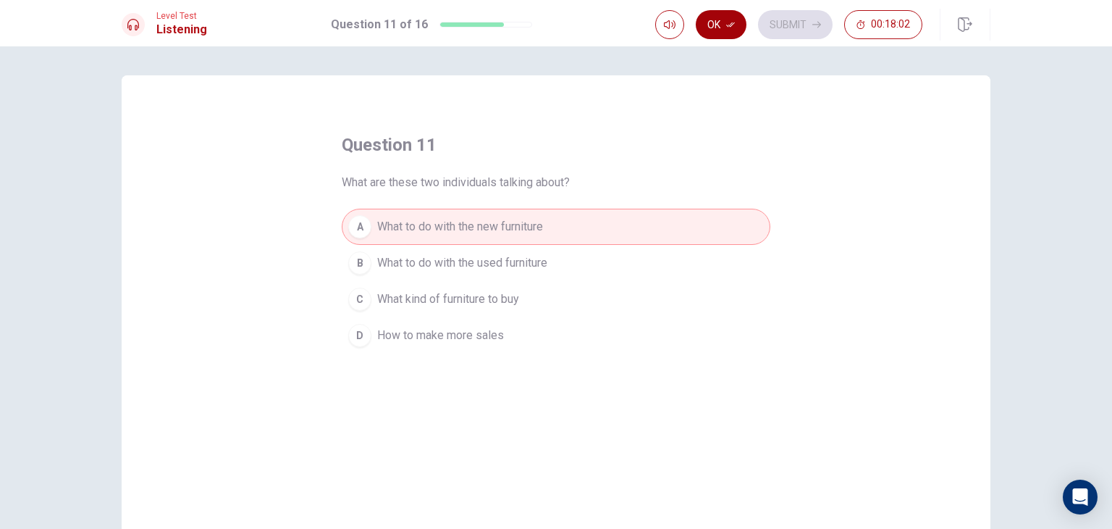
click at [743, 29] on button "Ok" at bounding box center [721, 24] width 51 height 29
click at [790, 22] on button "Submit" at bounding box center [795, 24] width 75 height 29
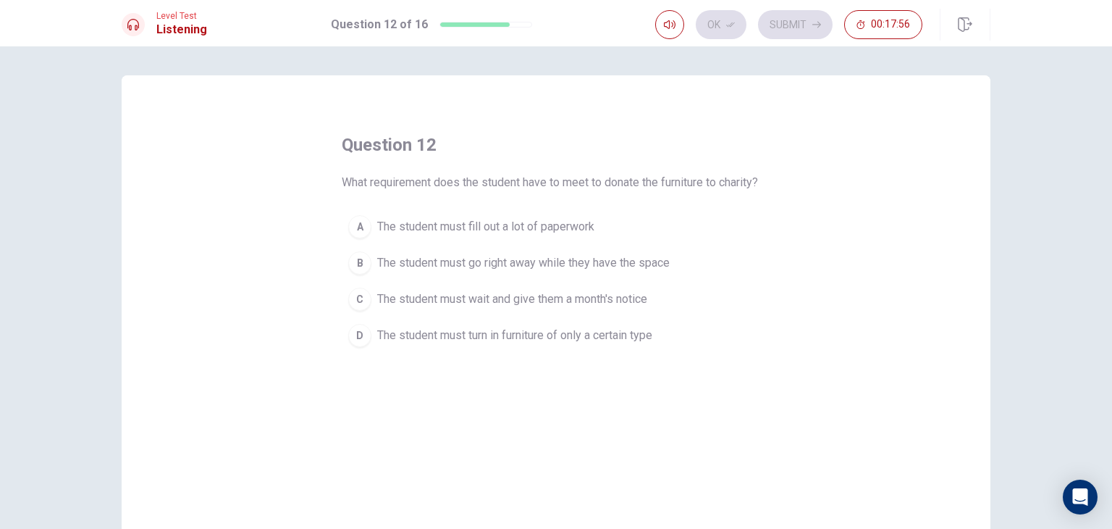
click at [644, 292] on span "The student must wait and give them a month's notice" at bounding box center [512, 298] width 270 height 17
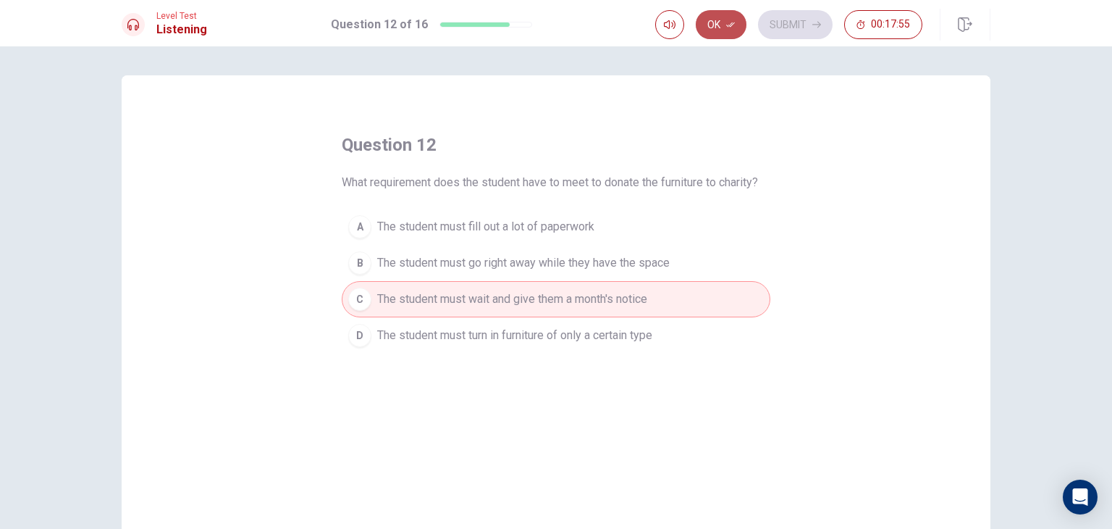
click at [723, 30] on button "Ok" at bounding box center [721, 24] width 51 height 29
click at [759, 28] on button "Submit" at bounding box center [795, 24] width 75 height 29
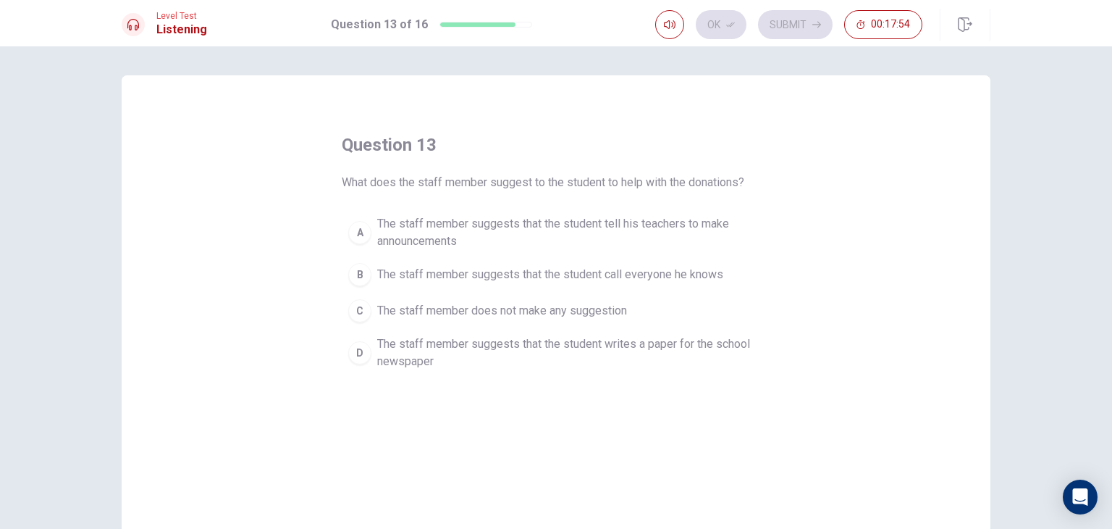
click at [597, 220] on span "The staff member suggests that the student tell his teachers to make announceme…" at bounding box center [570, 232] width 387 height 35
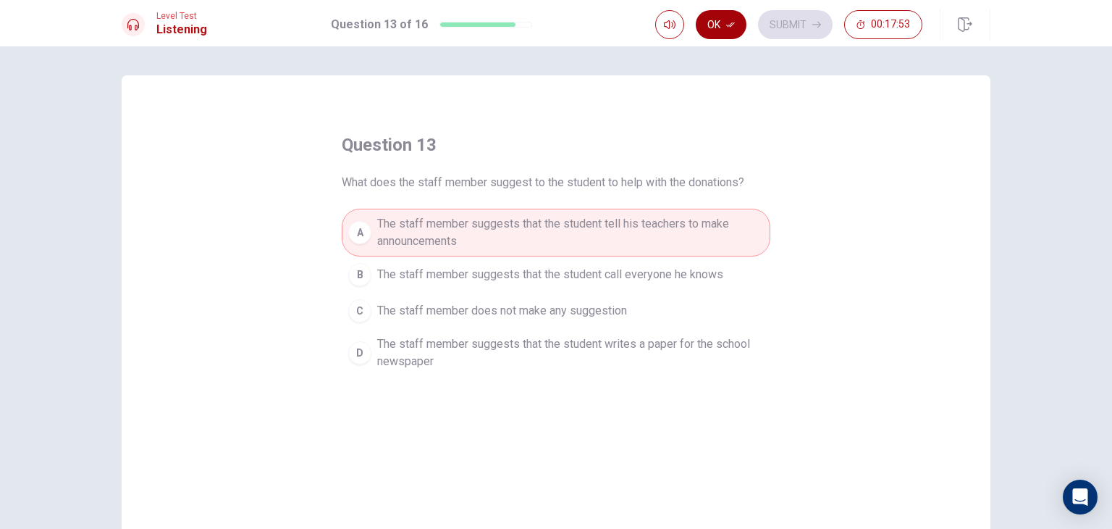
click at [724, 30] on button "Ok" at bounding box center [721, 24] width 51 height 29
click at [796, 21] on button "Submit" at bounding box center [795, 24] width 75 height 29
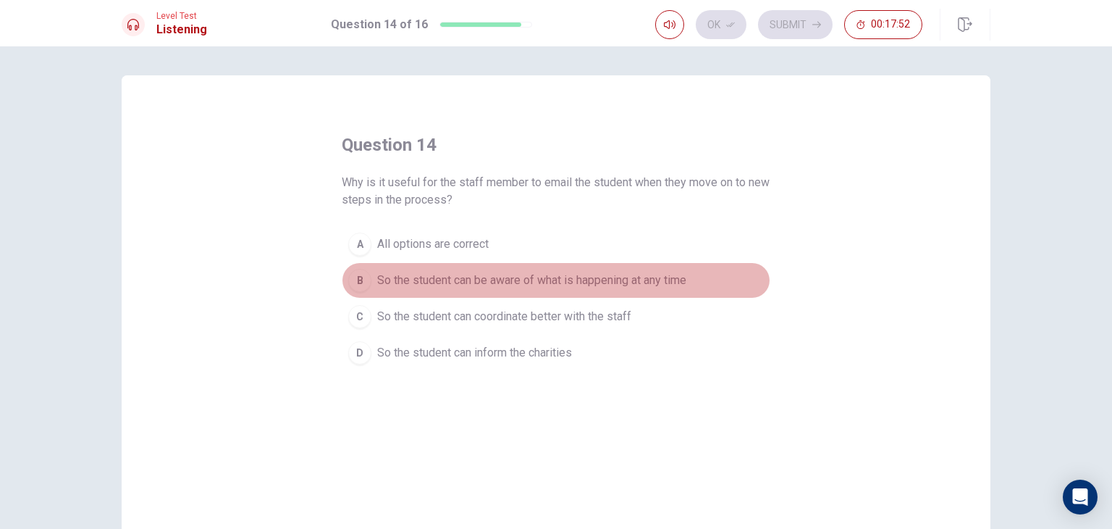
click at [566, 279] on span "So the student can be aware of what is happening at any time" at bounding box center [531, 280] width 309 height 17
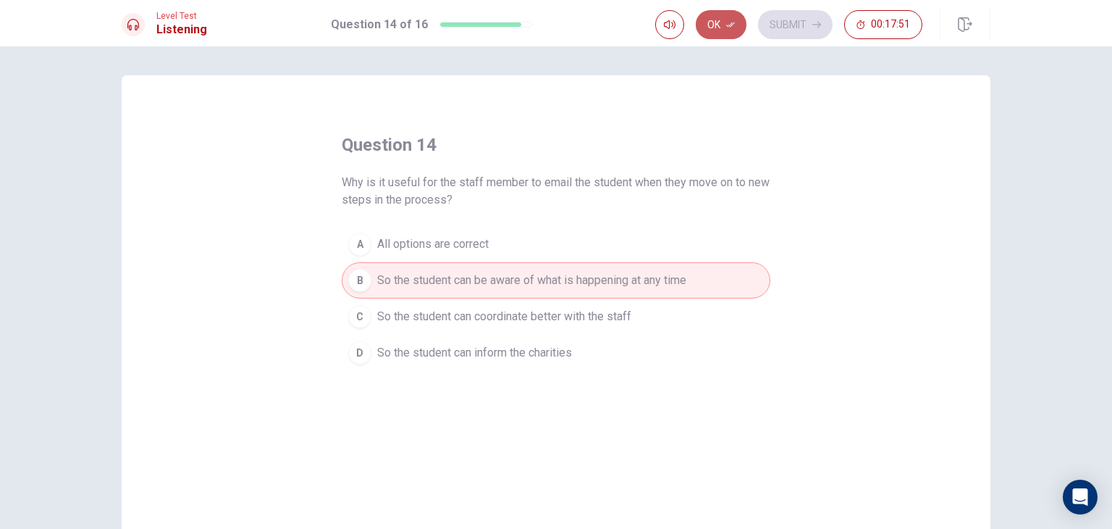
drag, startPoint x: 729, startPoint y: 25, endPoint x: 753, endPoint y: 26, distance: 23.2
click at [729, 25] on icon "button" at bounding box center [730, 24] width 9 height 9
click at [800, 30] on button "Submit" at bounding box center [795, 24] width 75 height 29
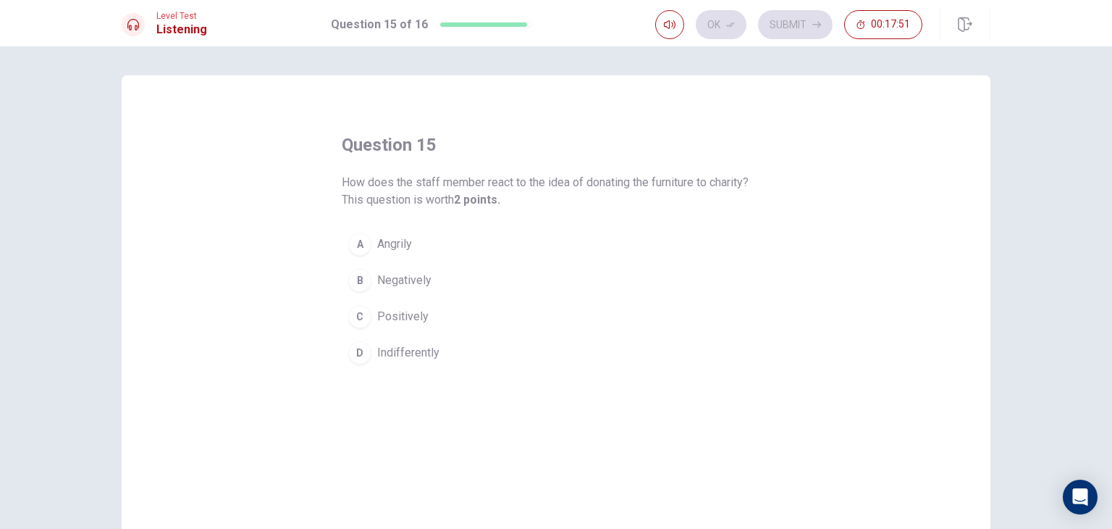
click at [465, 259] on button "A Angrily" at bounding box center [556, 244] width 429 height 36
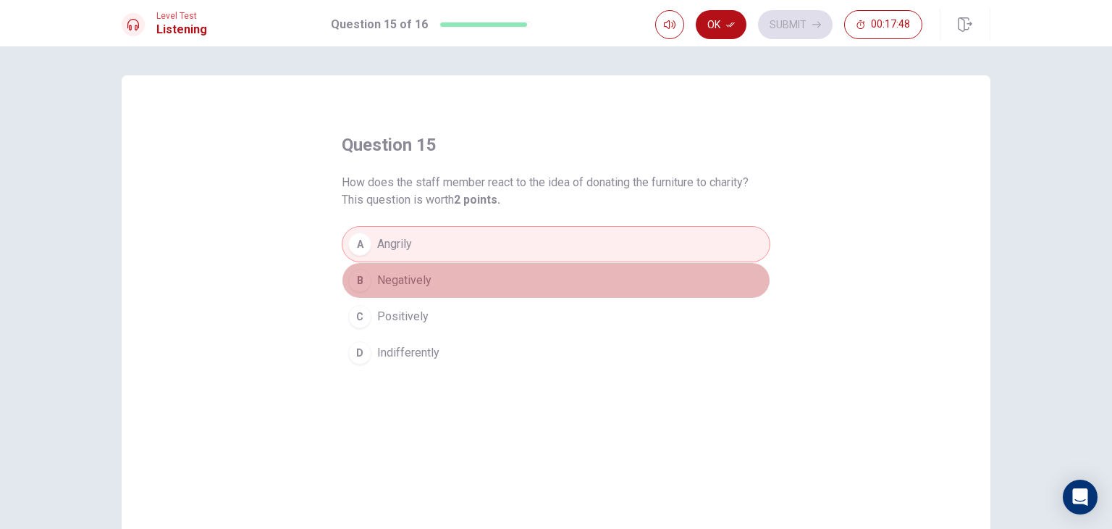
click at [444, 290] on button "B Negatively" at bounding box center [556, 280] width 429 height 36
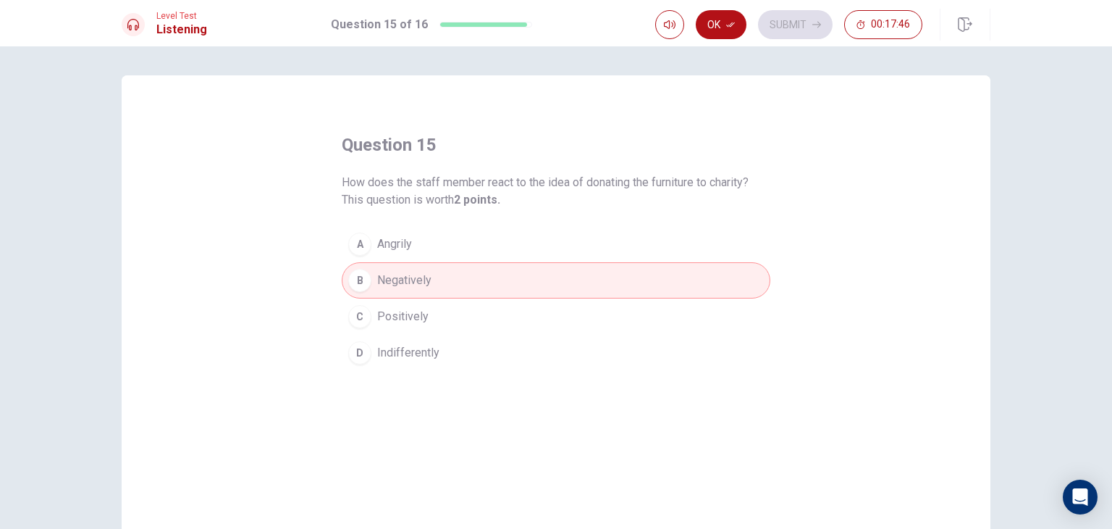
click at [439, 347] on button "D Indifferently" at bounding box center [556, 353] width 429 height 36
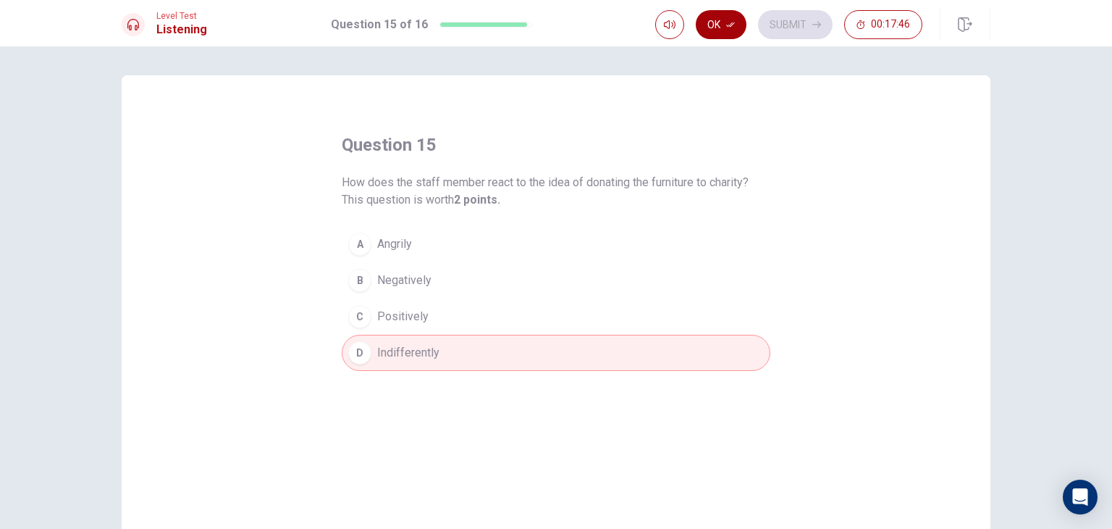
click at [726, 22] on button "Ok" at bounding box center [721, 24] width 51 height 29
click at [780, 26] on button "Submit" at bounding box center [795, 24] width 75 height 29
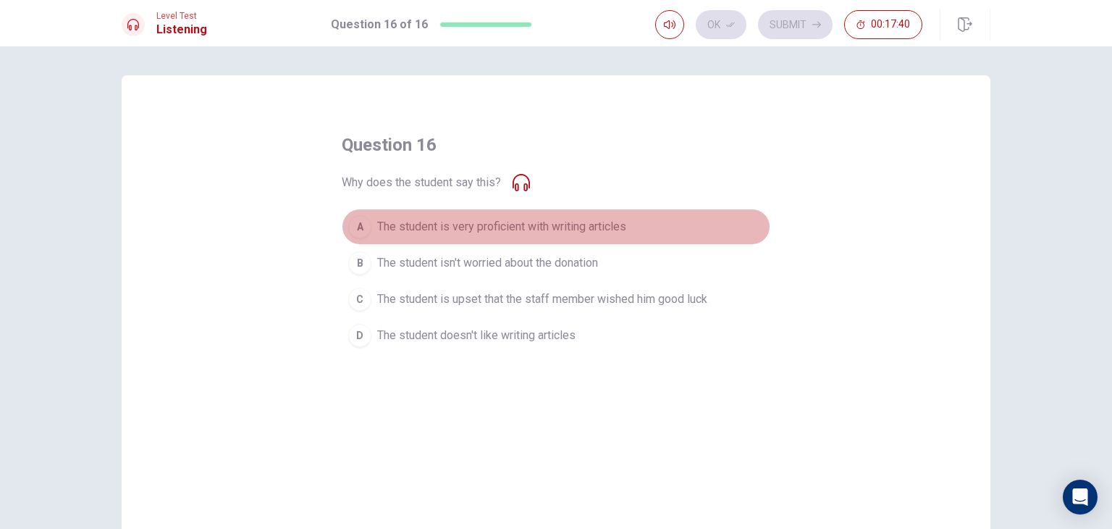
click at [608, 227] on span "The student is very proficient with writing articles" at bounding box center [501, 226] width 249 height 17
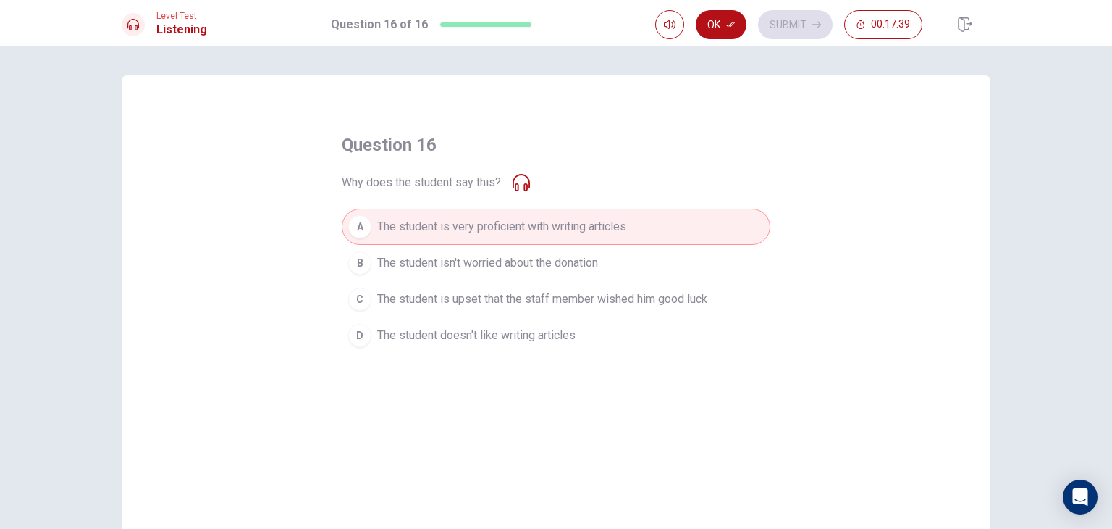
click at [554, 340] on span "The student doesn't like writing articles" at bounding box center [476, 335] width 198 height 17
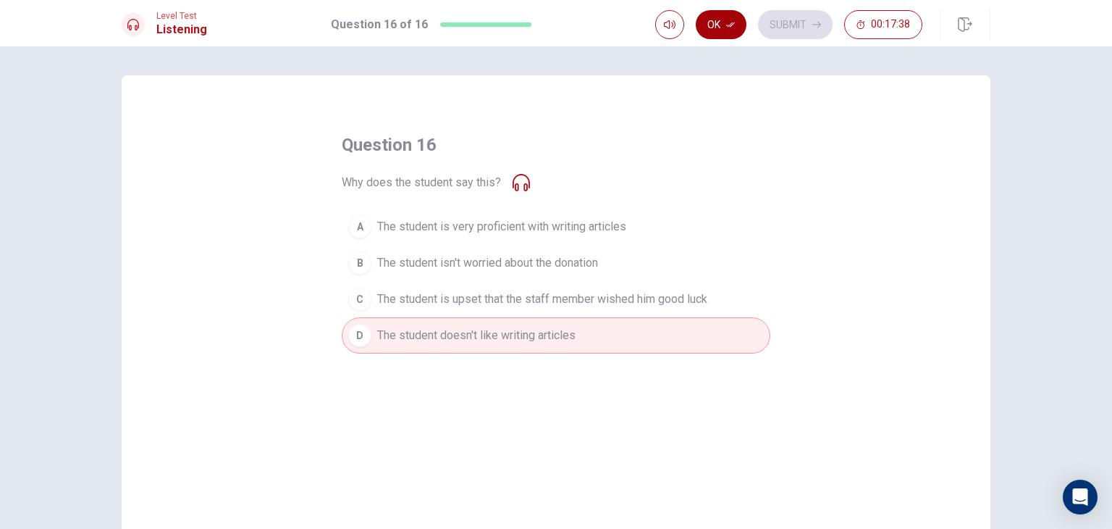
click at [721, 33] on button "Ok" at bounding box center [721, 24] width 51 height 29
click at [800, 34] on button "Submit" at bounding box center [795, 24] width 75 height 29
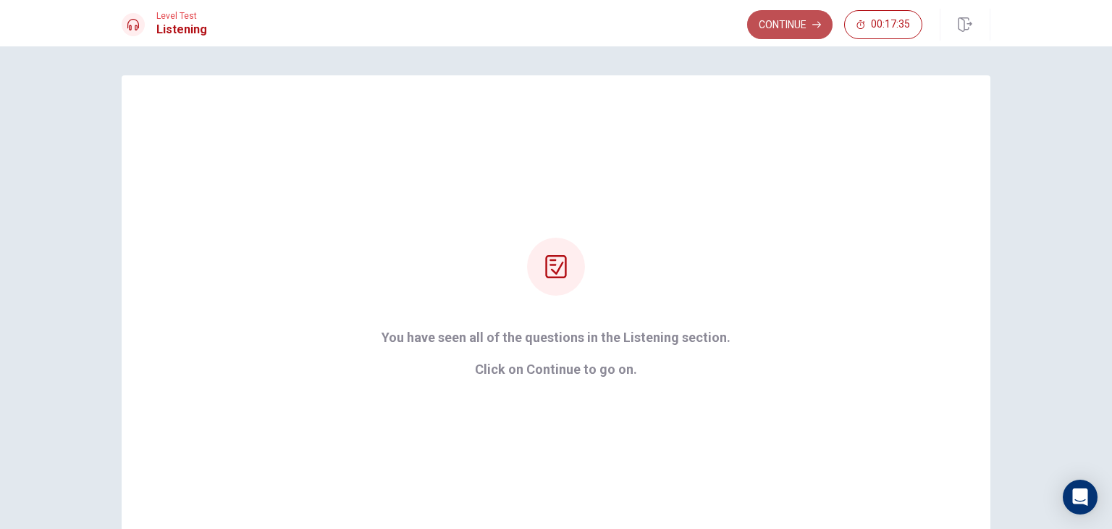
click at [783, 27] on button "Continue" at bounding box center [789, 24] width 85 height 29
